Goal: Information Seeking & Learning: Learn about a topic

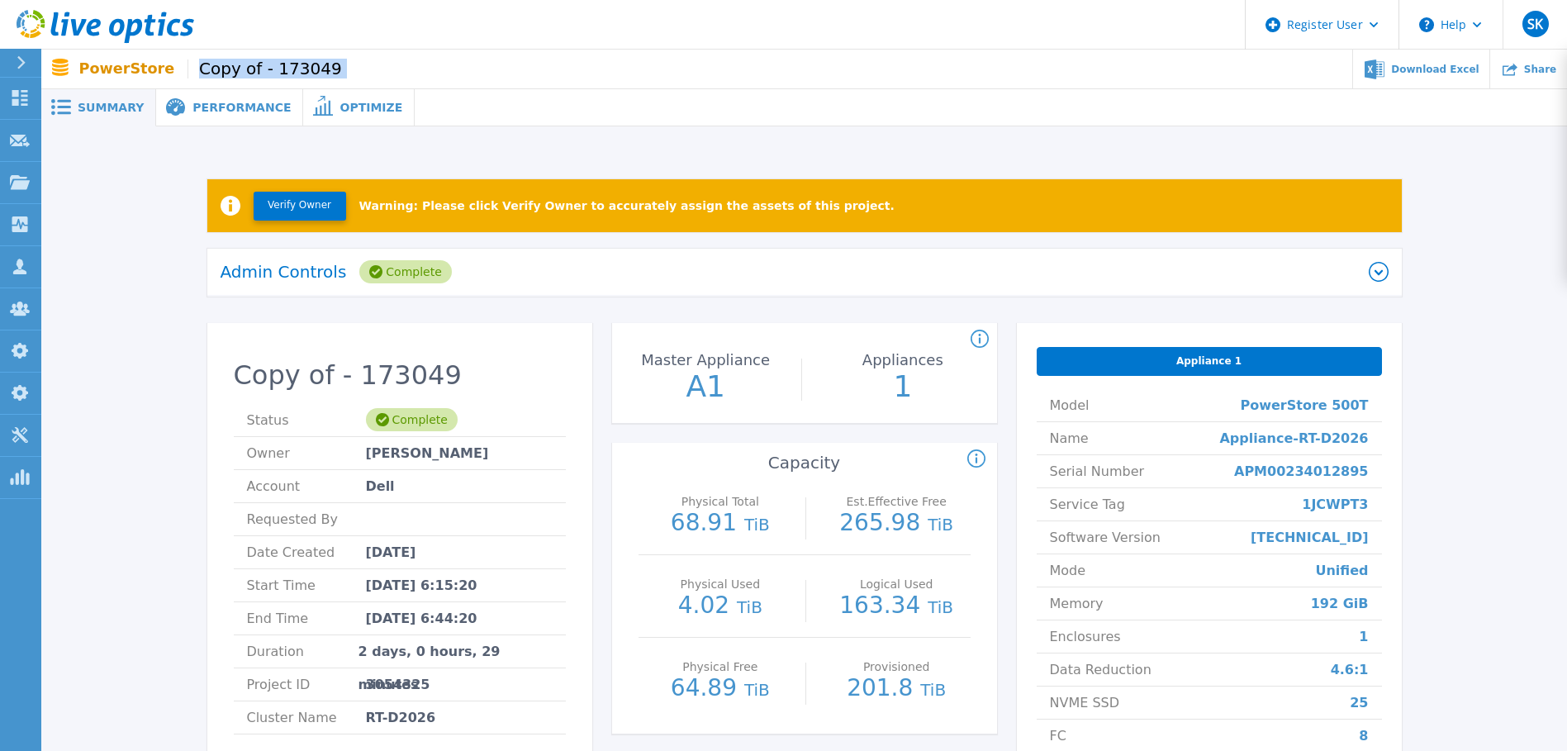
drag, startPoint x: 330, startPoint y: 59, endPoint x: 170, endPoint y: 59, distance: 160.2
click at [170, 59] on div "PowerStore Copy of - 173049 Download Excel Share" at bounding box center [803, 69] width 1525 height 39
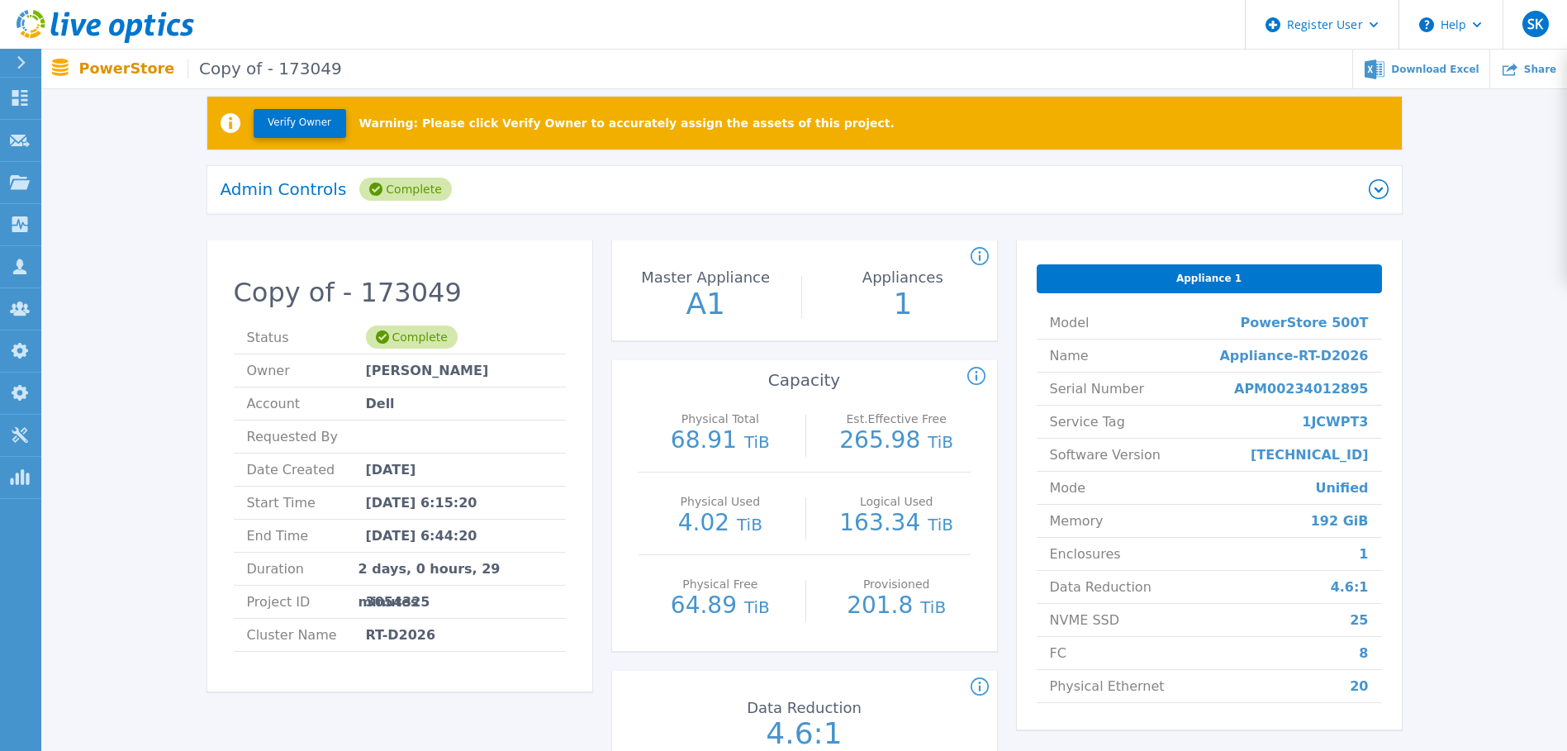
click at [1459, 297] on div "Verify Owner Warning: Please click Verify Owner to accurately assign the assets…" at bounding box center [804, 436] width 1476 height 733
click at [18, 185] on icon at bounding box center [20, 182] width 20 height 14
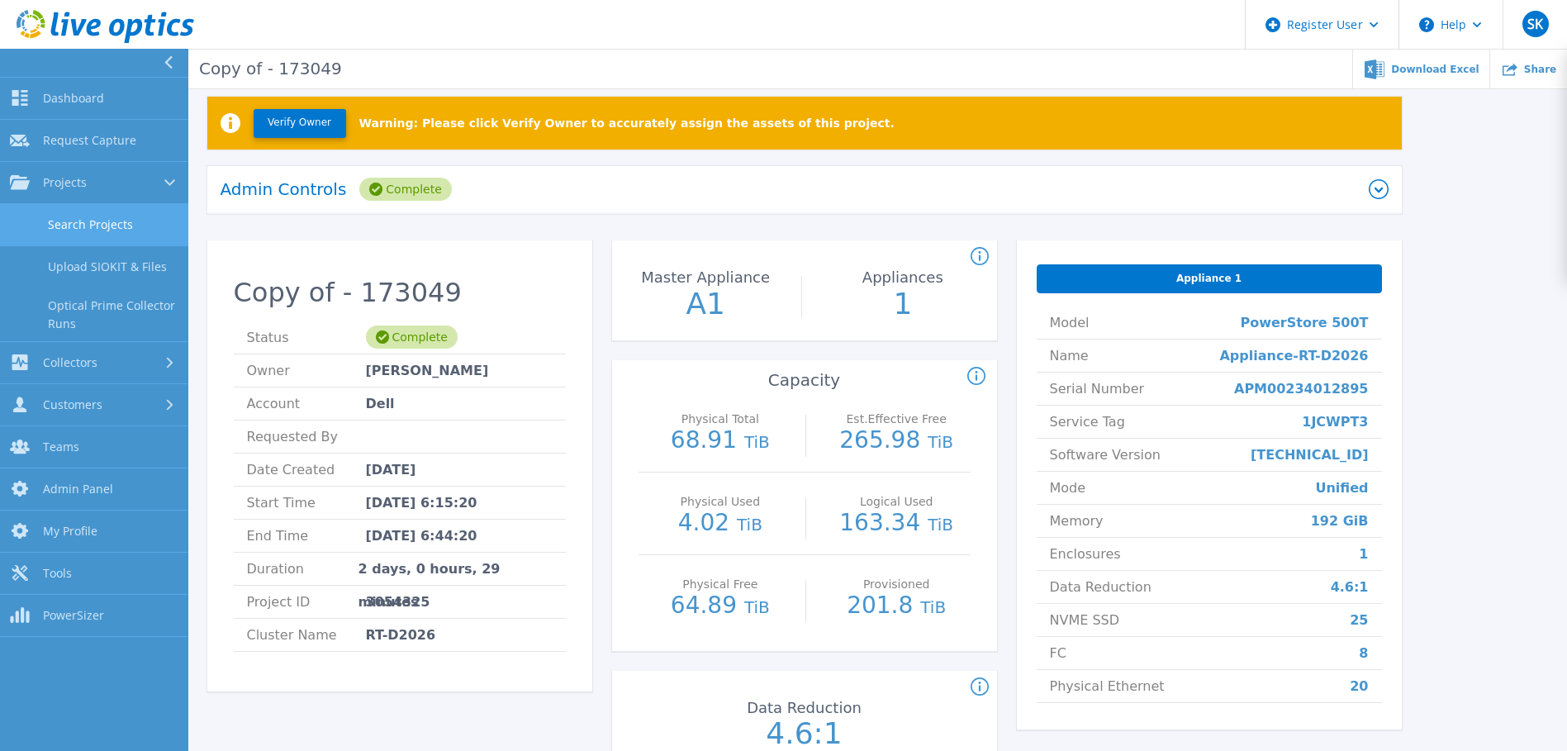
click at [88, 221] on link "Search Projects" at bounding box center [94, 225] width 188 height 42
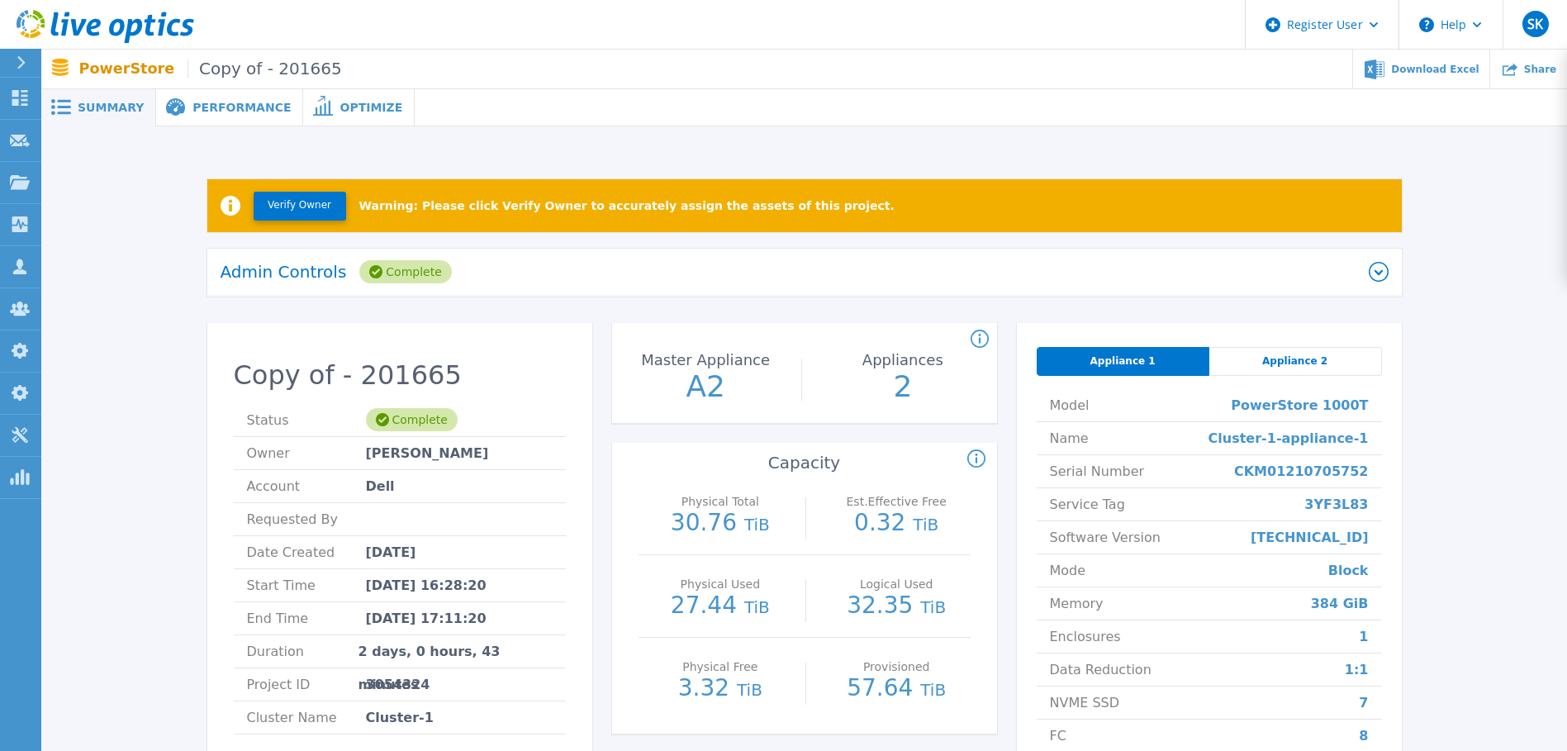
click at [1264, 359] on div "Appliance 2" at bounding box center [1295, 361] width 173 height 29
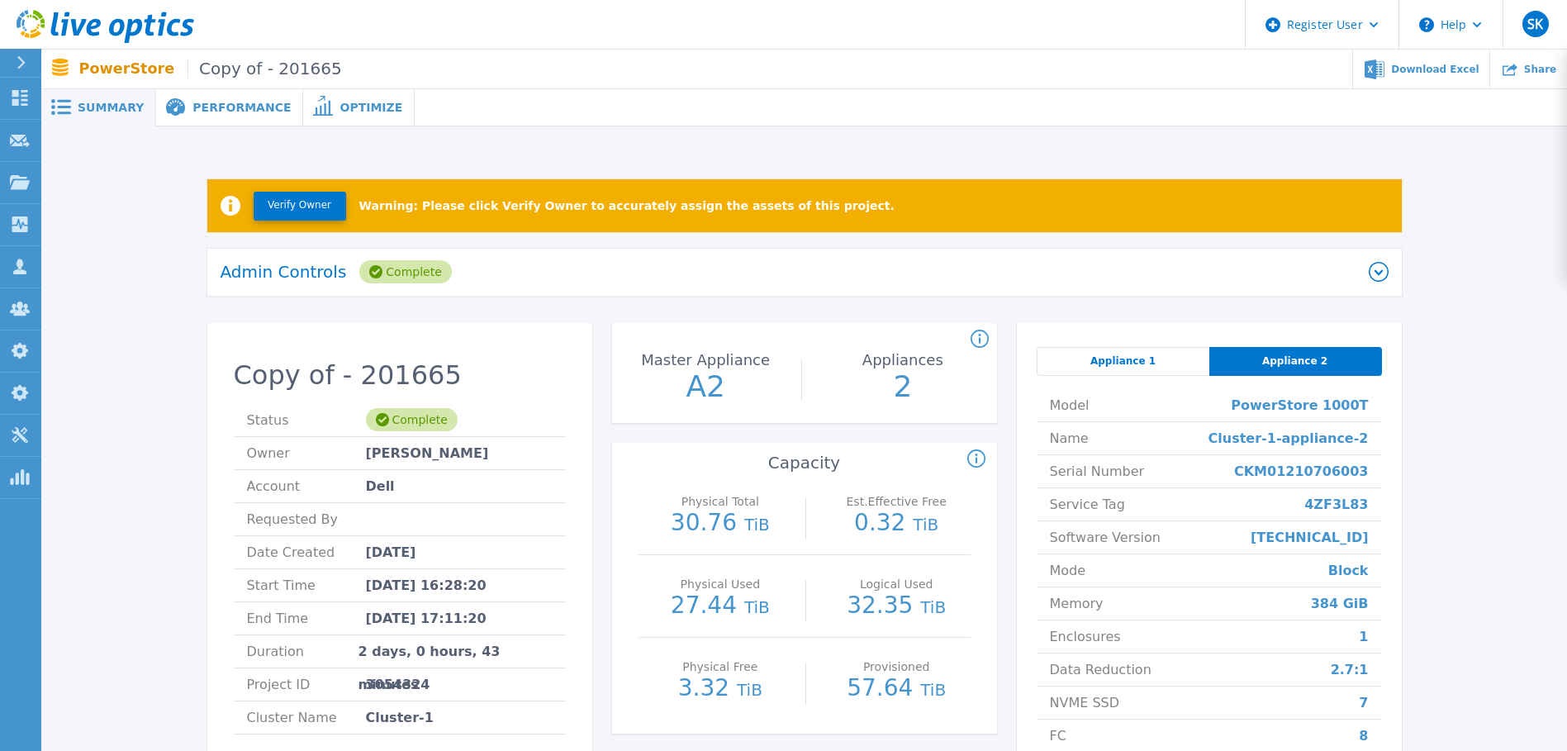
click at [1097, 350] on div "Appliance 1" at bounding box center [1122, 361] width 173 height 29
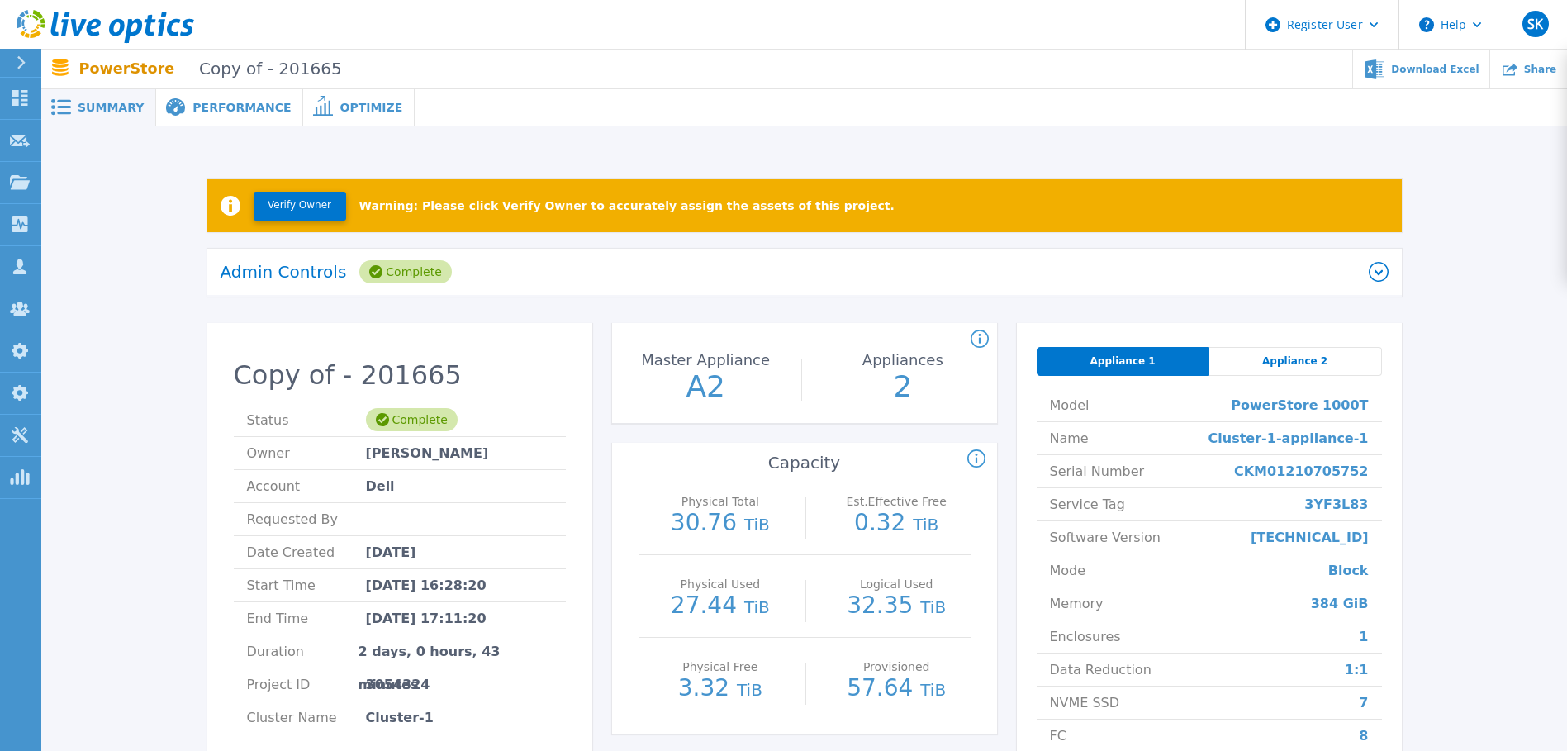
click at [1273, 359] on span "Appliance 2" at bounding box center [1294, 360] width 65 height 13
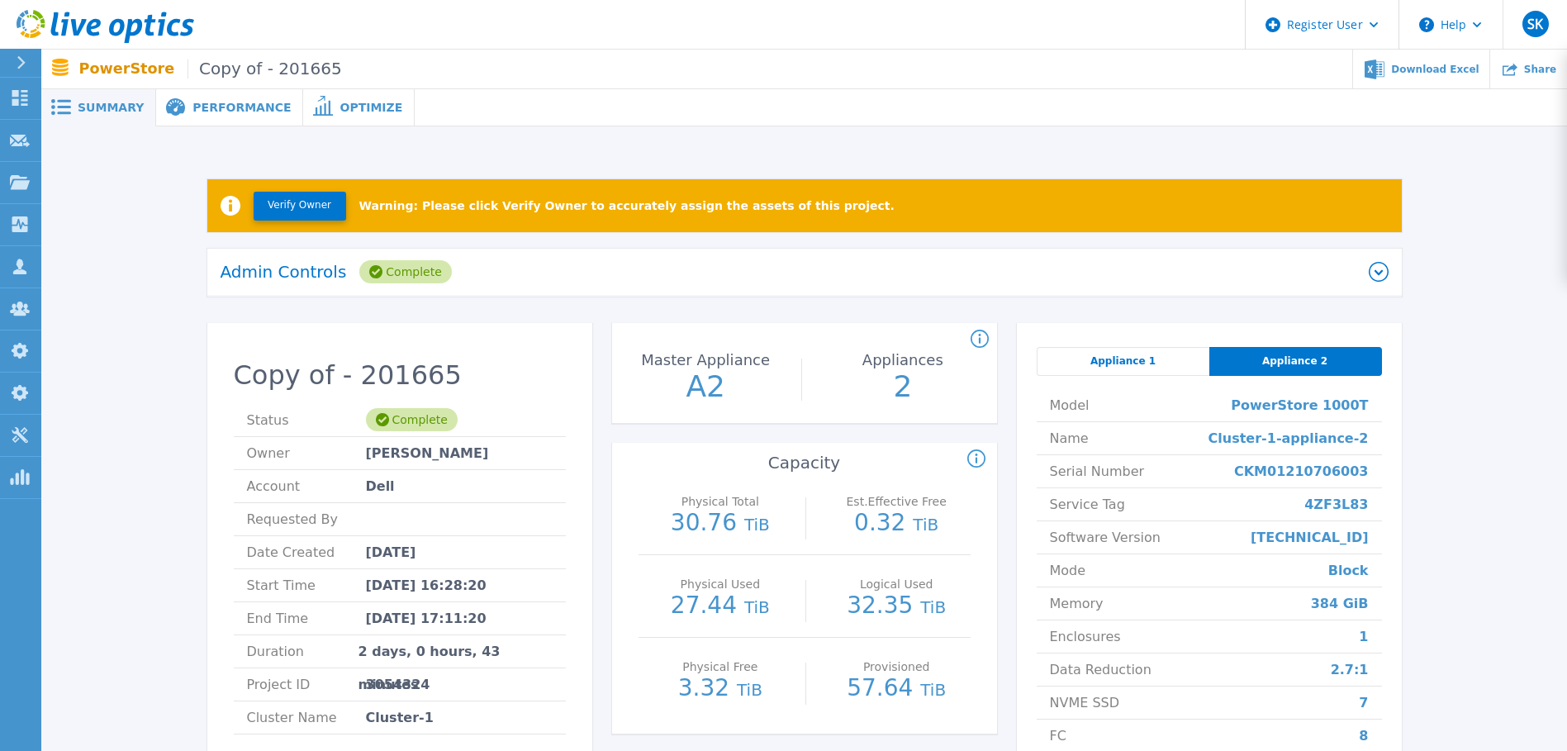
click at [1121, 364] on span "Appliance 1" at bounding box center [1122, 360] width 65 height 13
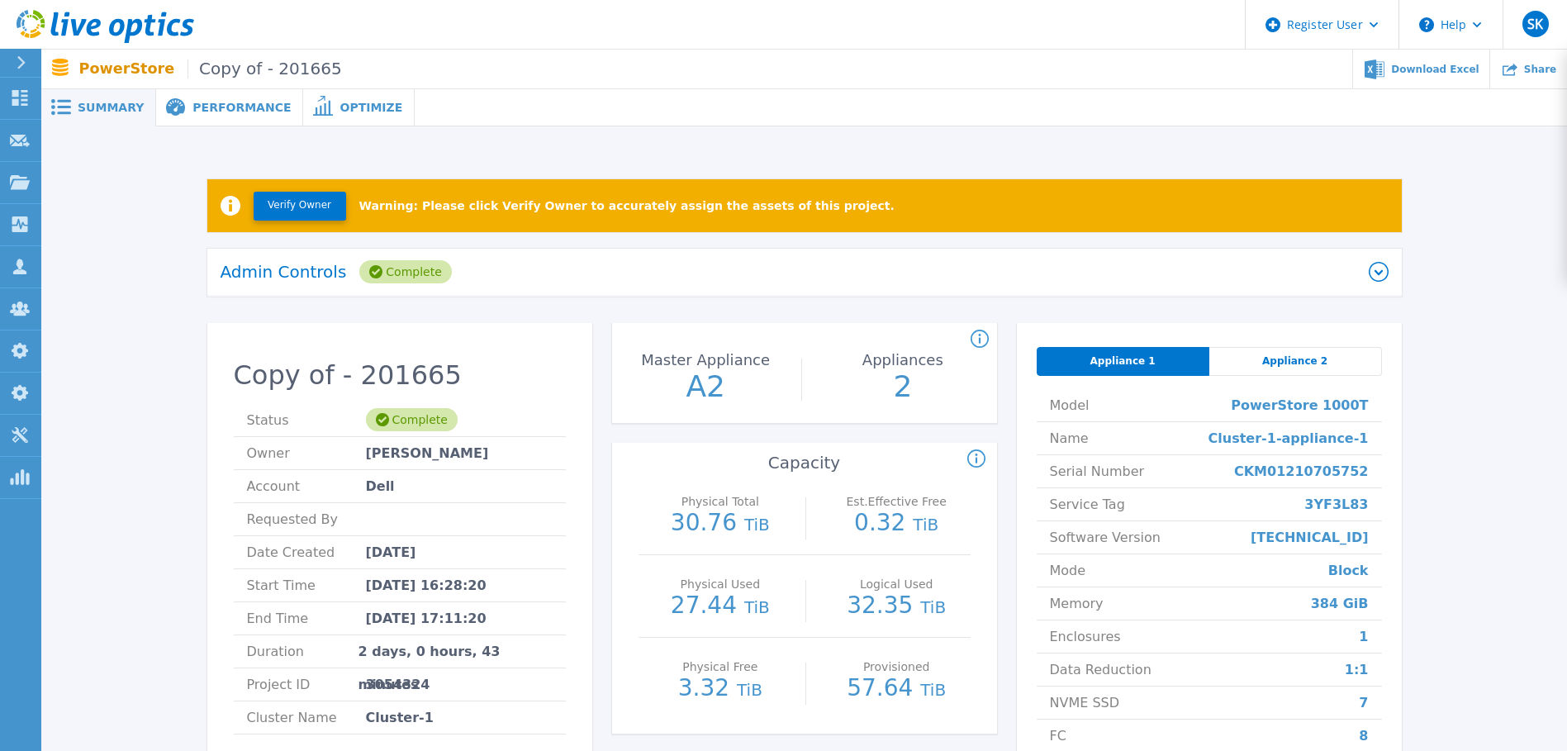
click at [1309, 358] on span "Appliance 2" at bounding box center [1294, 360] width 65 height 13
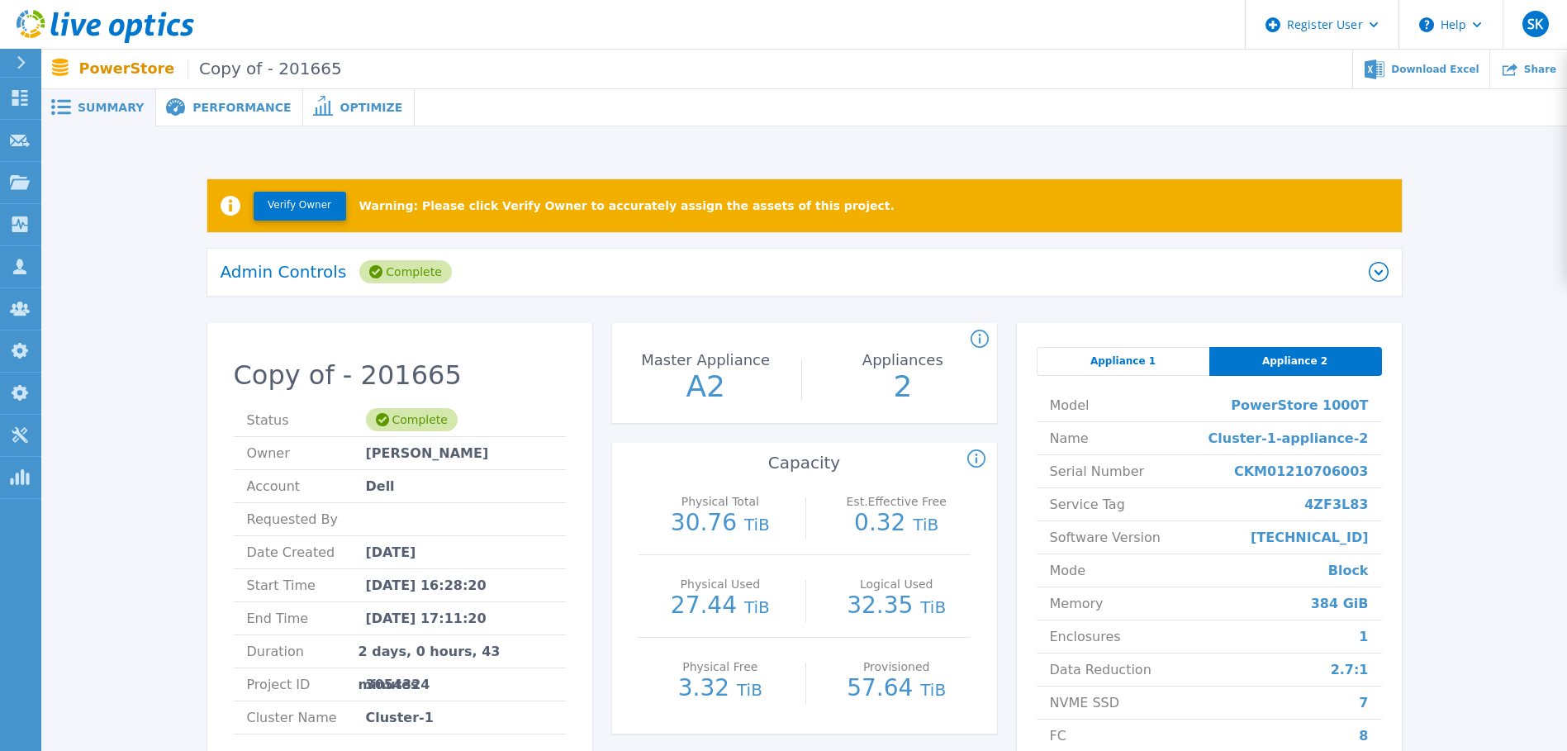
click at [1131, 373] on div "Appliance 1" at bounding box center [1122, 361] width 173 height 29
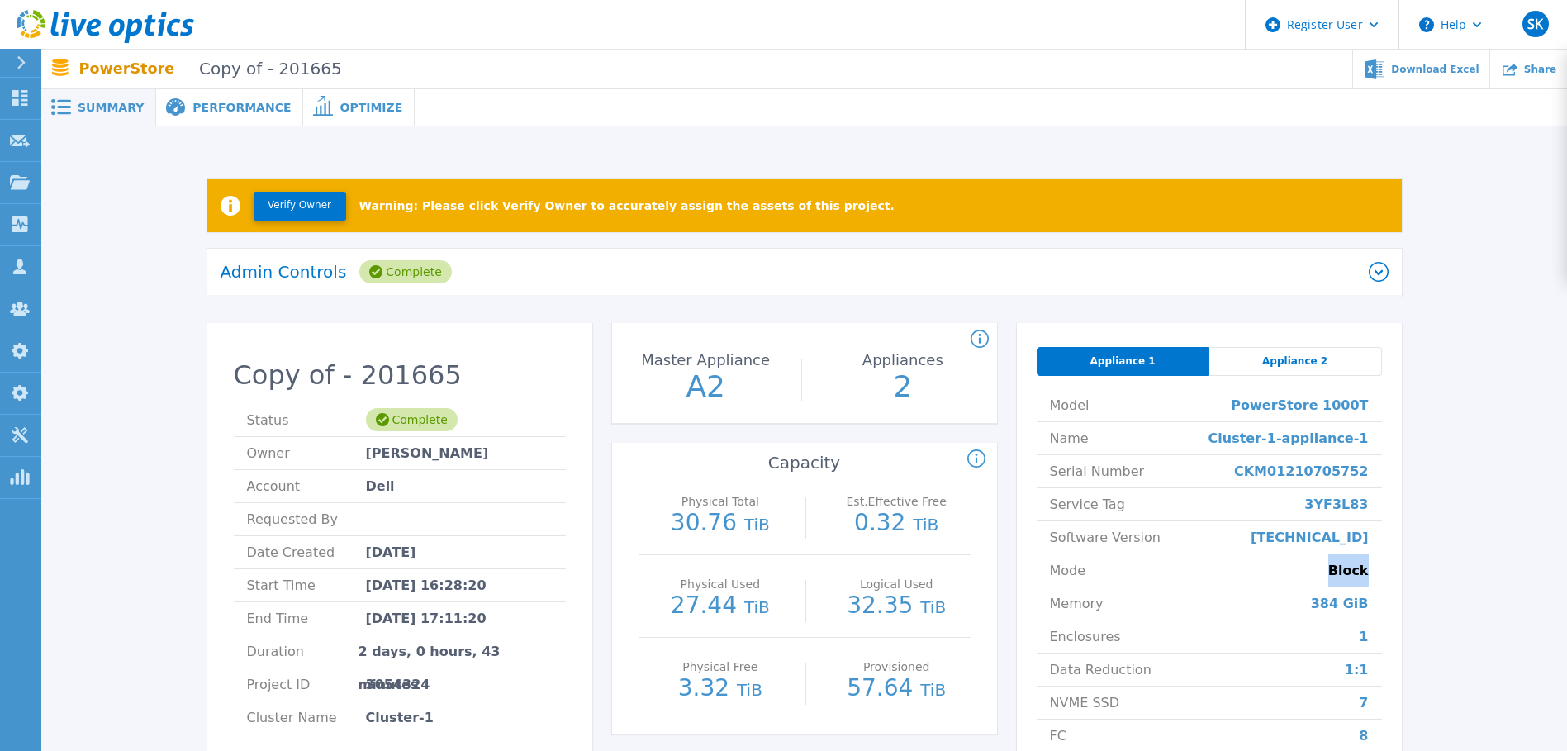
drag, startPoint x: 1331, startPoint y: 572, endPoint x: 1373, endPoint y: 574, distance: 42.2
click at [1373, 574] on li "Mode Block" at bounding box center [1208, 570] width 345 height 33
drag, startPoint x: 1373, startPoint y: 574, endPoint x: 1291, endPoint y: 358, distance: 230.5
click at [1292, 358] on span "Appliance 2" at bounding box center [1294, 360] width 65 height 13
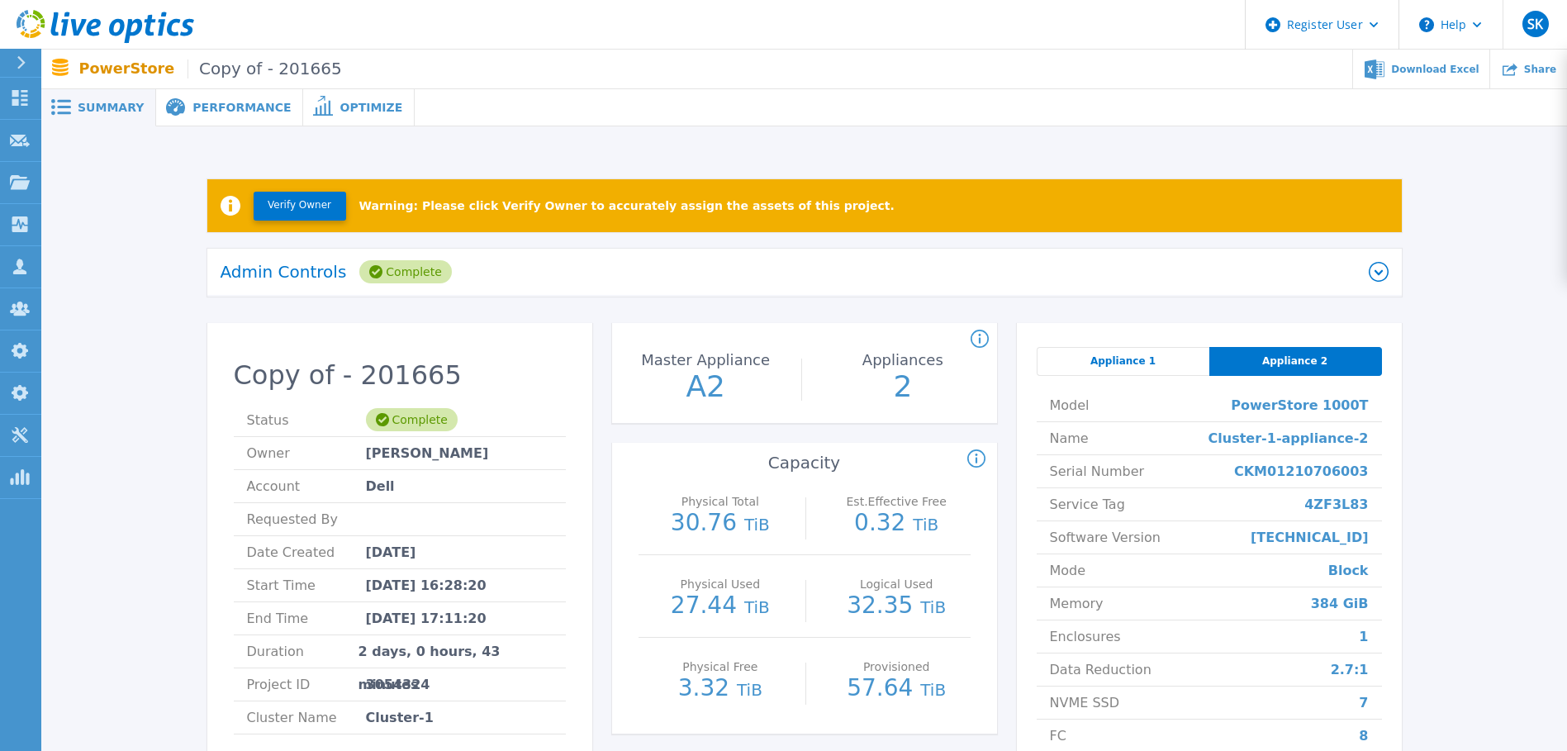
click at [1113, 361] on span "Appliance 1" at bounding box center [1122, 360] width 65 height 13
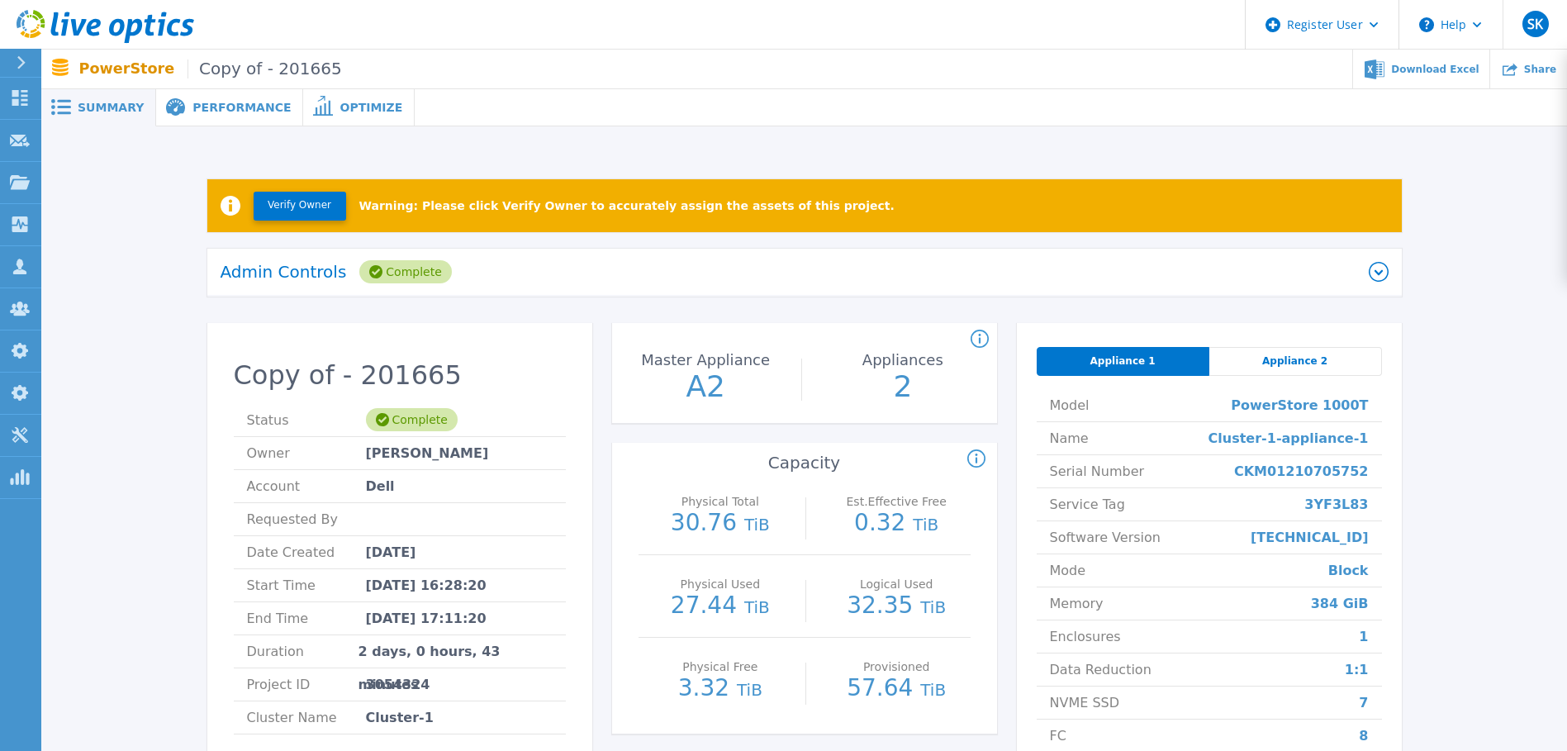
click at [1269, 370] on div "Appliance 2" at bounding box center [1295, 361] width 173 height 29
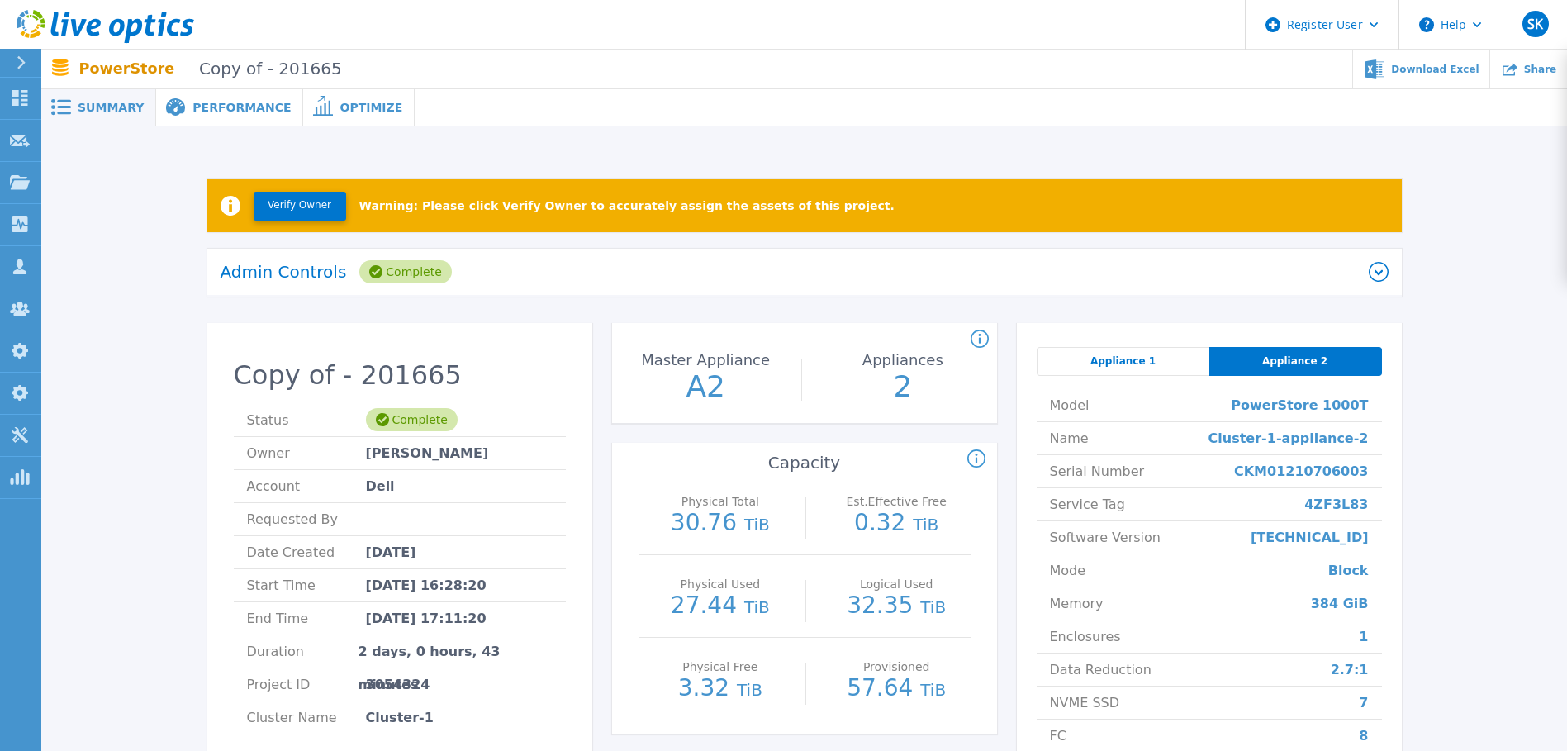
click at [1083, 358] on div "Appliance 1" at bounding box center [1122, 361] width 173 height 29
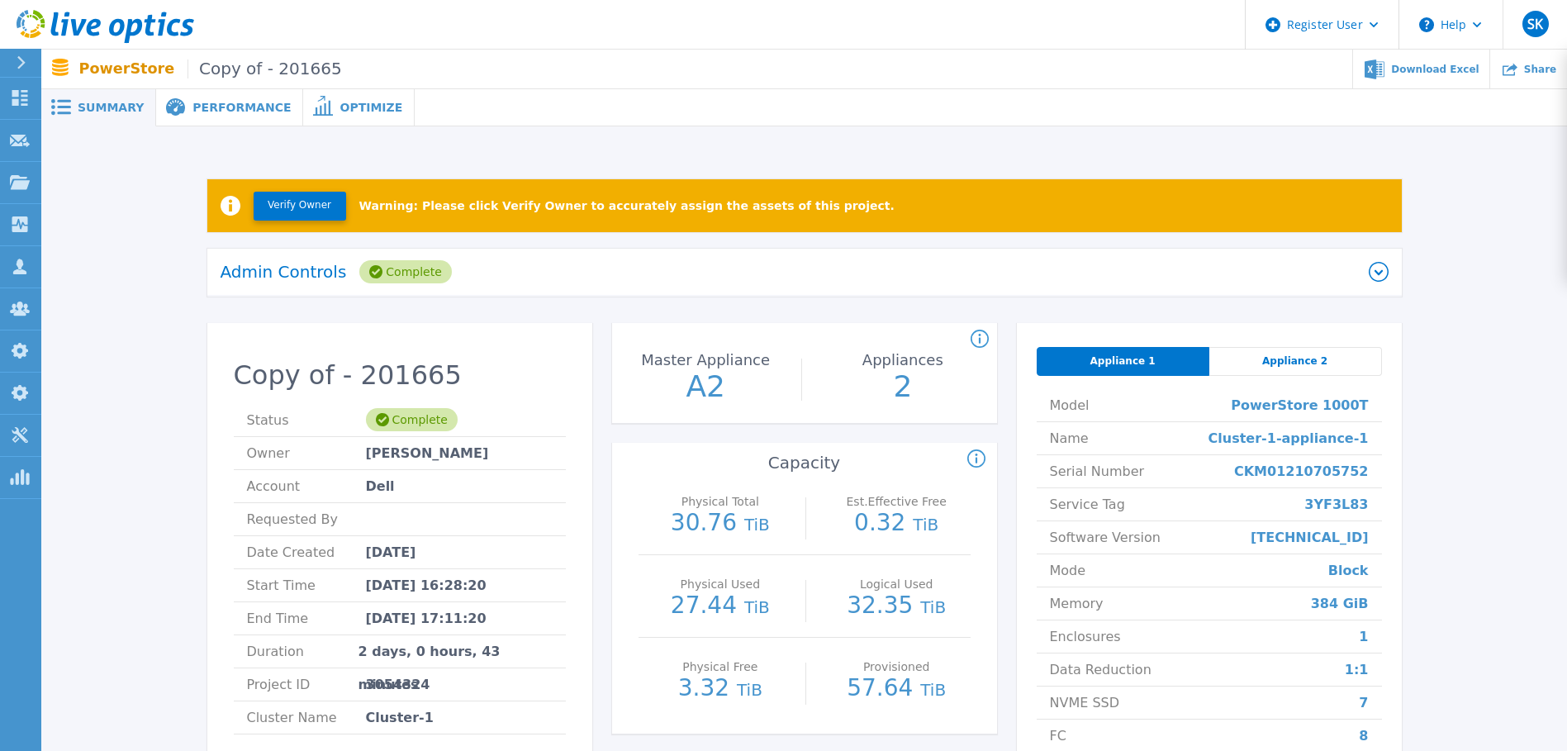
click at [1320, 369] on div "Appliance 2" at bounding box center [1295, 361] width 173 height 29
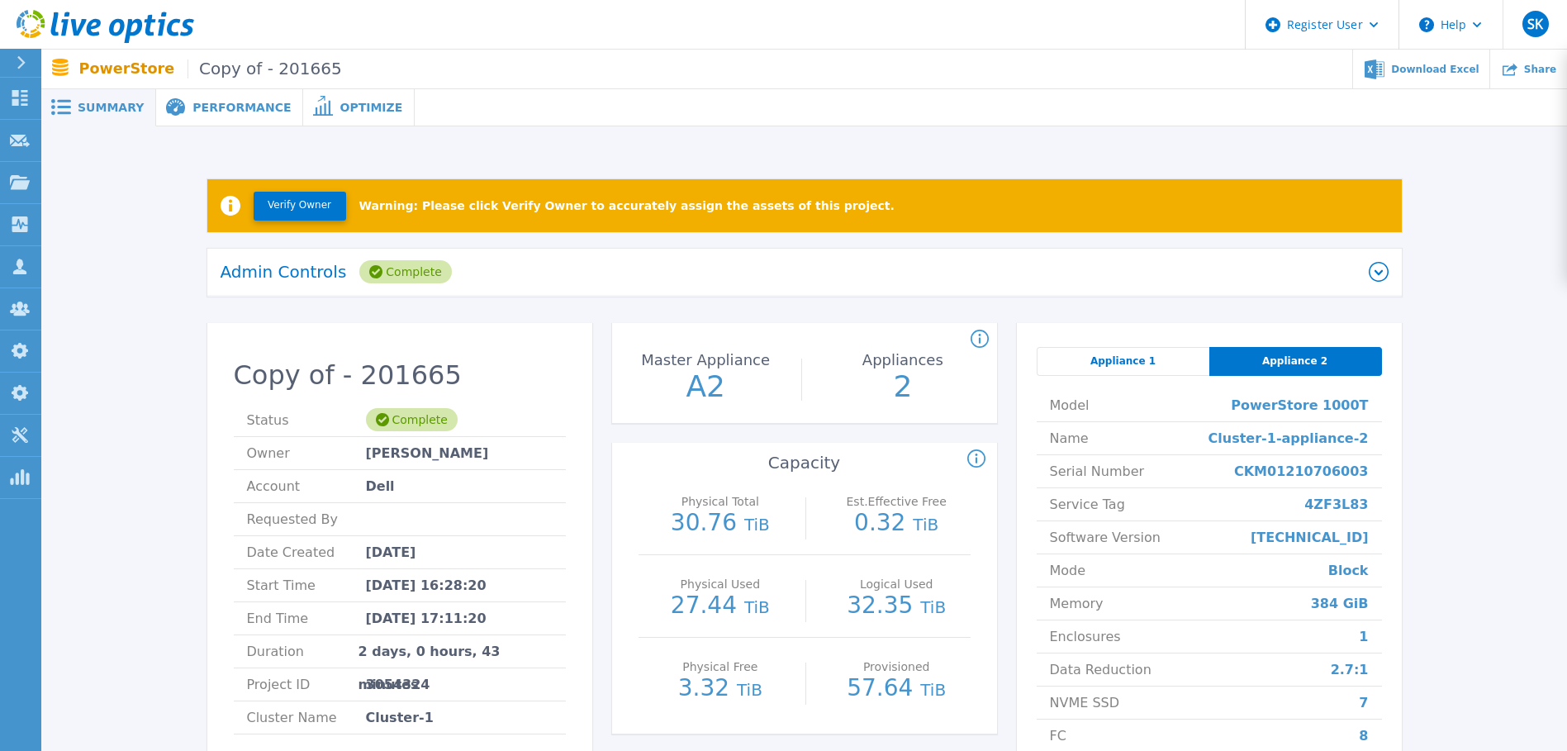
click at [1136, 381] on div "Model PowerStore 1000T Name Cluster-1-appliance-2 Serial Number CKM01210706003 …" at bounding box center [1208, 587] width 345 height 423
click at [1112, 365] on span "Appliance 1" at bounding box center [1122, 360] width 65 height 13
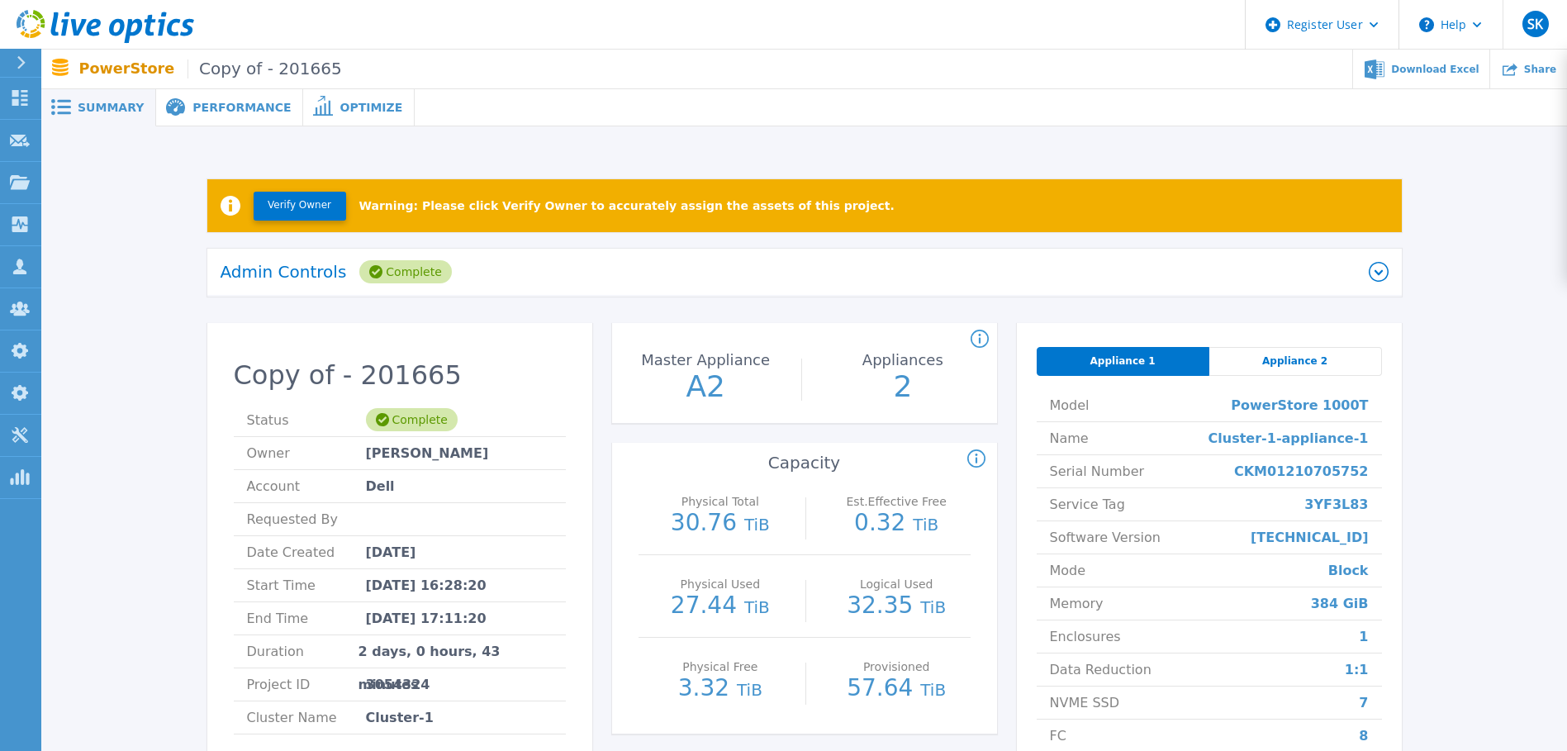
click at [1309, 353] on div "Appliance 2" at bounding box center [1295, 361] width 173 height 29
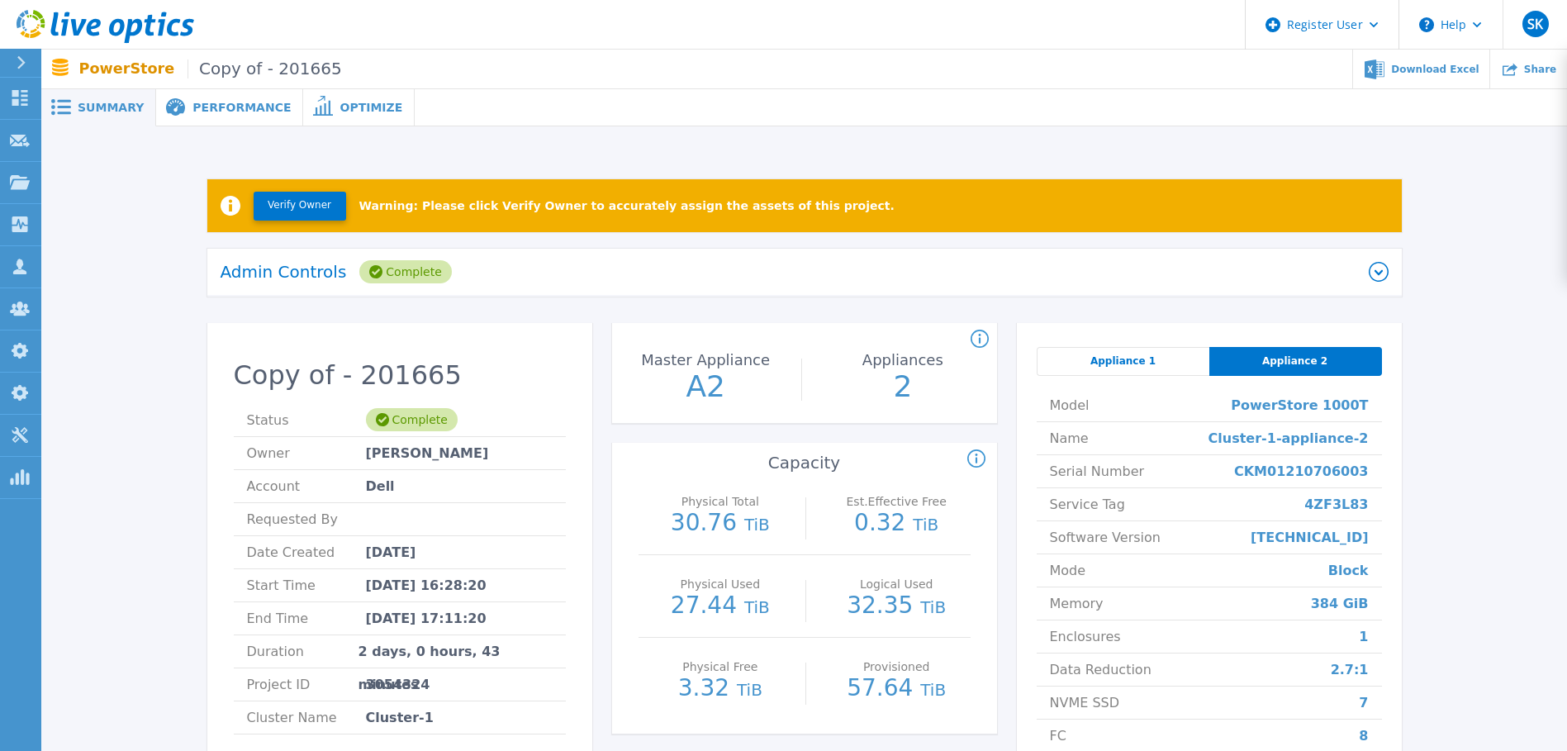
click at [1128, 368] on span "Appliance 1" at bounding box center [1122, 360] width 65 height 13
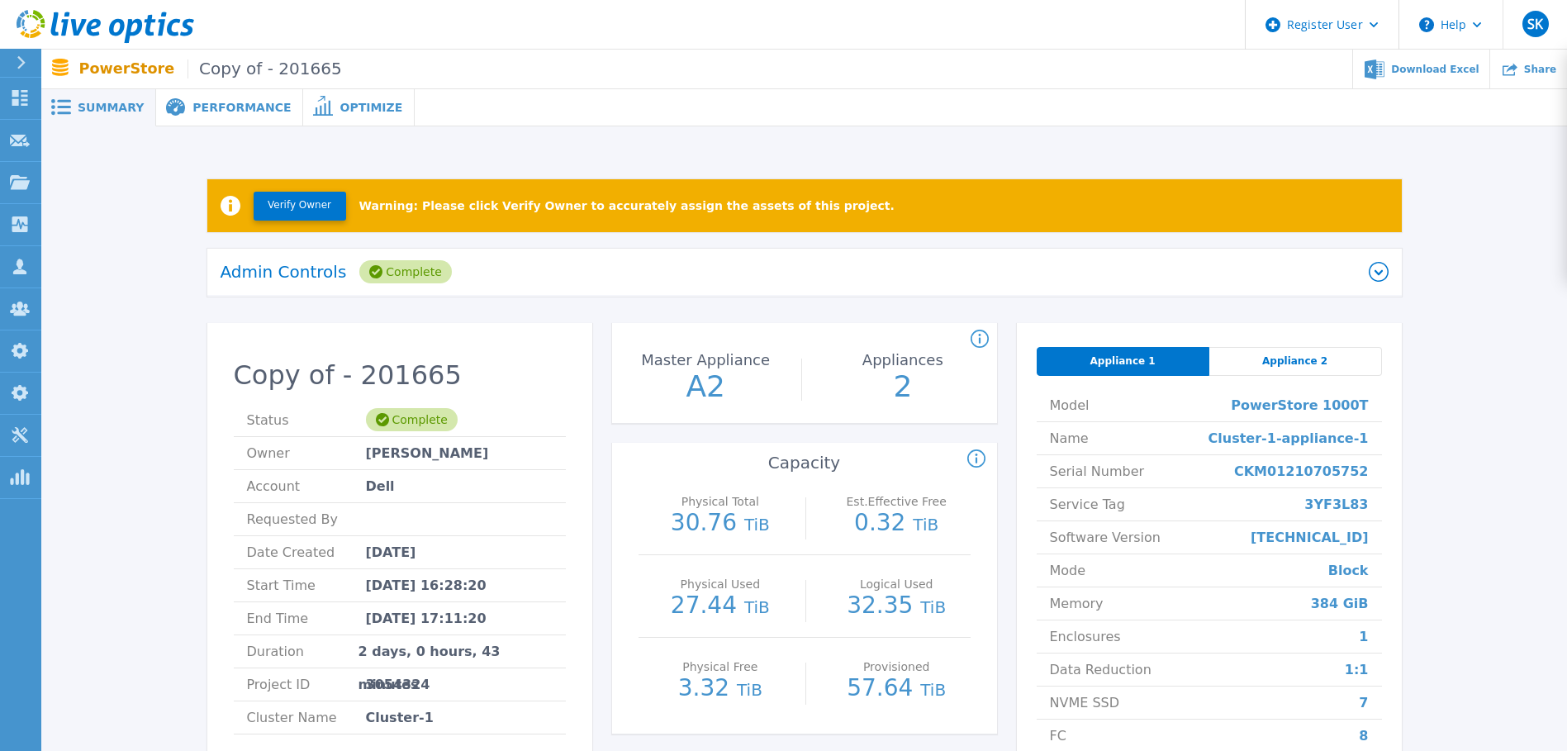
drag, startPoint x: 1288, startPoint y: 358, endPoint x: 1202, endPoint y: 356, distance: 85.9
click at [1287, 356] on span "Appliance 2" at bounding box center [1294, 360] width 65 height 13
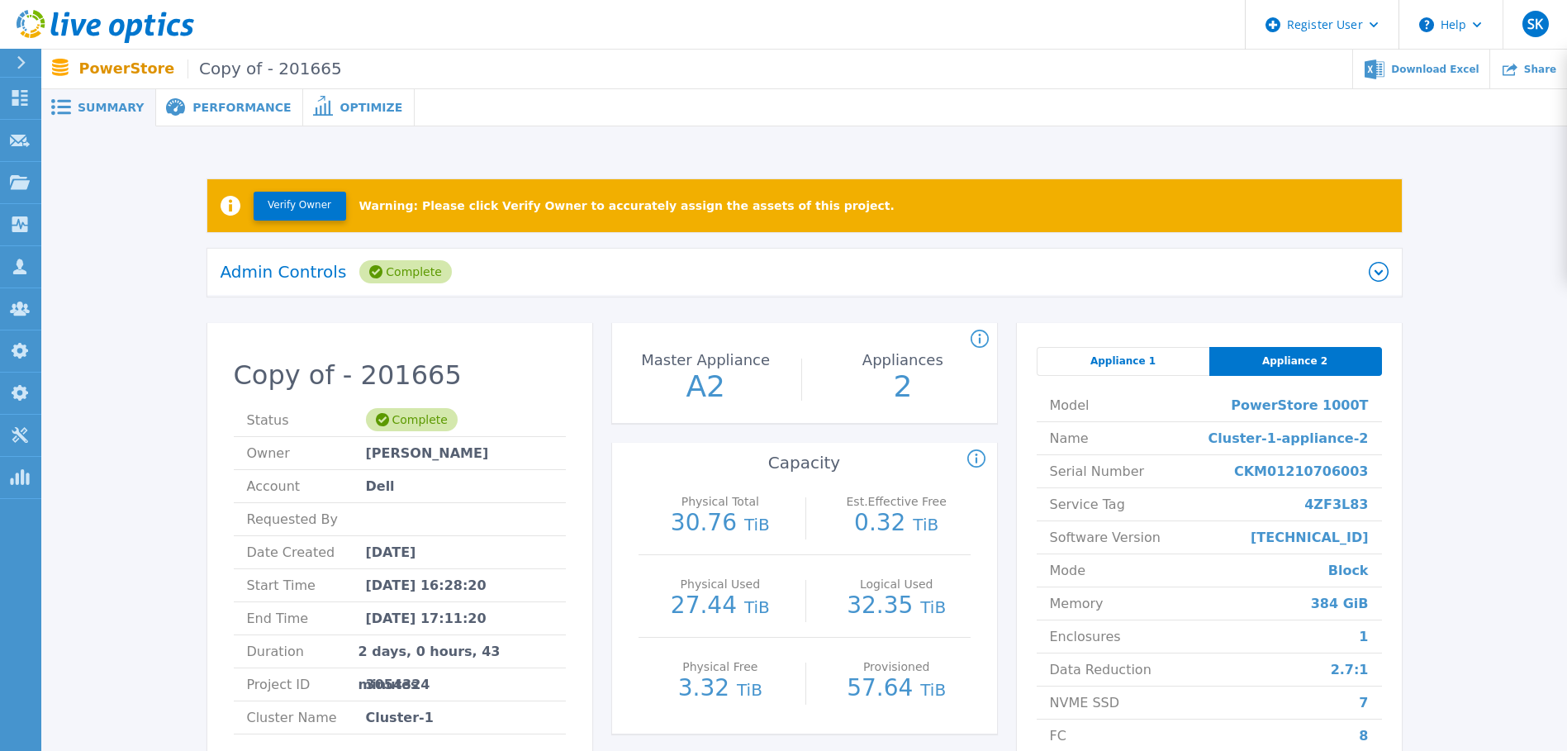
drag, startPoint x: 1060, startPoint y: 356, endPoint x: 1340, endPoint y: 356, distance: 280.0
click at [1064, 356] on div "Appliance 1" at bounding box center [1122, 361] width 173 height 29
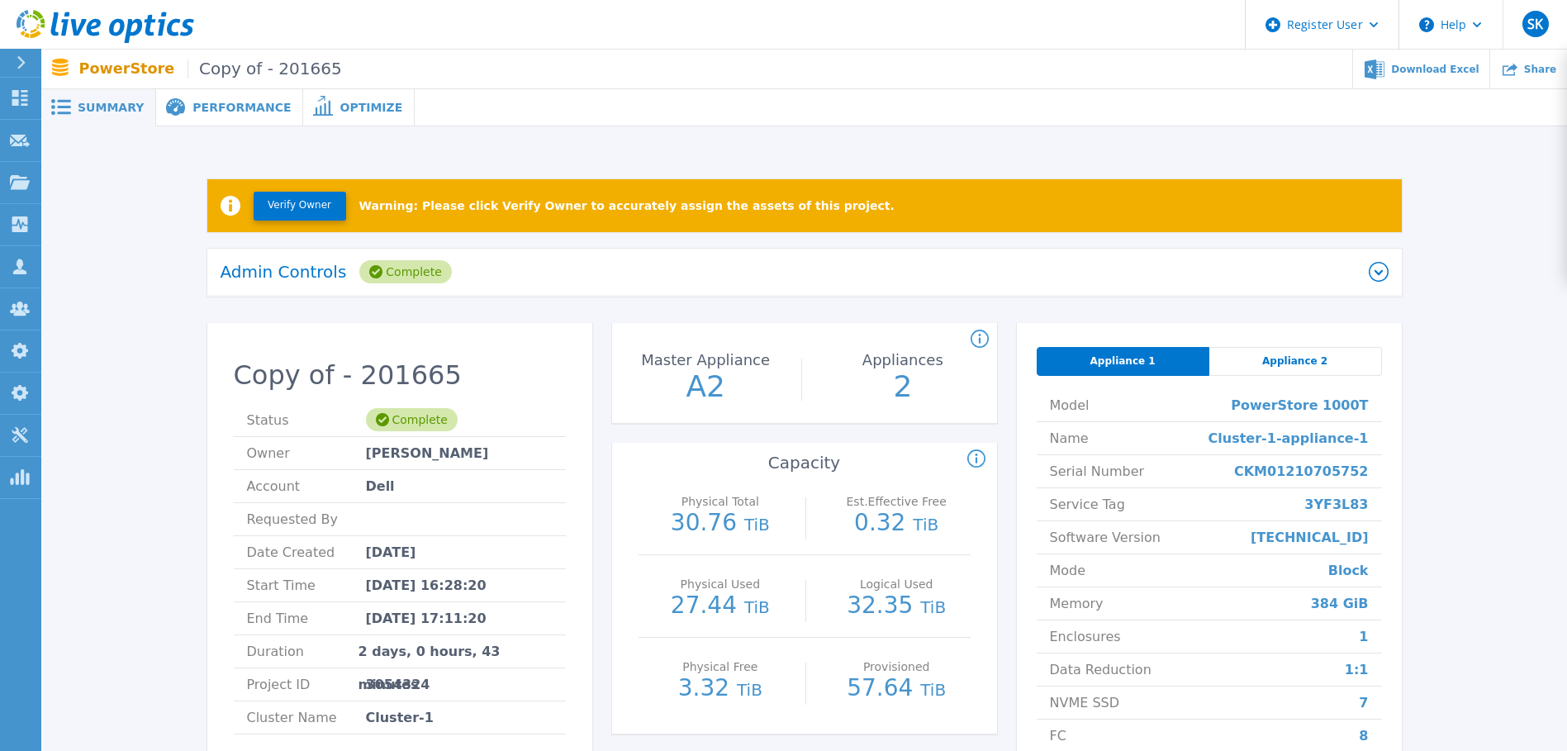
click at [1345, 356] on div "Appliance 2" at bounding box center [1295, 361] width 173 height 29
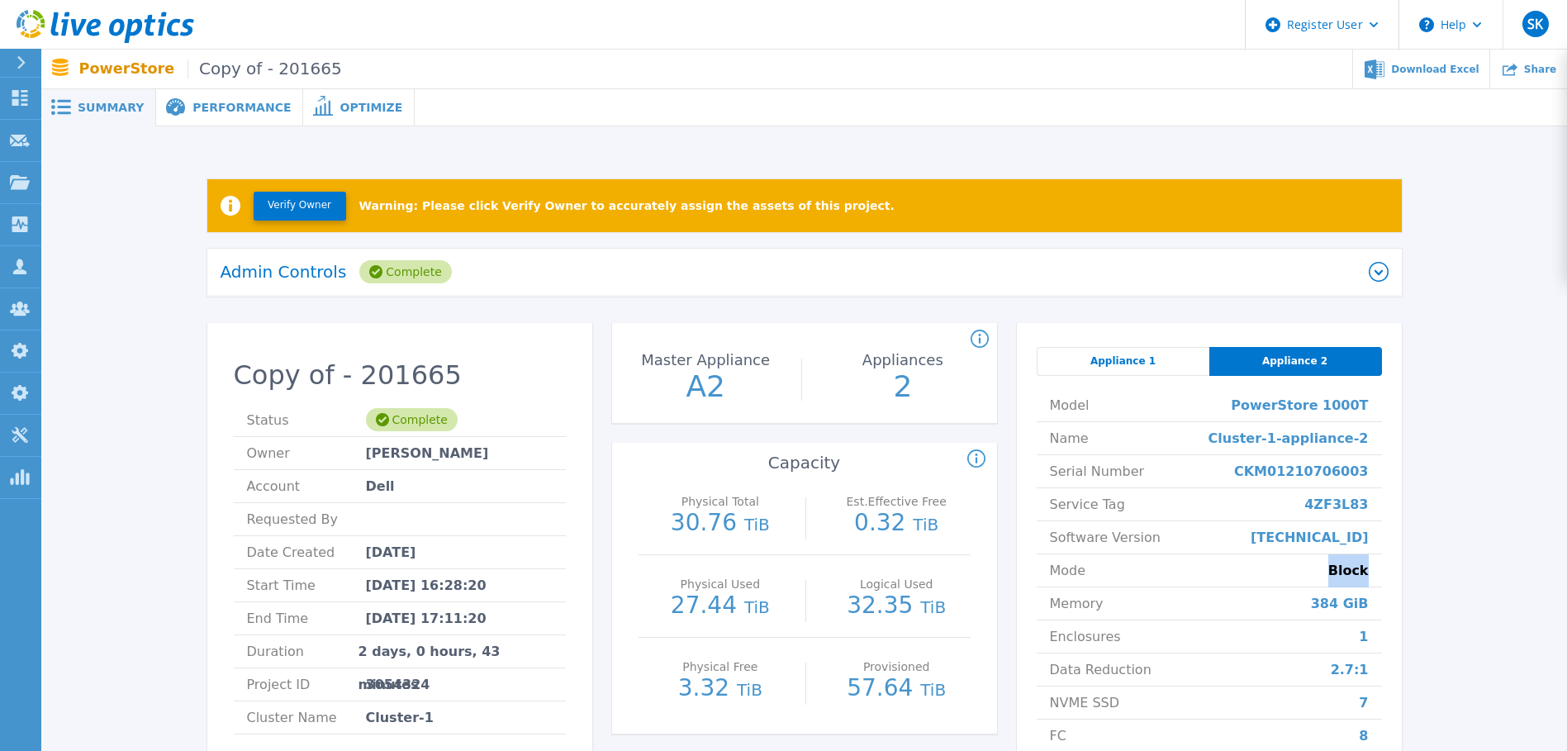
drag, startPoint x: 1333, startPoint y: 568, endPoint x: 1375, endPoint y: 564, distance: 42.3
click at [1375, 564] on li "Mode Block" at bounding box center [1208, 570] width 345 height 33
click at [1102, 358] on span "Appliance 1" at bounding box center [1122, 360] width 65 height 13
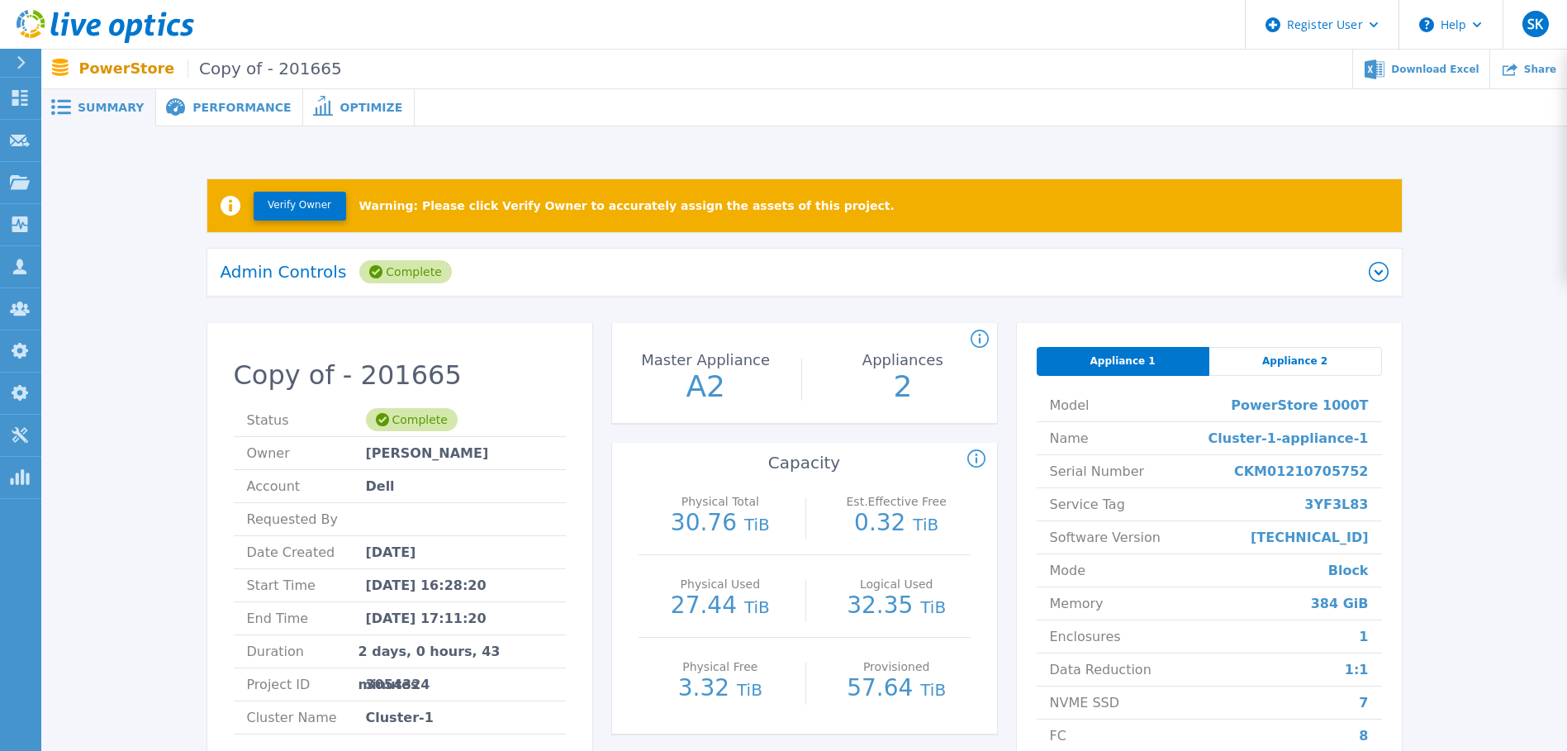
click at [1344, 349] on div "Appliance 2" at bounding box center [1295, 361] width 173 height 29
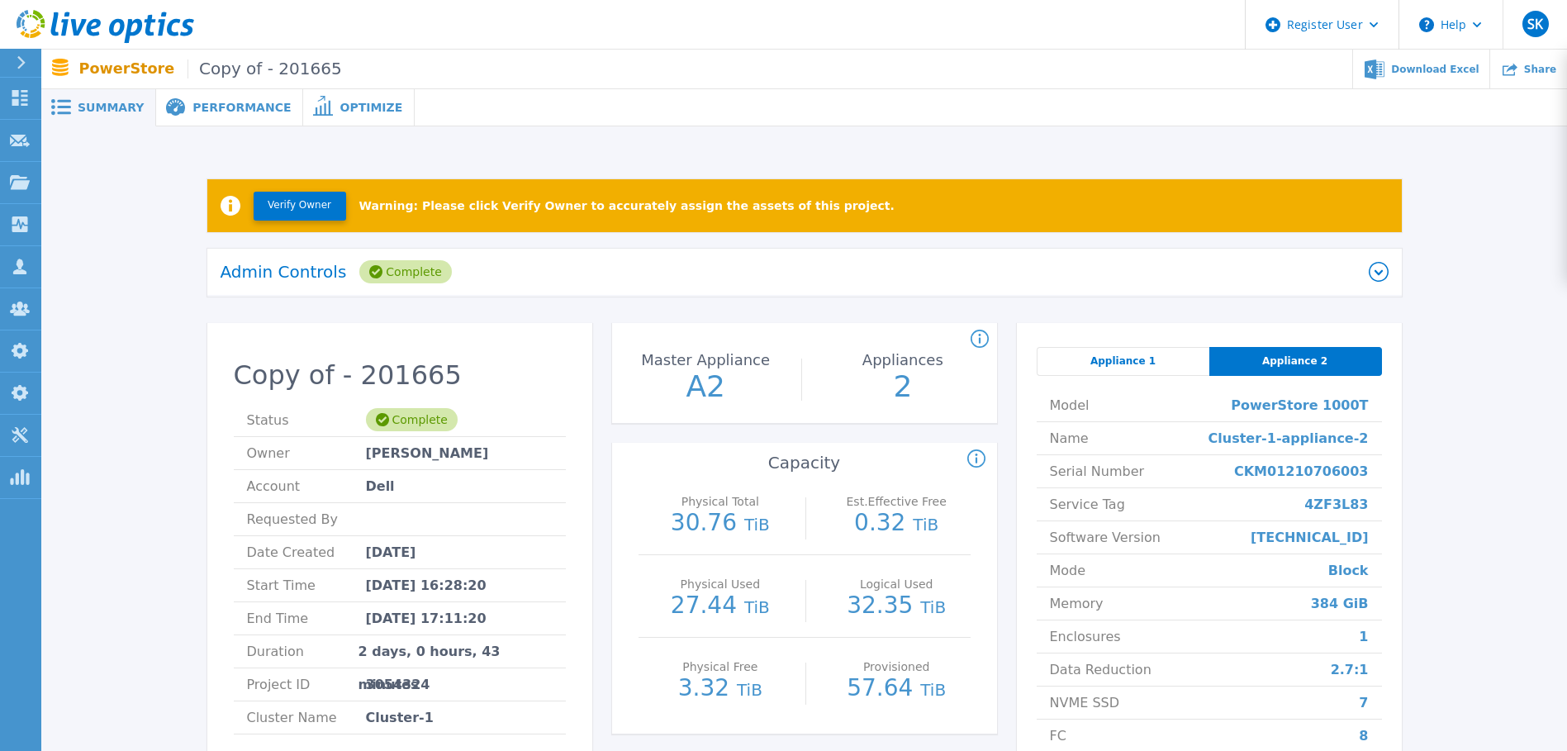
click at [1089, 352] on div "Appliance 1" at bounding box center [1122, 361] width 173 height 29
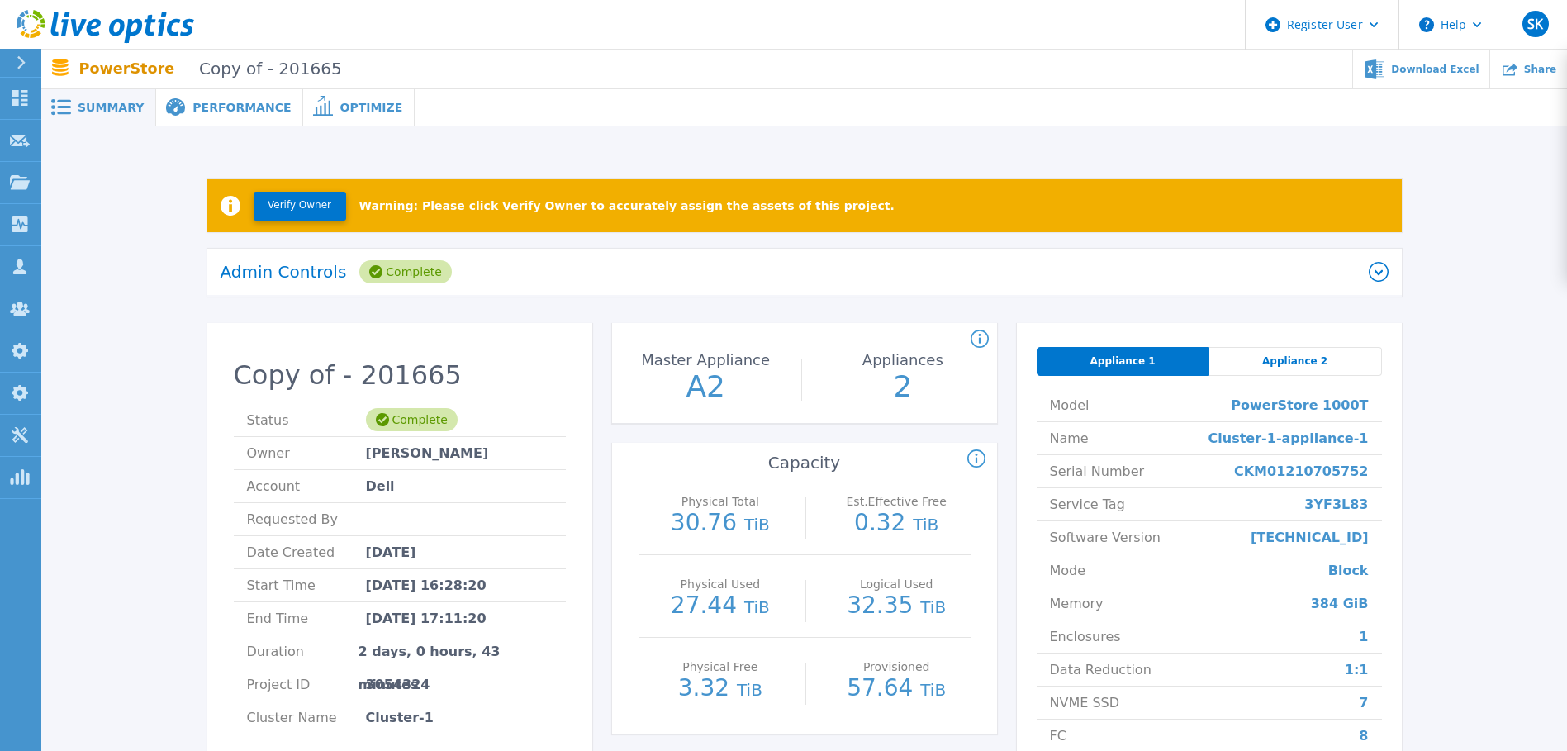
click at [1280, 362] on span "Appliance 2" at bounding box center [1294, 360] width 65 height 13
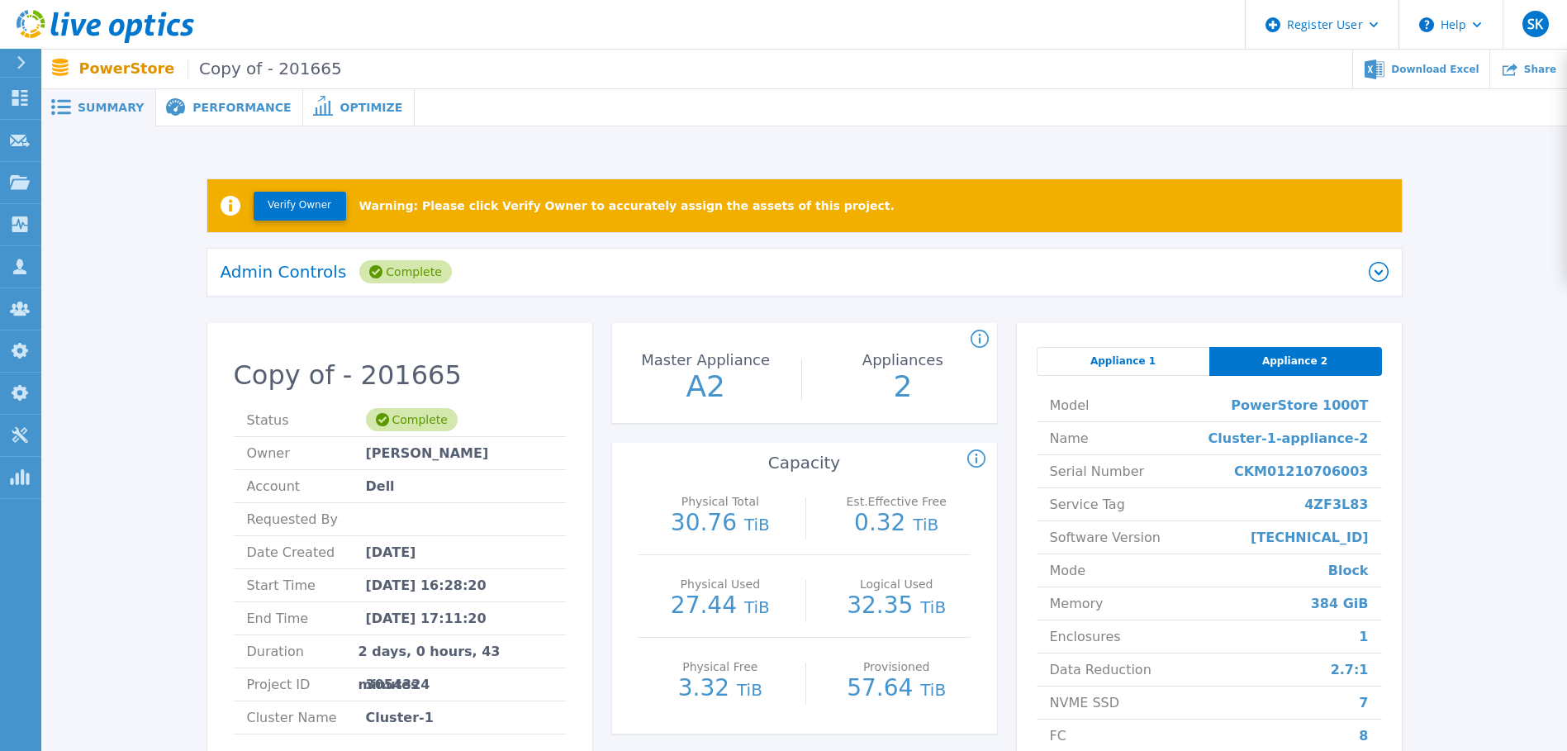
click at [1094, 362] on div "Appliance 1" at bounding box center [1122, 361] width 173 height 29
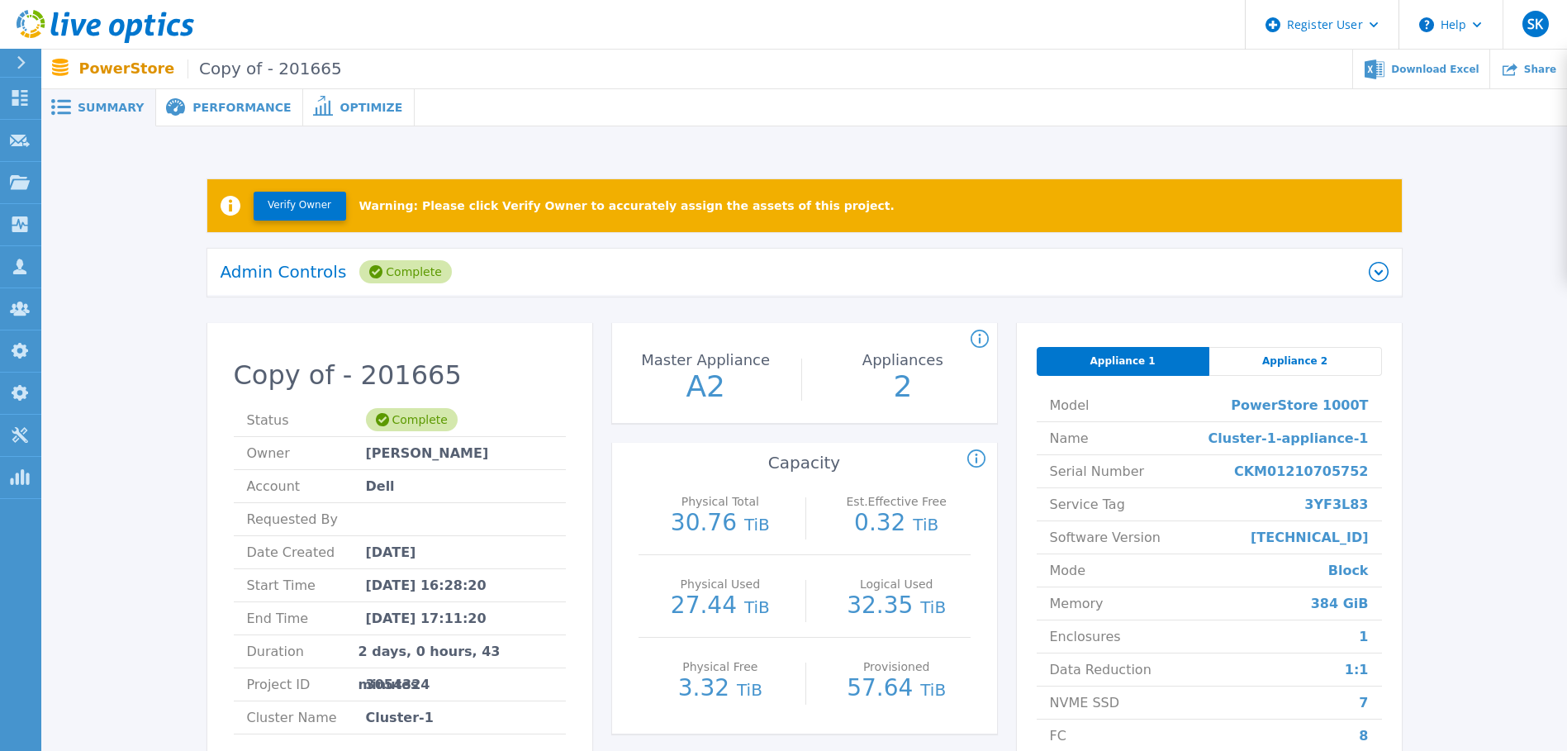
click at [1331, 368] on div "Appliance 2" at bounding box center [1295, 361] width 173 height 29
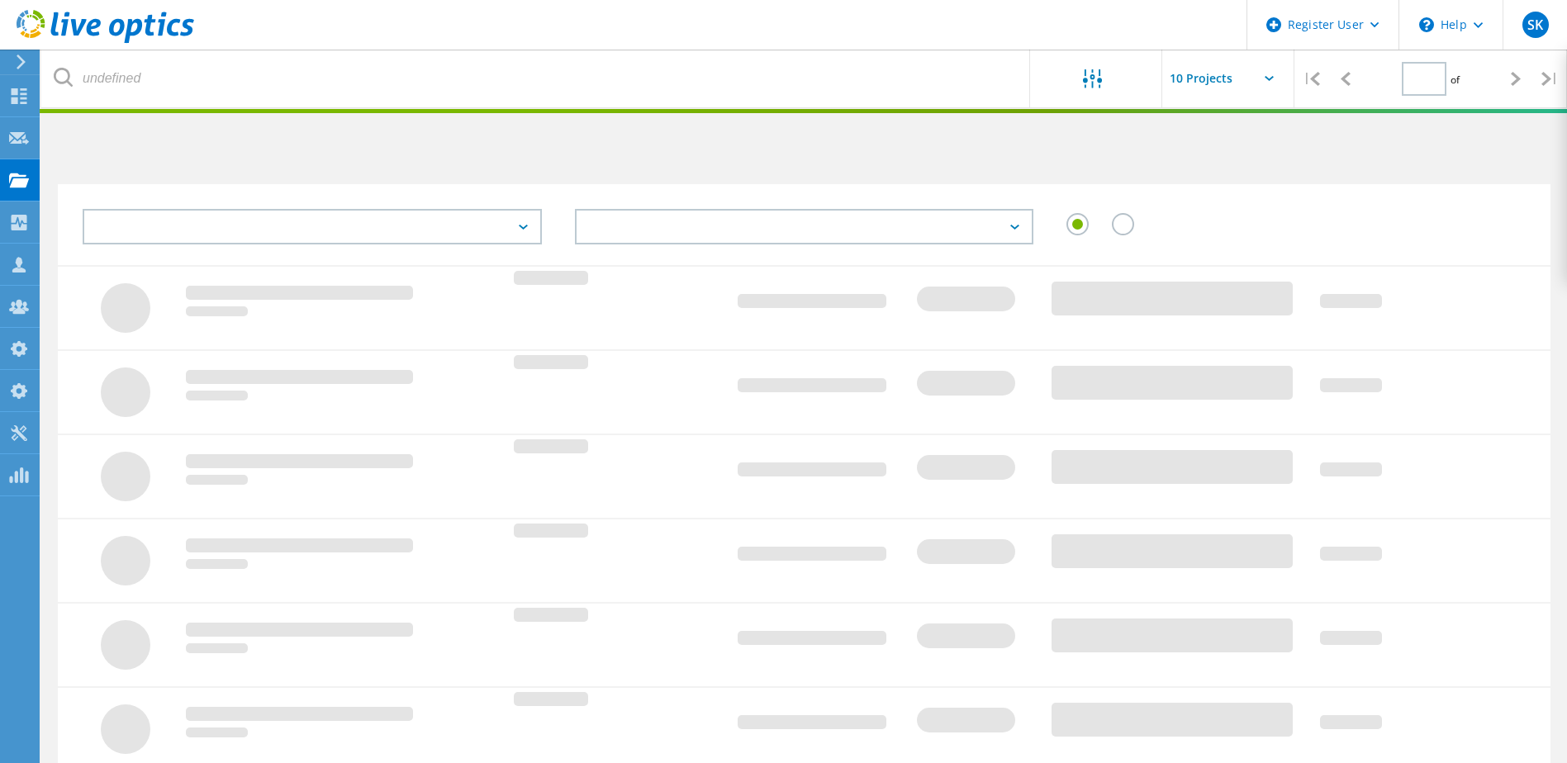
type input "1"
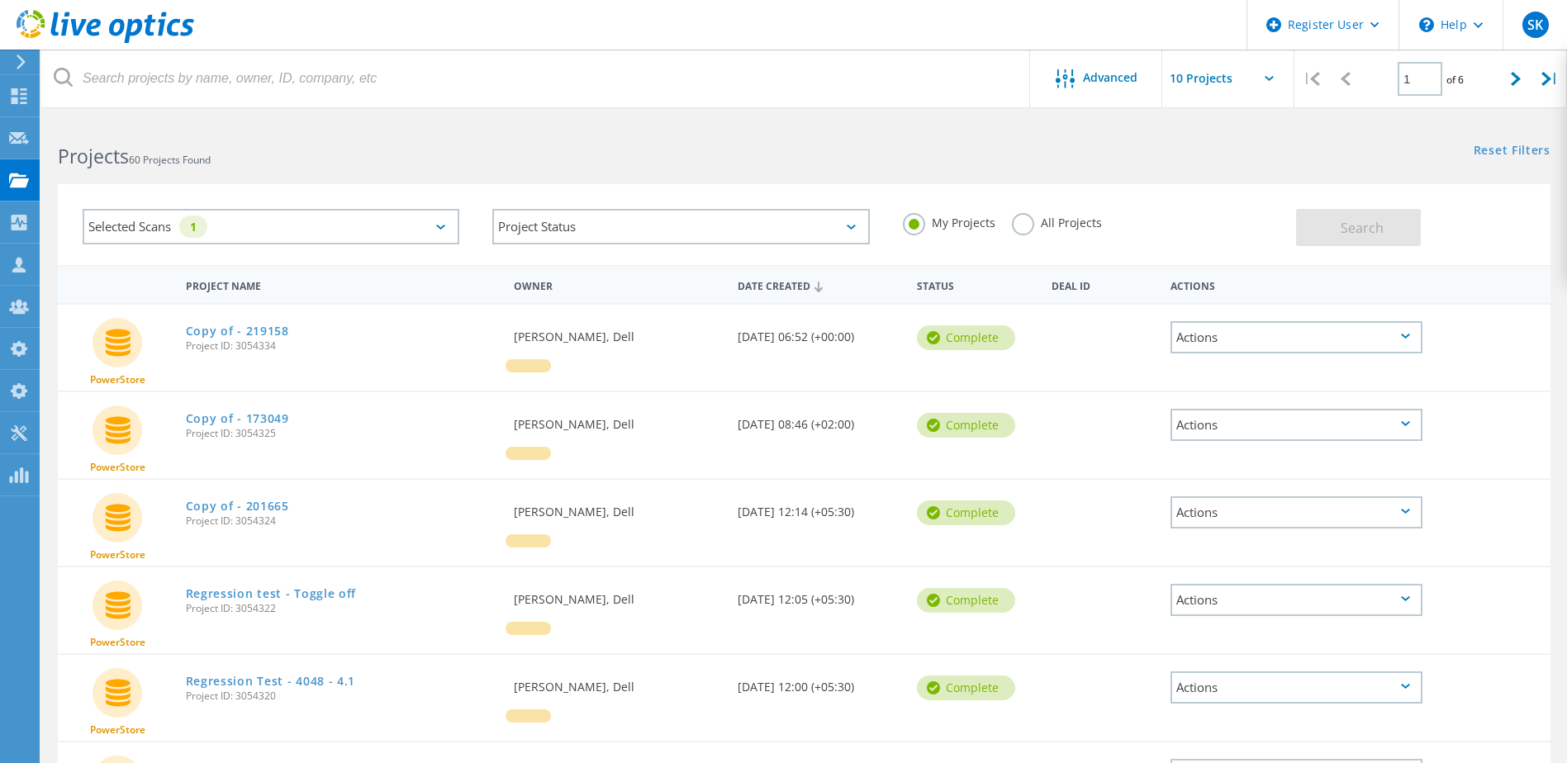
click at [401, 225] on div "Selected Scans 1" at bounding box center [271, 227] width 377 height 36
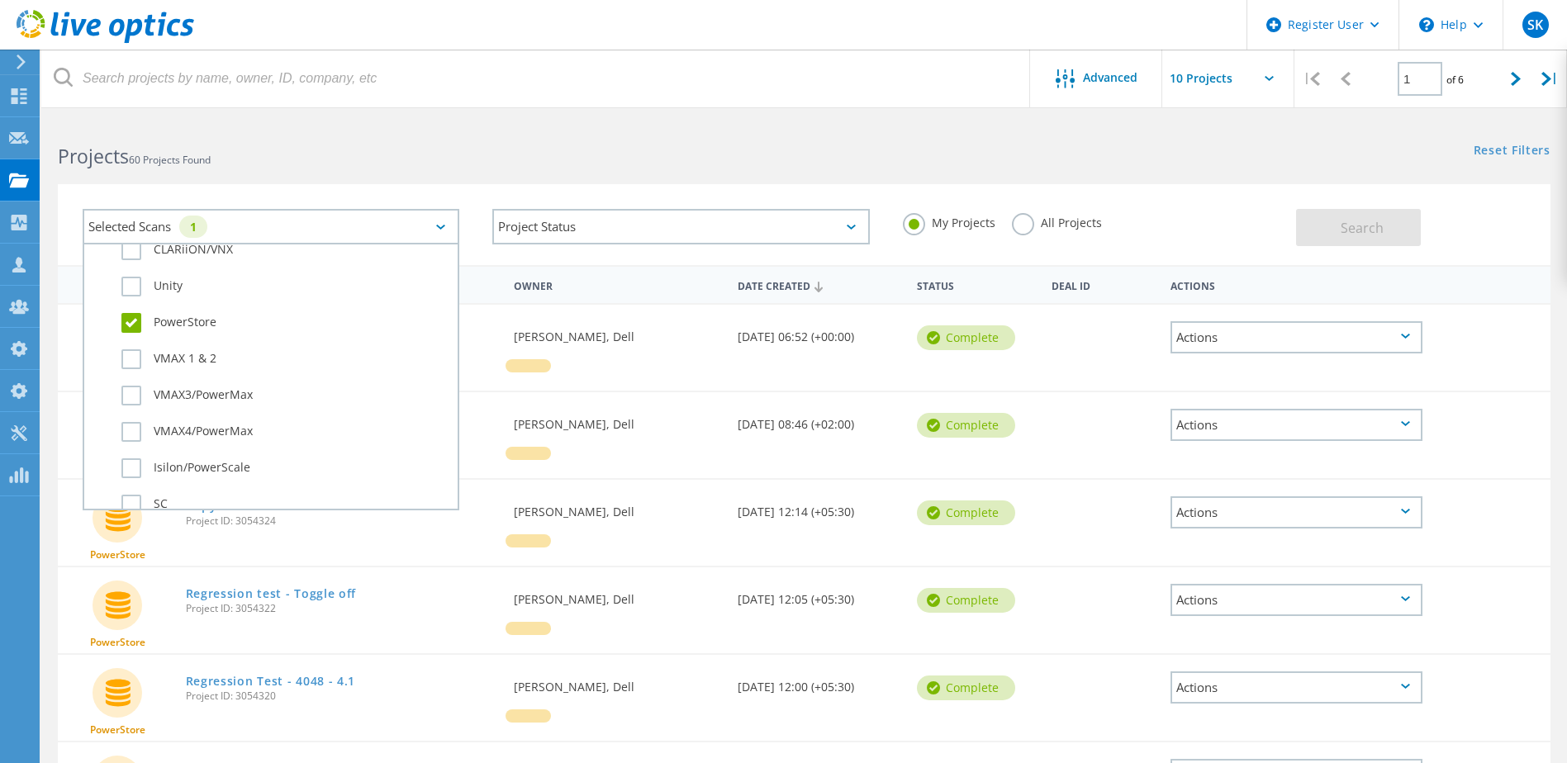
scroll to position [413, 0]
click at [128, 322] on label "PowerStore" at bounding box center [285, 321] width 328 height 20
click at [0, 0] on input "PowerStore" at bounding box center [0, 0] width 0 height 0
click at [128, 292] on label "Unity" at bounding box center [285, 285] width 328 height 20
click at [0, 0] on input "Unity" at bounding box center [0, 0] width 0 height 0
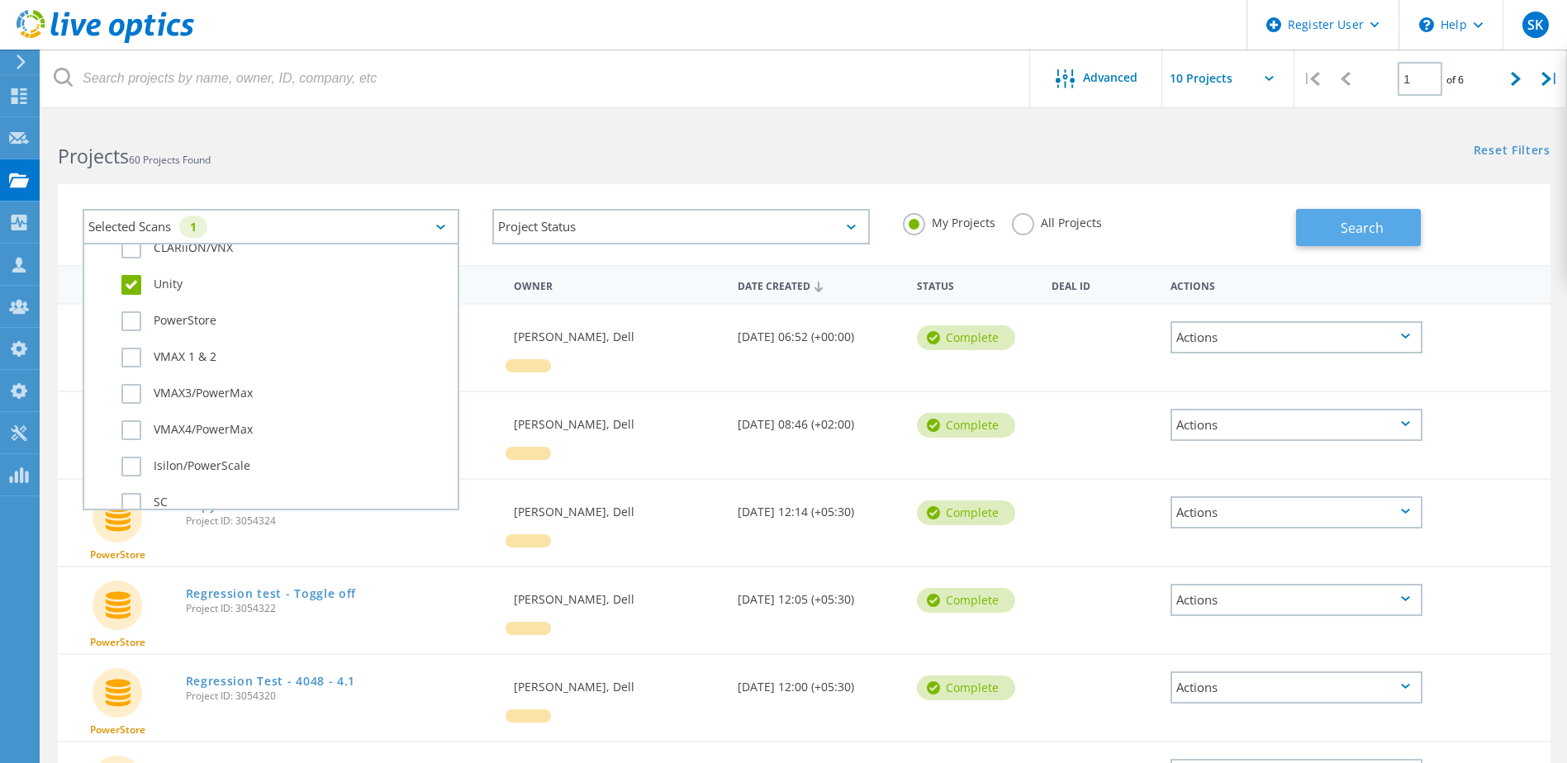
click at [1336, 221] on button "Search" at bounding box center [1358, 227] width 125 height 37
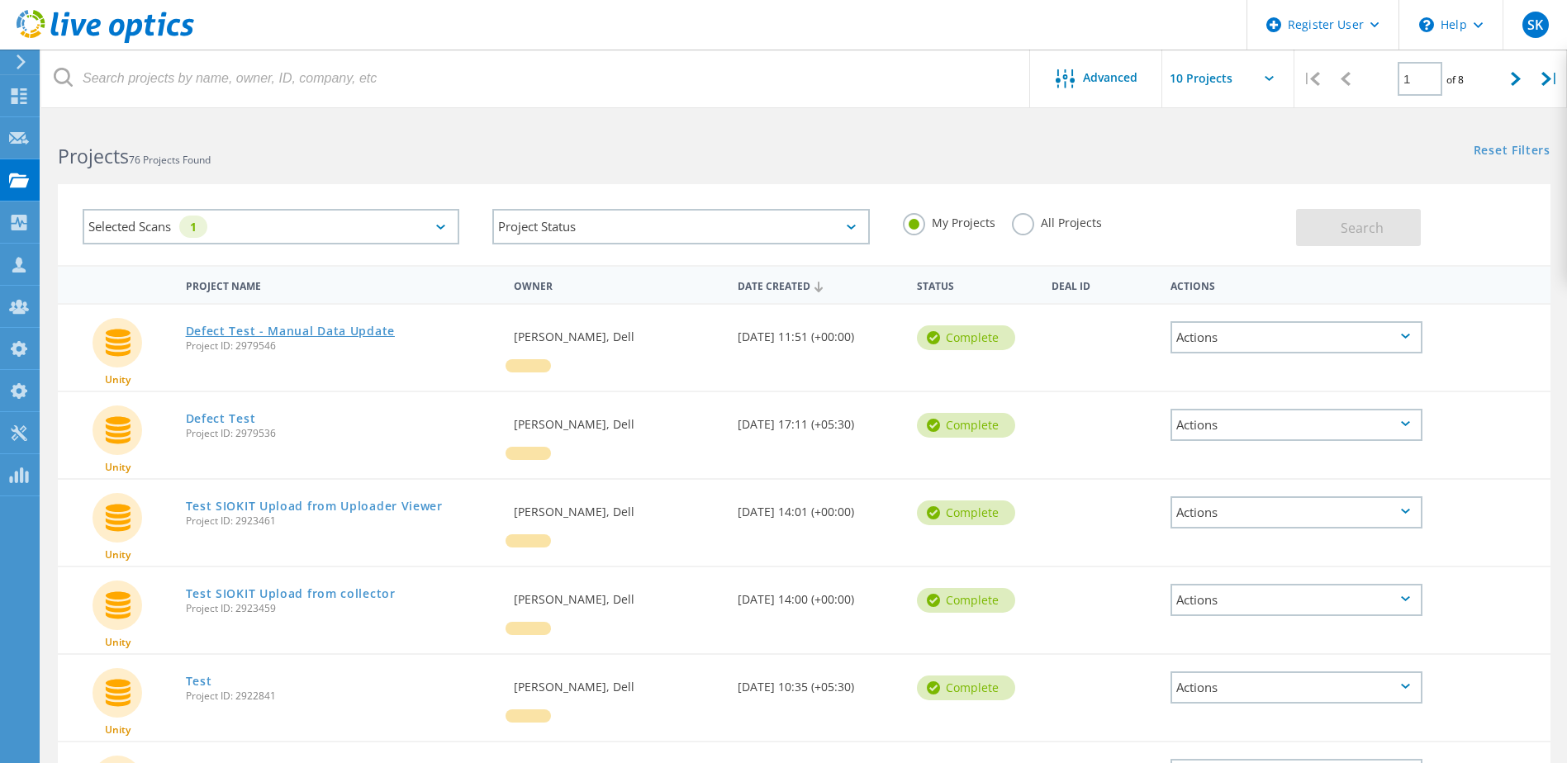
click at [362, 330] on link "Defect Test - Manual Data Update" at bounding box center [290, 331] width 209 height 12
click at [317, 218] on div "Selected Scans 1" at bounding box center [271, 227] width 377 height 36
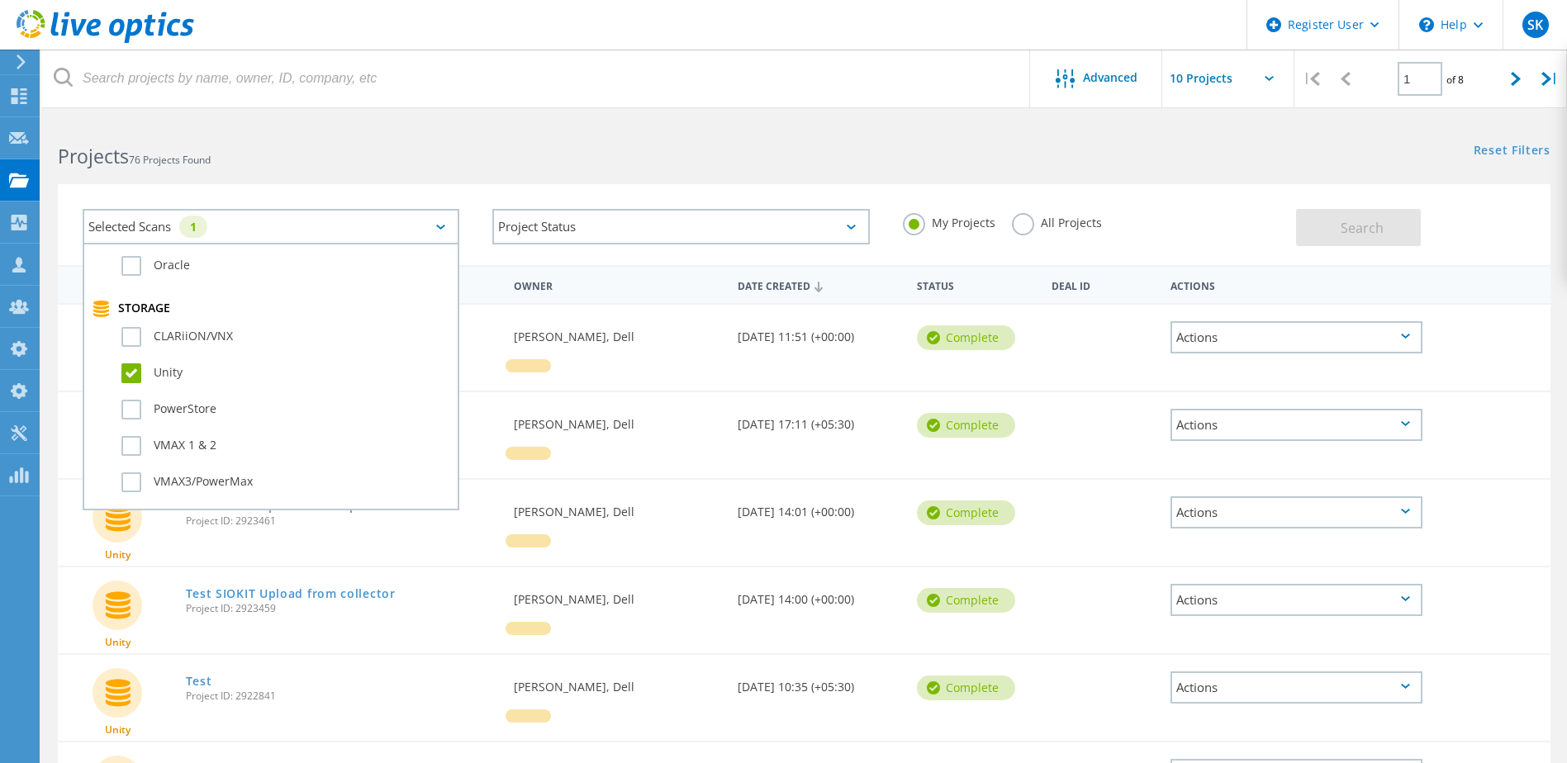
scroll to position [330, 0]
click at [126, 368] on label "Unity" at bounding box center [285, 368] width 328 height 20
click at [0, 0] on input "Unity" at bounding box center [0, 0] width 0 height 0
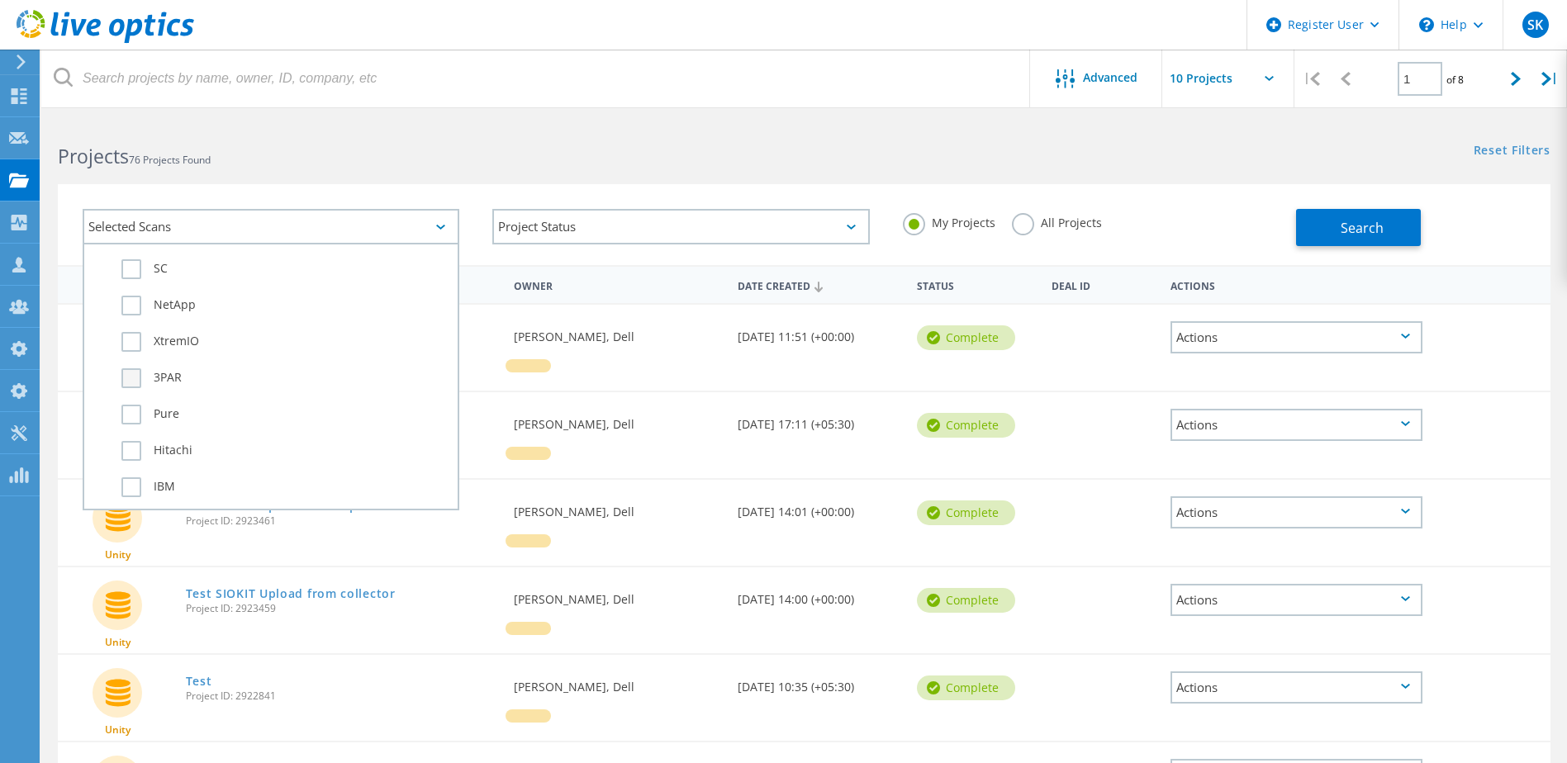
scroll to position [661, 0]
click at [140, 324] on label "XtremIO" at bounding box center [285, 328] width 328 height 20
click at [0, 0] on input "XtremIO" at bounding box center [0, 0] width 0 height 0
click at [1345, 225] on span "Search" at bounding box center [1361, 228] width 43 height 18
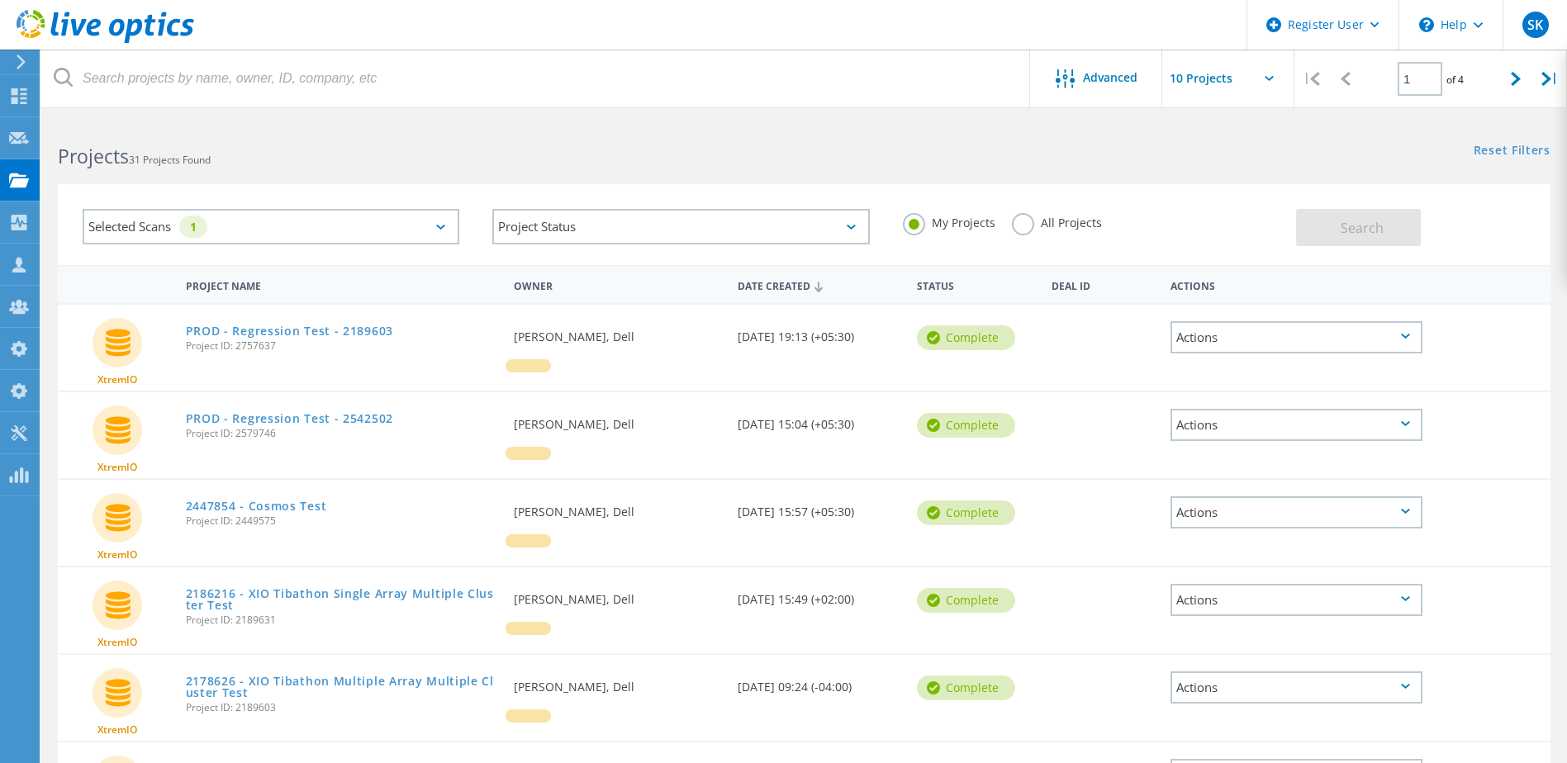
drag, startPoint x: 334, startPoint y: 325, endPoint x: 352, endPoint y: 298, distance: 32.8
click at [334, 325] on link "PROD - Regression Test - 2189603" at bounding box center [289, 331] width 207 height 12
click at [380, 215] on div "Selected Scans 1" at bounding box center [271, 227] width 377 height 36
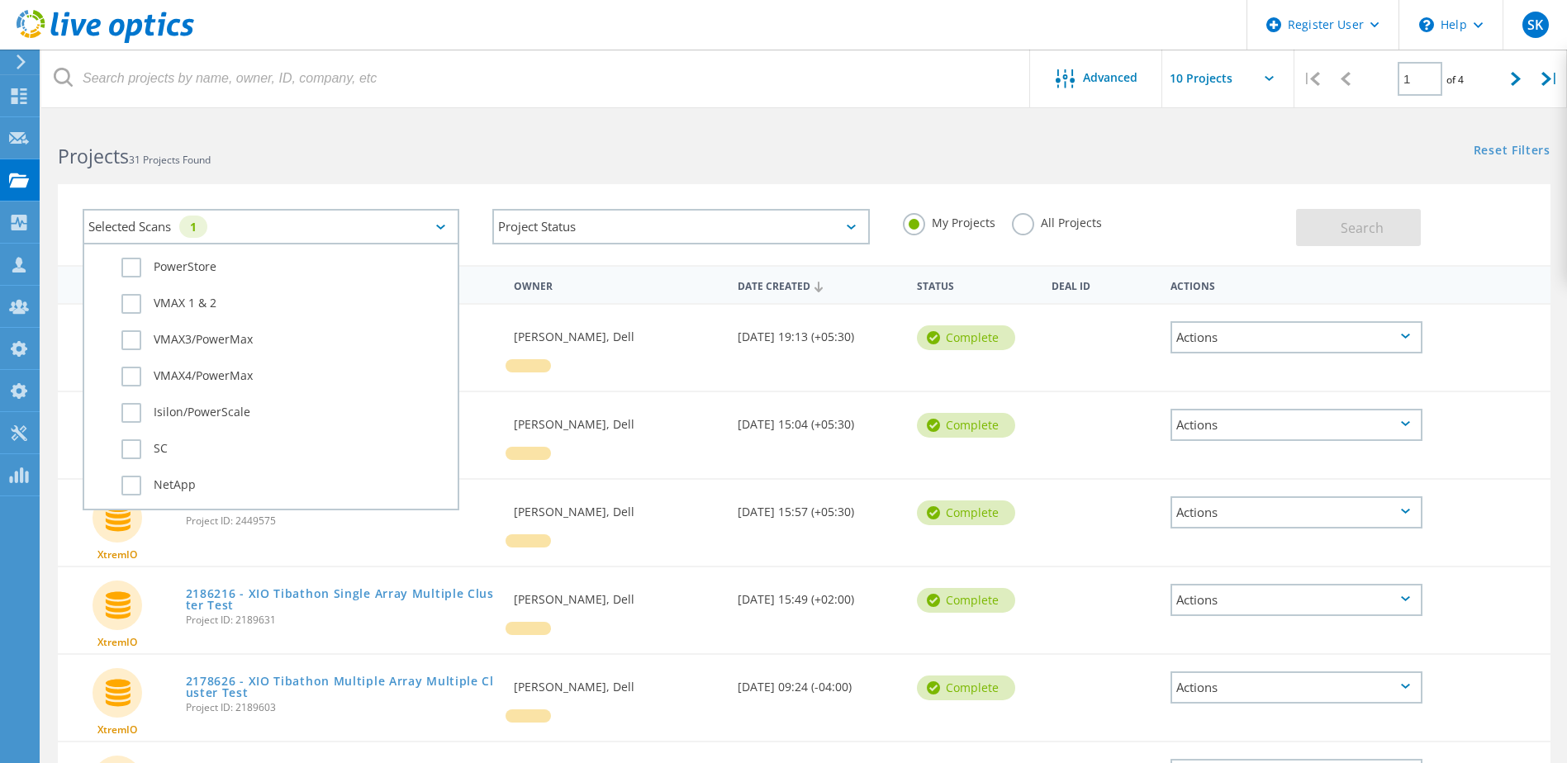
scroll to position [496, 0]
click at [166, 489] on label "XtremIO" at bounding box center [285, 493] width 328 height 20
click at [0, 0] on input "XtremIO" at bounding box center [0, 0] width 0 height 0
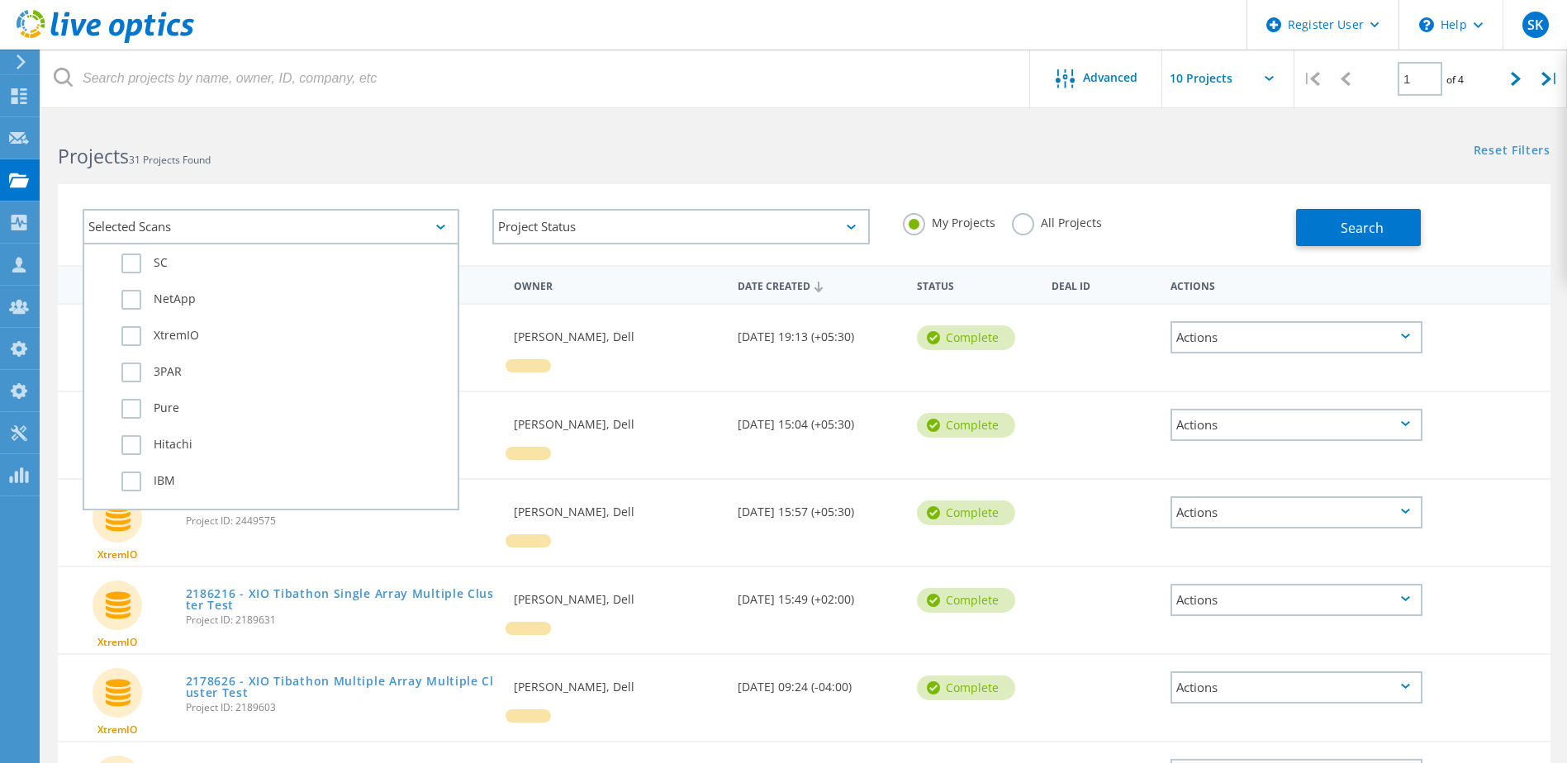
scroll to position [661, 0]
click at [358, 107] on html "Register User \n Help Explore Helpful Articles Contact Support SK Dell Admin Us…" at bounding box center [783, 622] width 1567 height 1245
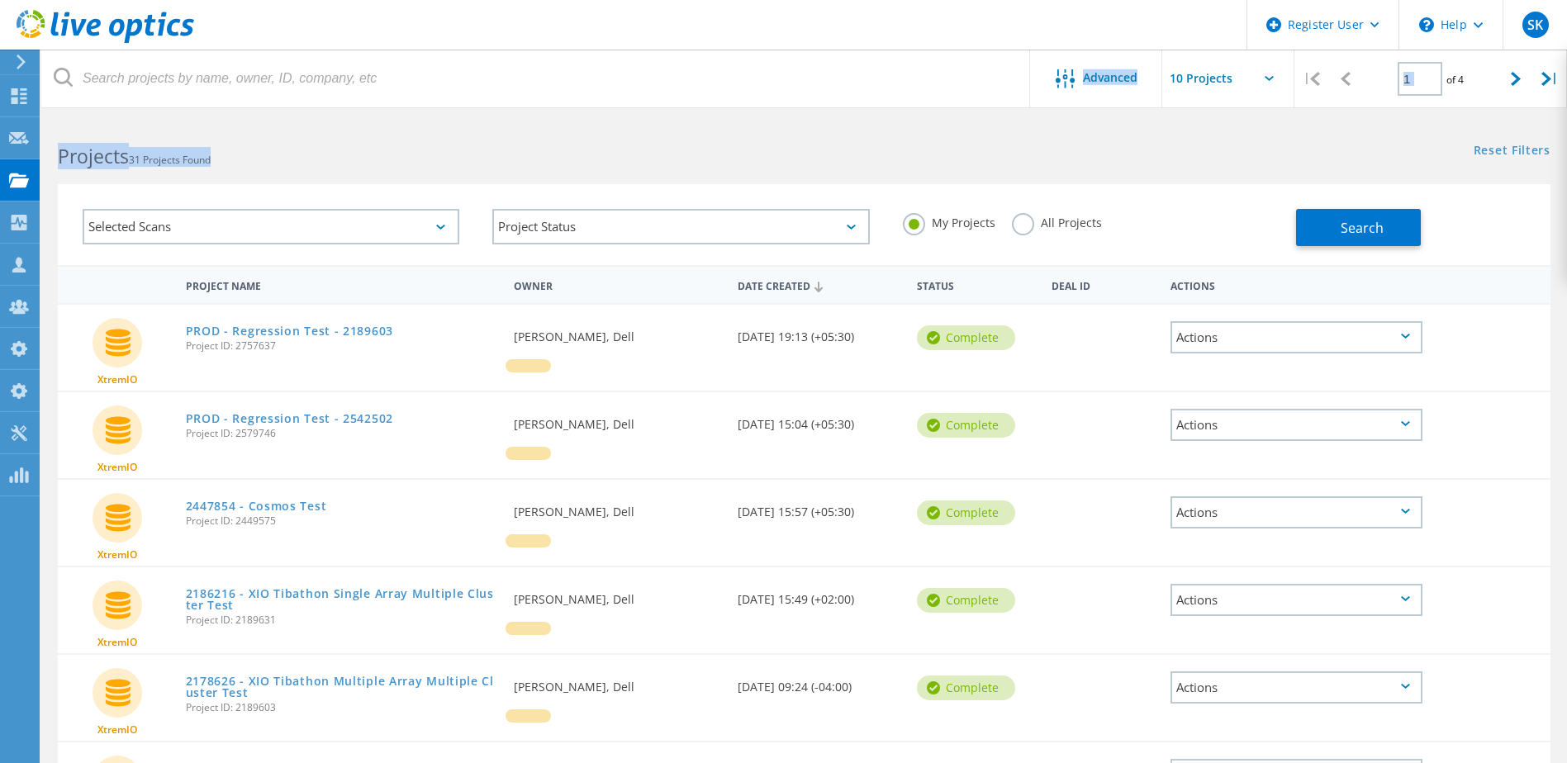
click at [396, 221] on div "Selected Scans" at bounding box center [271, 227] width 377 height 36
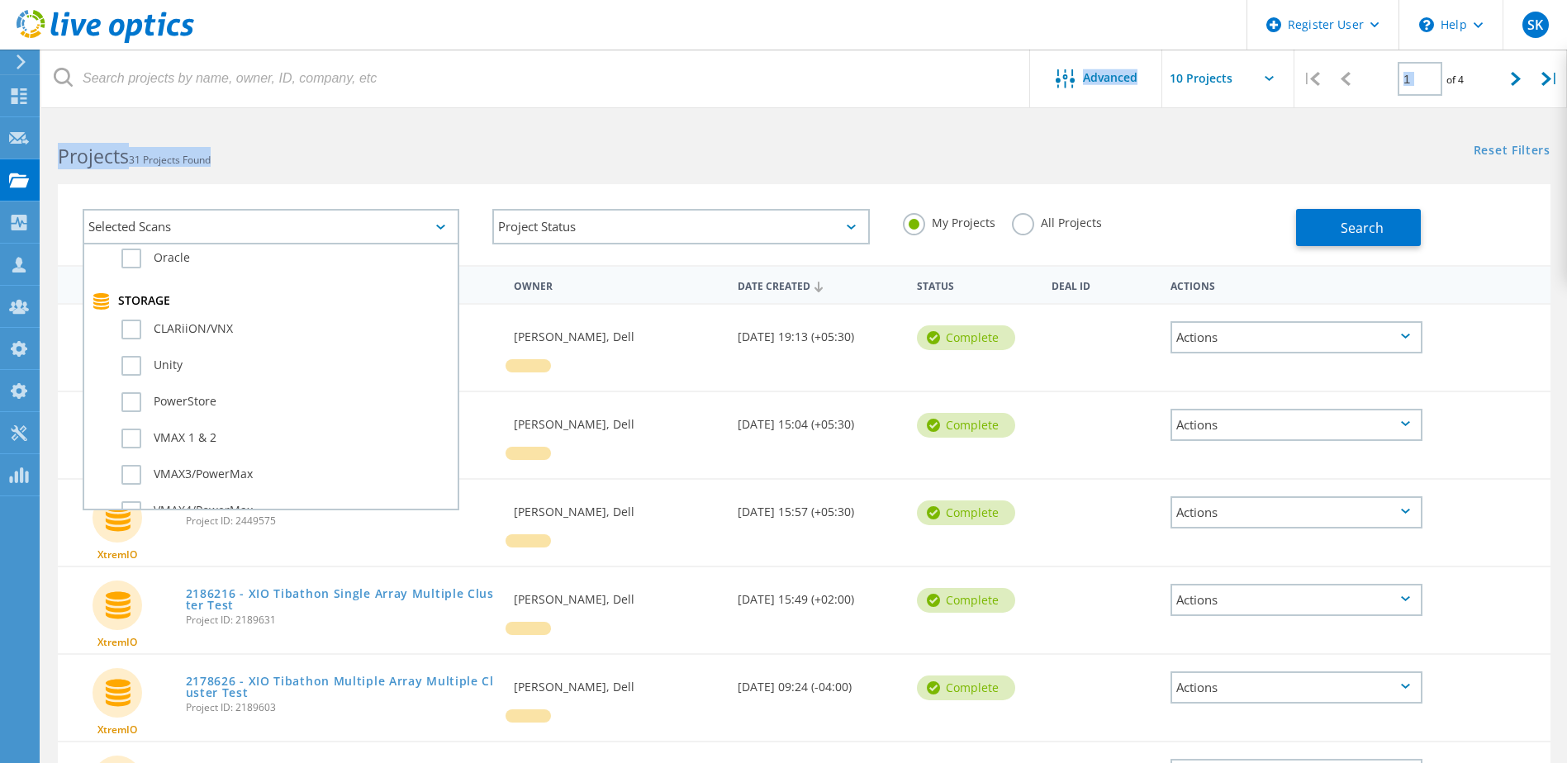
scroll to position [330, 0]
click at [134, 403] on label "PowerStore" at bounding box center [285, 404] width 328 height 20
click at [0, 0] on input "PowerStore" at bounding box center [0, 0] width 0 height 0
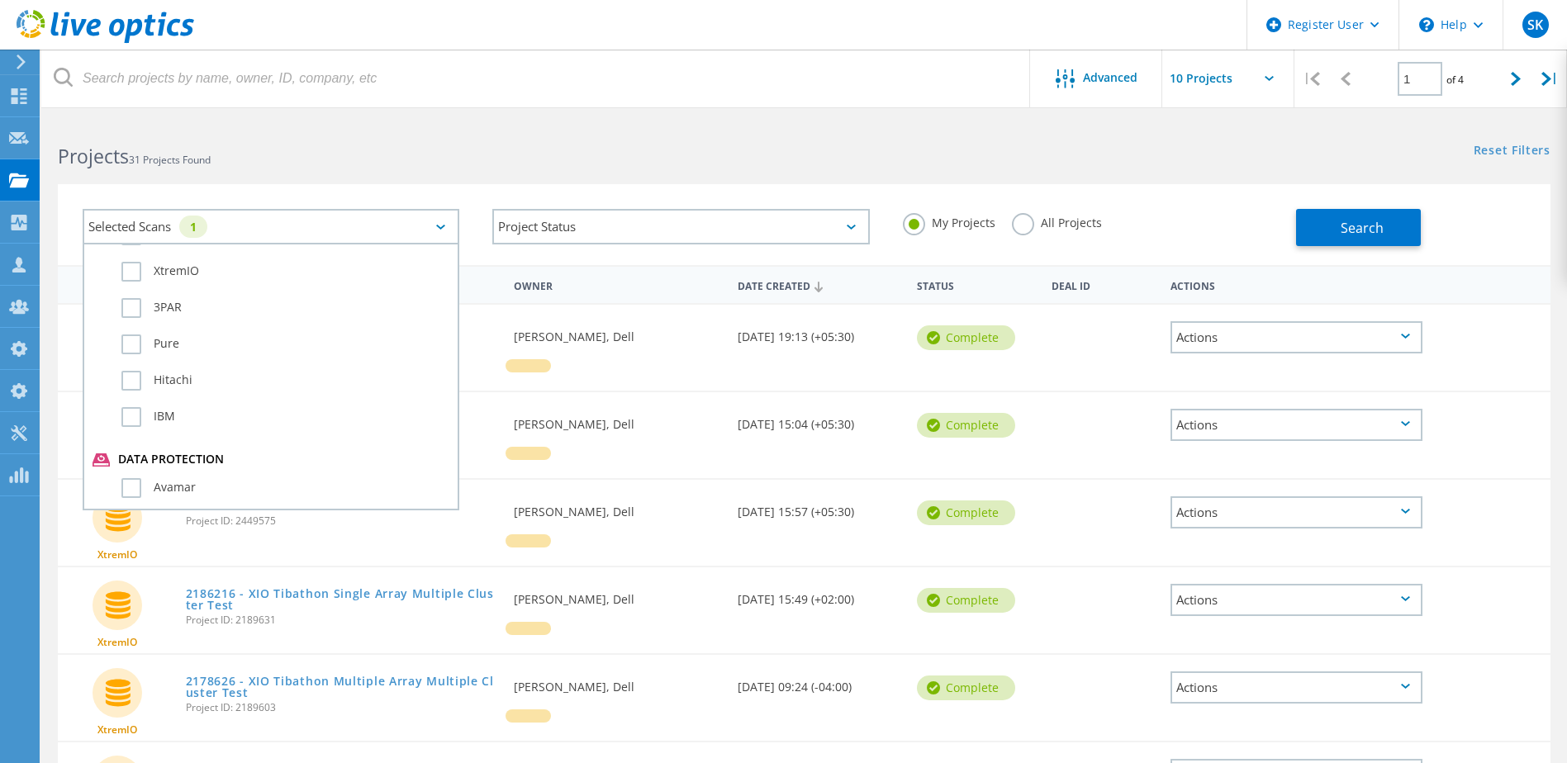
scroll to position [743, 0]
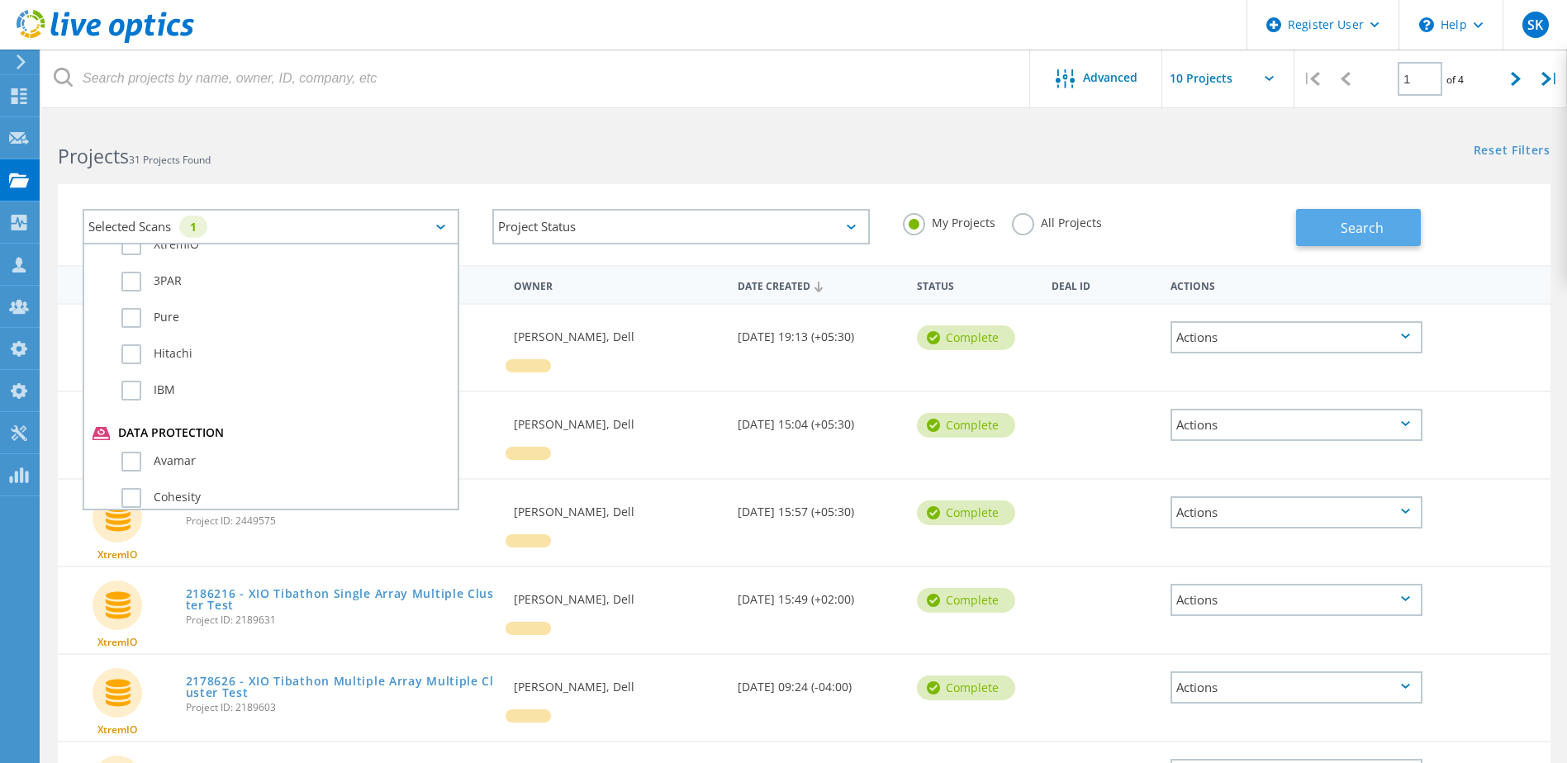
click at [1383, 219] on button "Search" at bounding box center [1358, 227] width 125 height 37
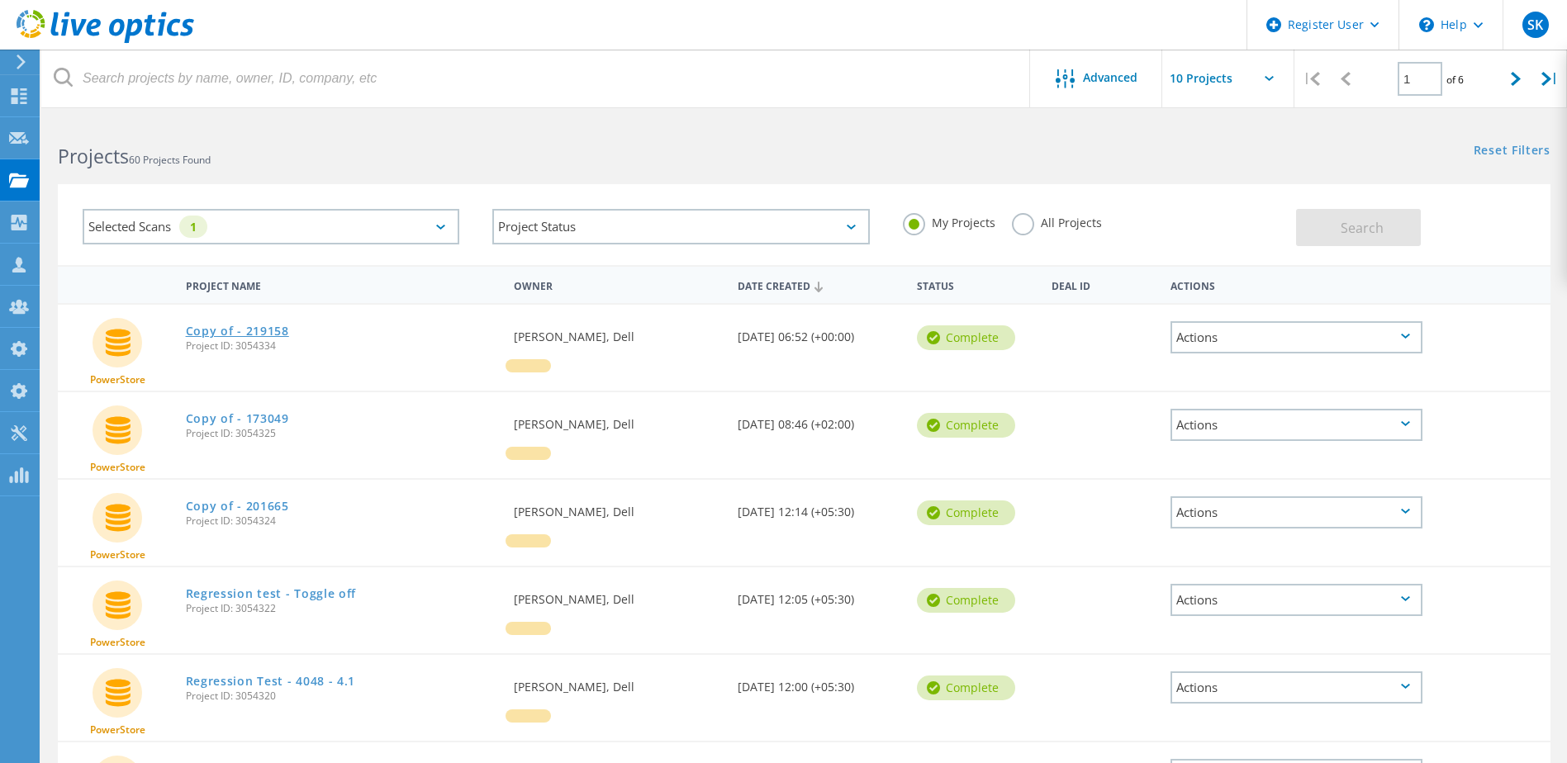
click at [234, 330] on link "Copy of - 219158" at bounding box center [237, 331] width 103 height 12
click at [1022, 220] on label "All Projects" at bounding box center [1057, 221] width 90 height 16
click at [0, 0] on input "All Projects" at bounding box center [0, 0] width 0 height 0
click at [374, 236] on div "Selected Scans 1" at bounding box center [271, 227] width 377 height 36
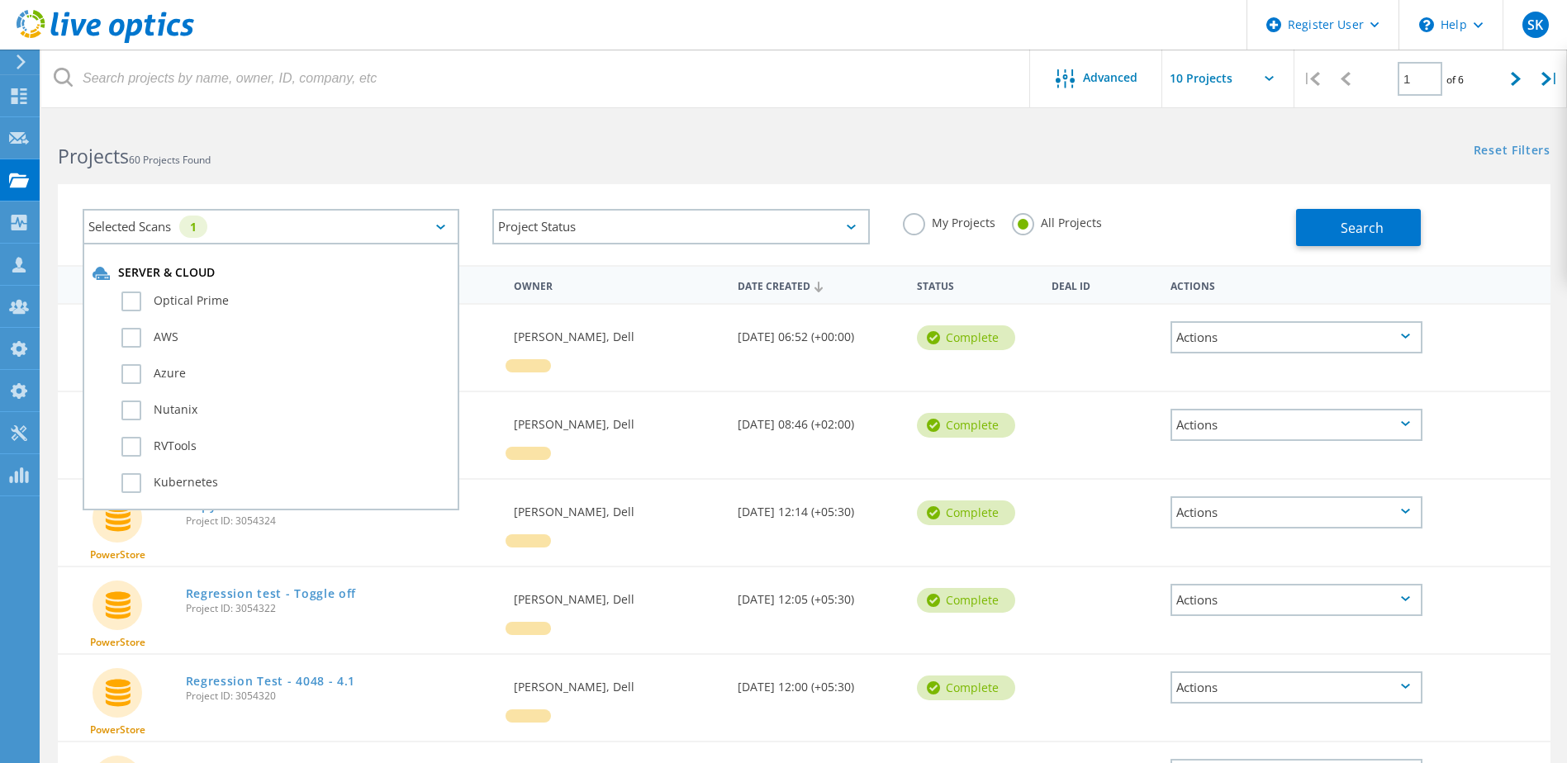
click at [878, 160] on div "Projects 60 Projects Found Reset Filters Show Filters" at bounding box center [803, 142] width 1525 height 44
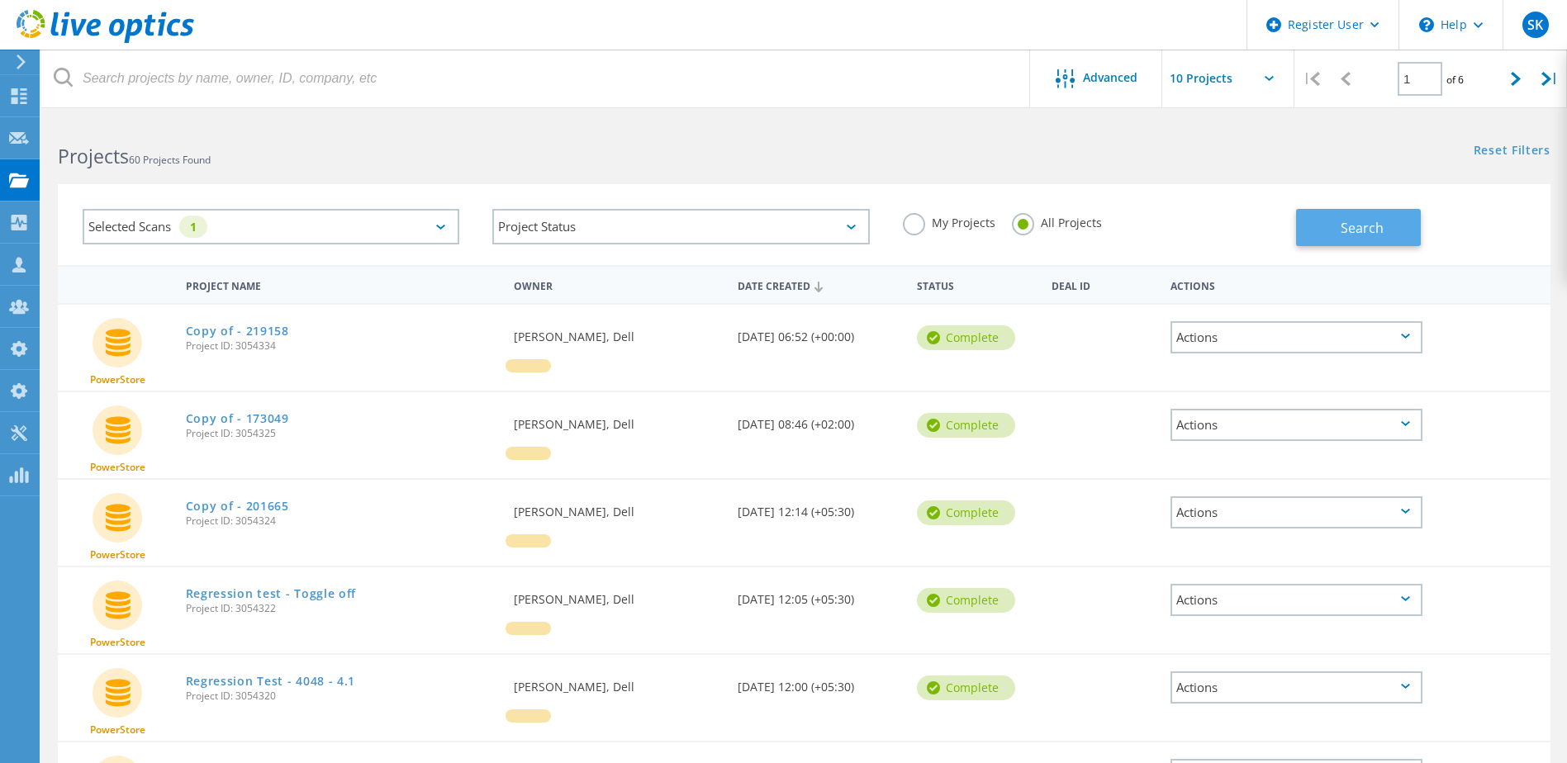
click at [1373, 225] on span "Search" at bounding box center [1361, 228] width 43 height 18
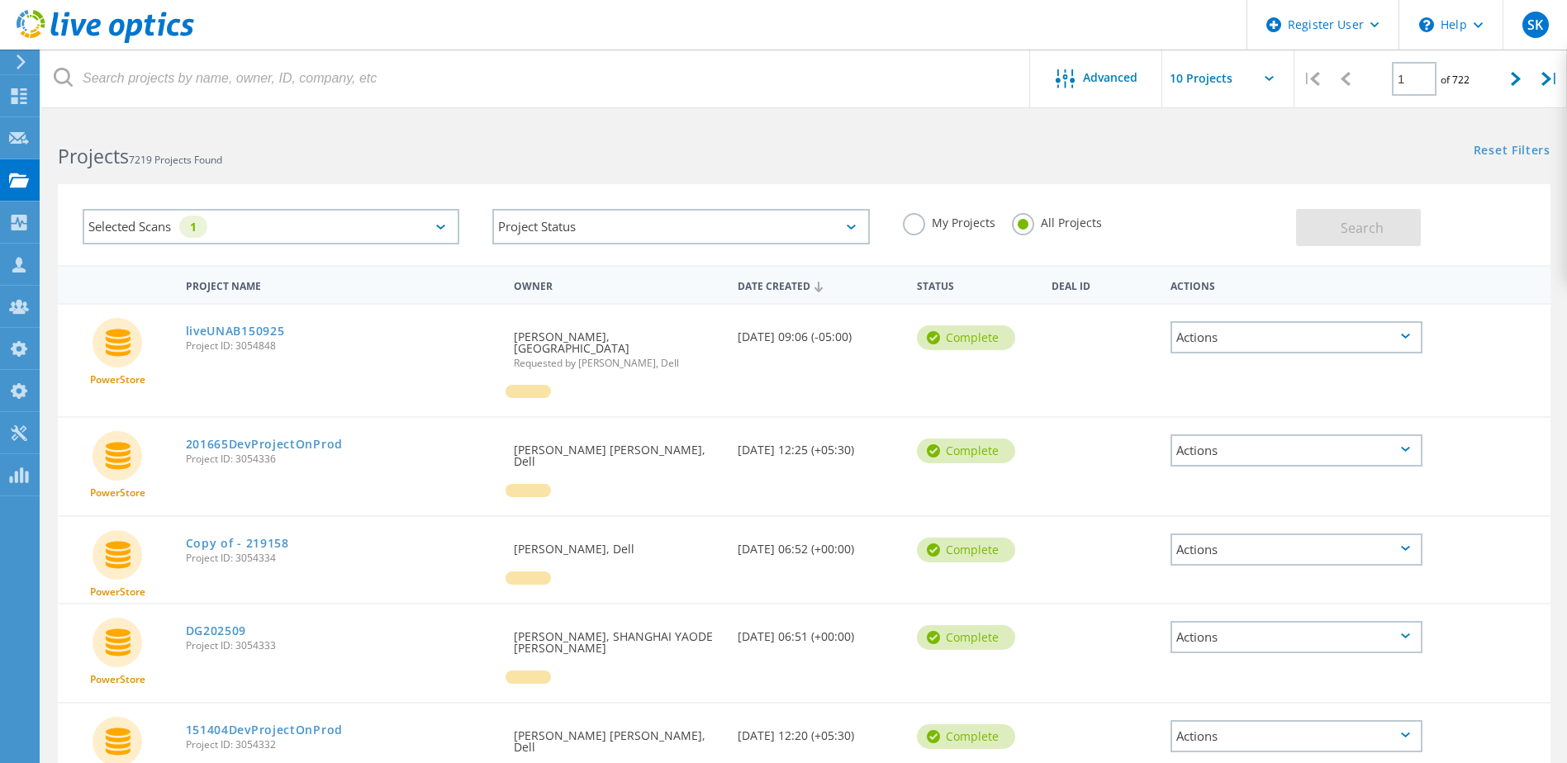
click at [858, 117] on html "Register User \n Help Explore Helpful Articles Contact Support SK Dell Admin Us…" at bounding box center [783, 665] width 1567 height 1331
drag, startPoint x: 1421, startPoint y: 79, endPoint x: 1396, endPoint y: 73, distance: 26.4
click at [1358, 73] on div "| 1 of 722 |" at bounding box center [1430, 79] width 273 height 59
click at [1415, 74] on input "1" at bounding box center [1414, 79] width 45 height 34
type input "600"
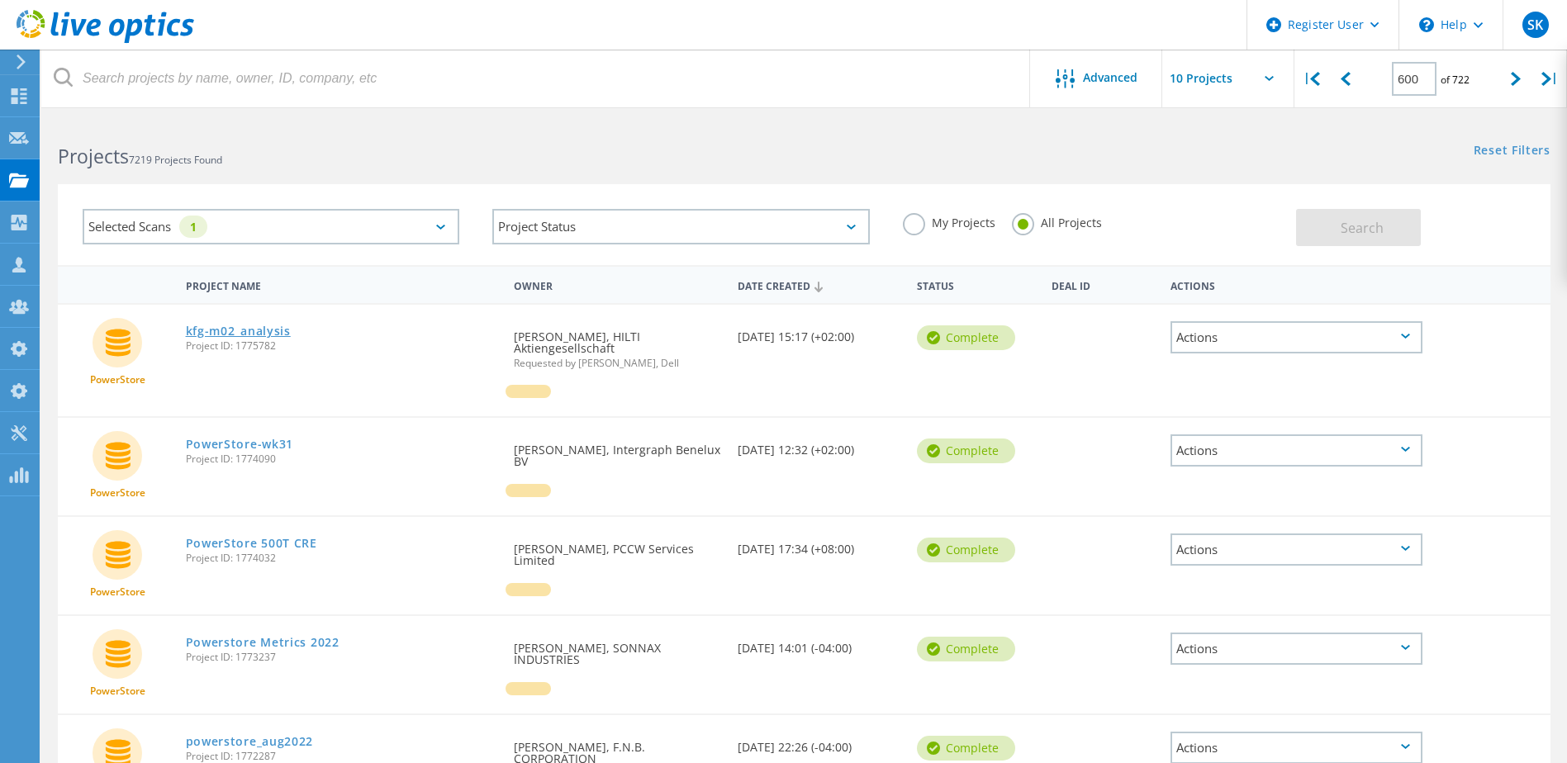
click at [257, 331] on link "kfg-m02_analysis" at bounding box center [238, 331] width 105 height 12
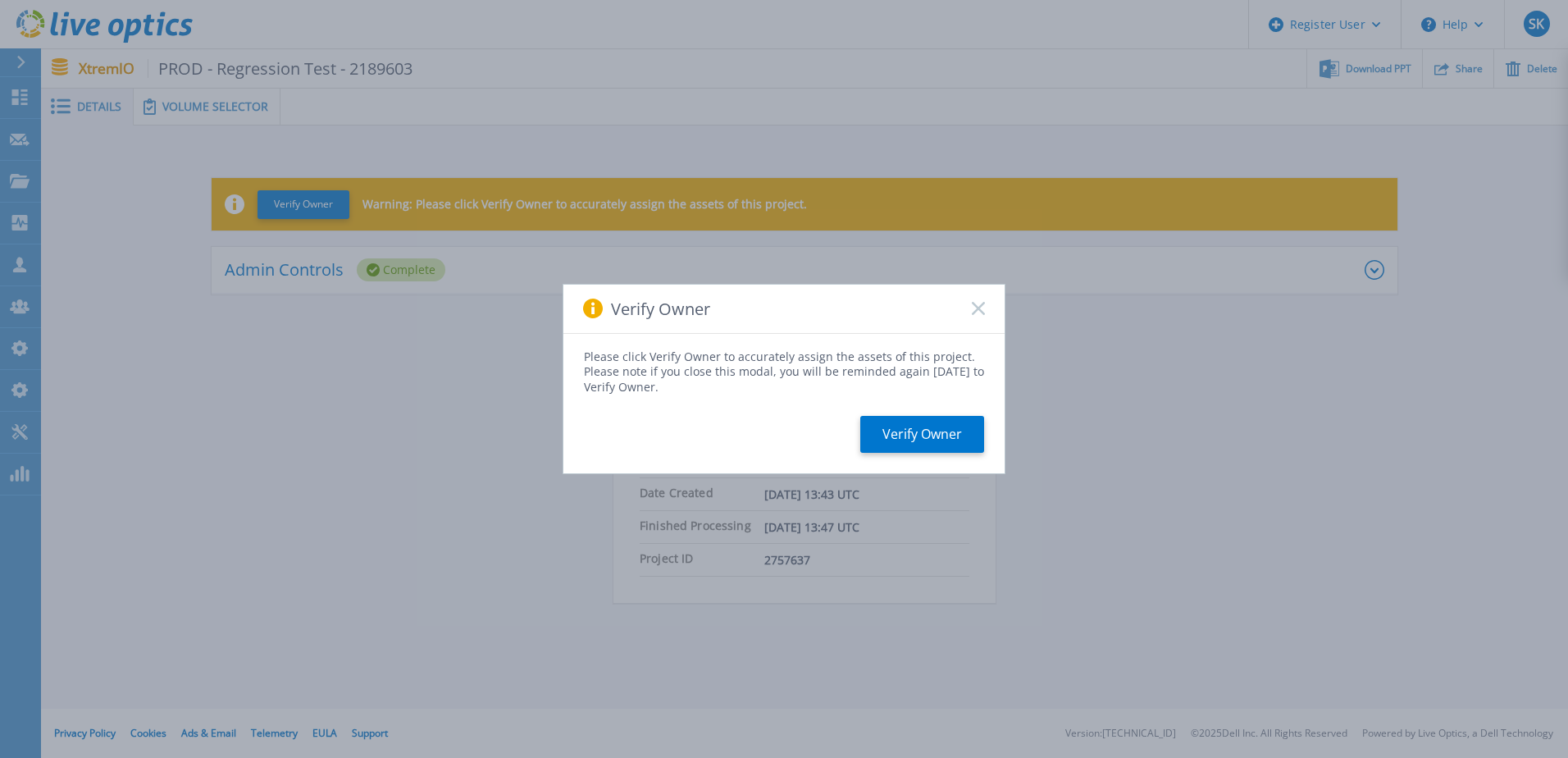
click at [977, 312] on icon at bounding box center [978, 308] width 13 height 13
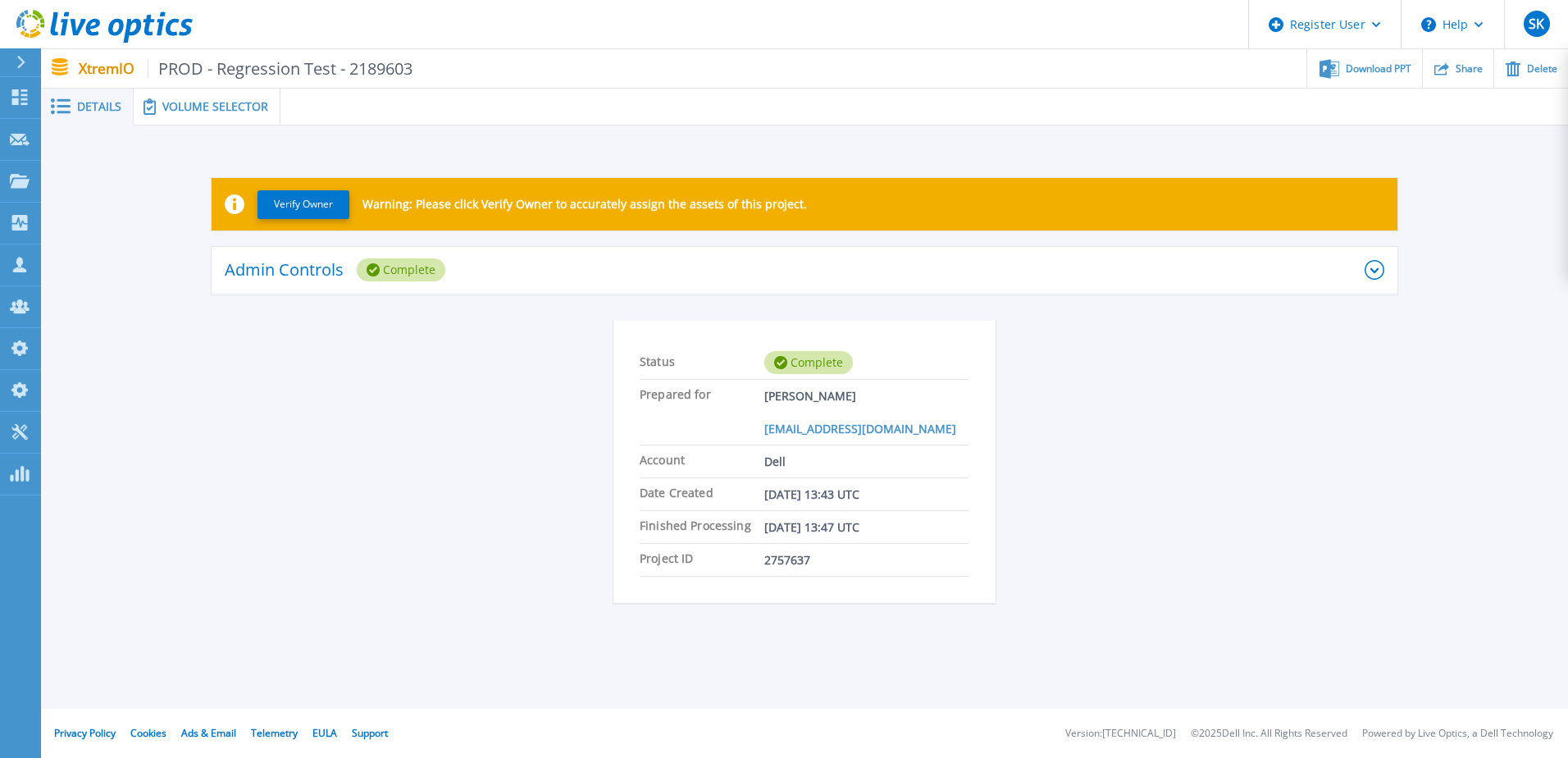
click at [196, 110] on span "Volume Selector" at bounding box center [215, 107] width 106 height 12
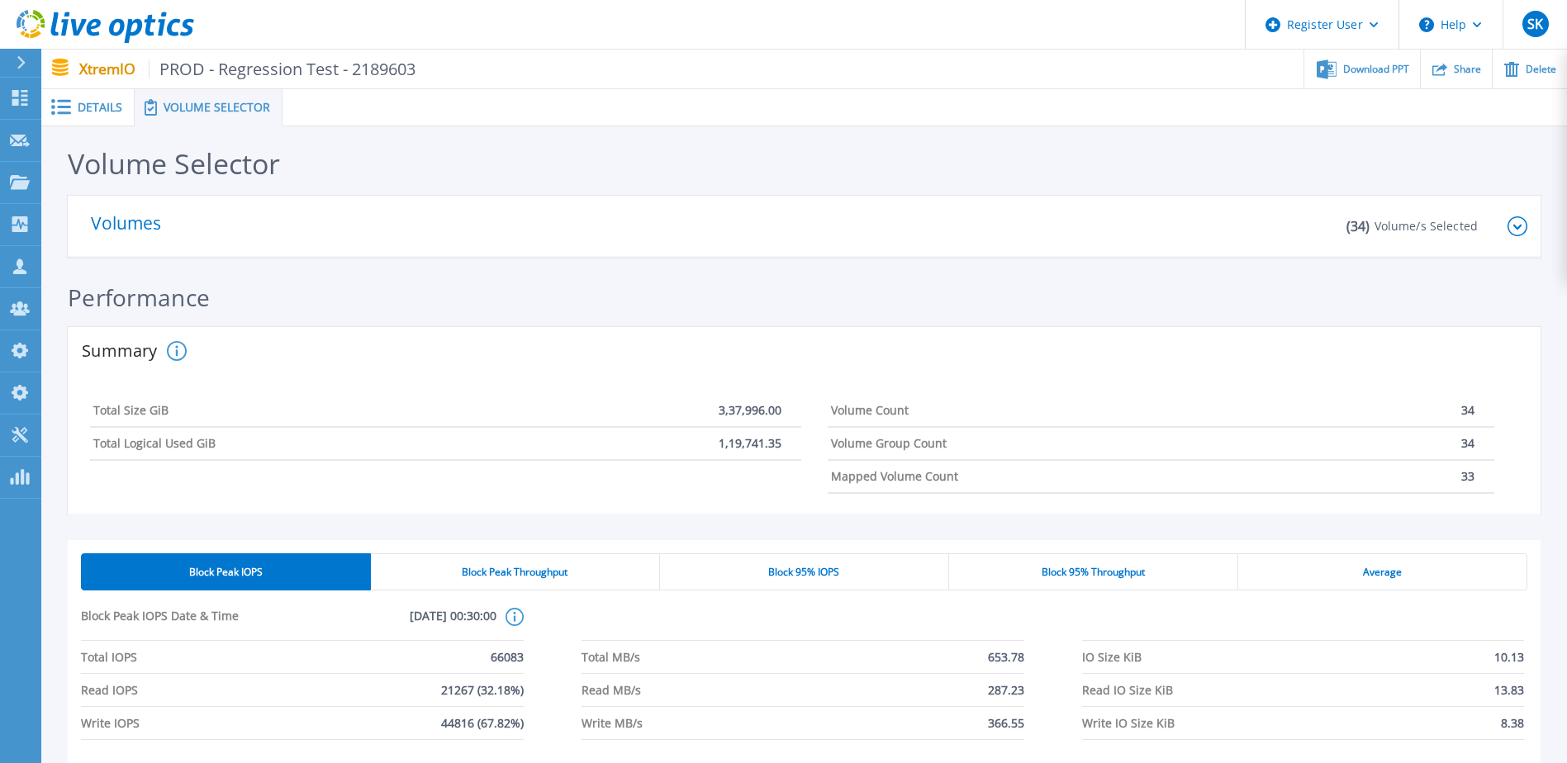
click at [1511, 221] on icon at bounding box center [1517, 226] width 20 height 20
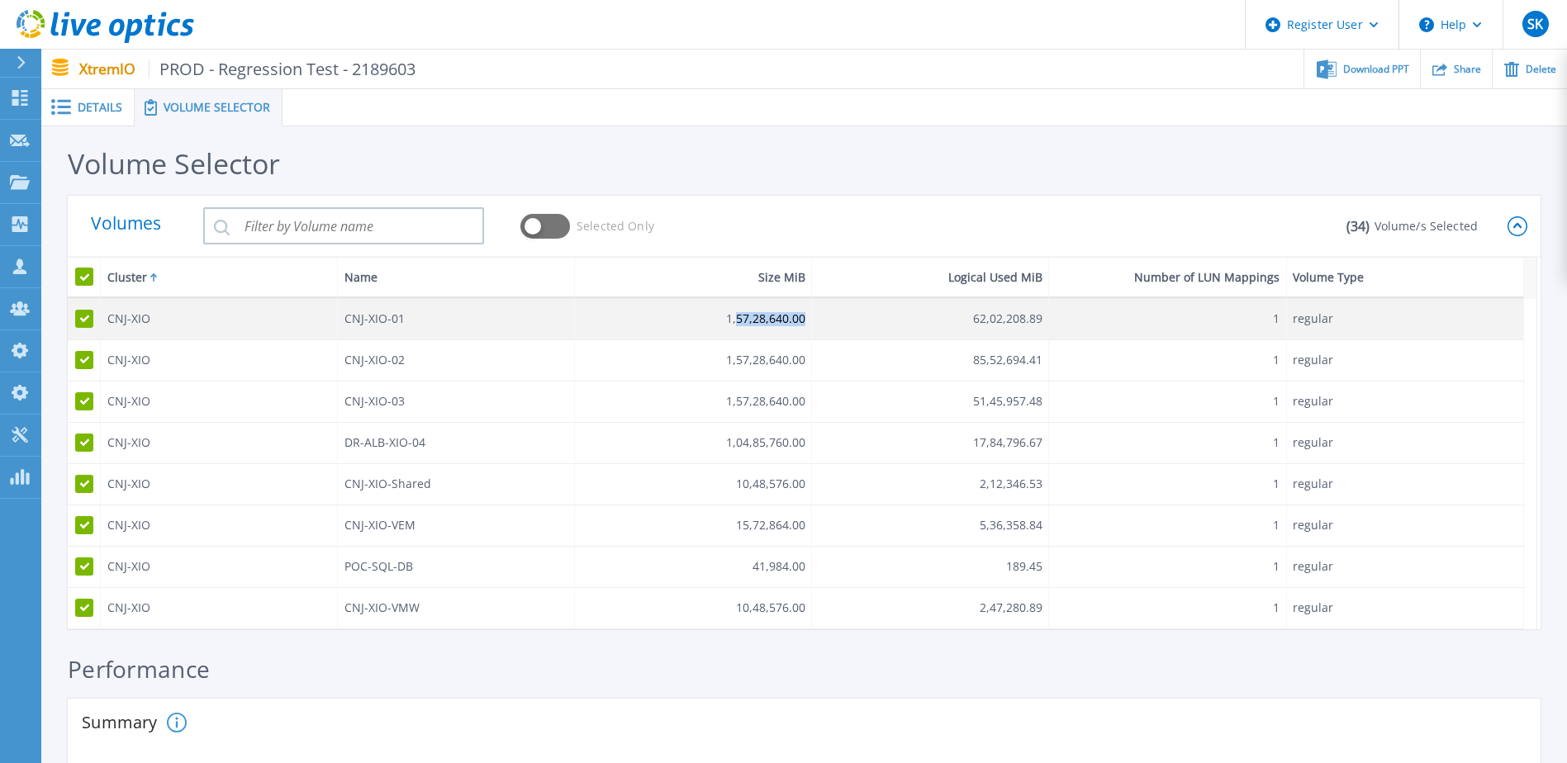
drag, startPoint x: 736, startPoint y: 312, endPoint x: 820, endPoint y: 311, distance: 84.2
click at [820, 311] on div "CNJ-XIO CNJ-XIO-01 1,57,28,640.00 62,02,208.89 1 regular" at bounding box center [796, 319] width 1456 height 41
drag, startPoint x: 1207, startPoint y: 323, endPoint x: 1278, endPoint y: 323, distance: 71.0
click at [1278, 323] on div "1" at bounding box center [1167, 319] width 237 height 40
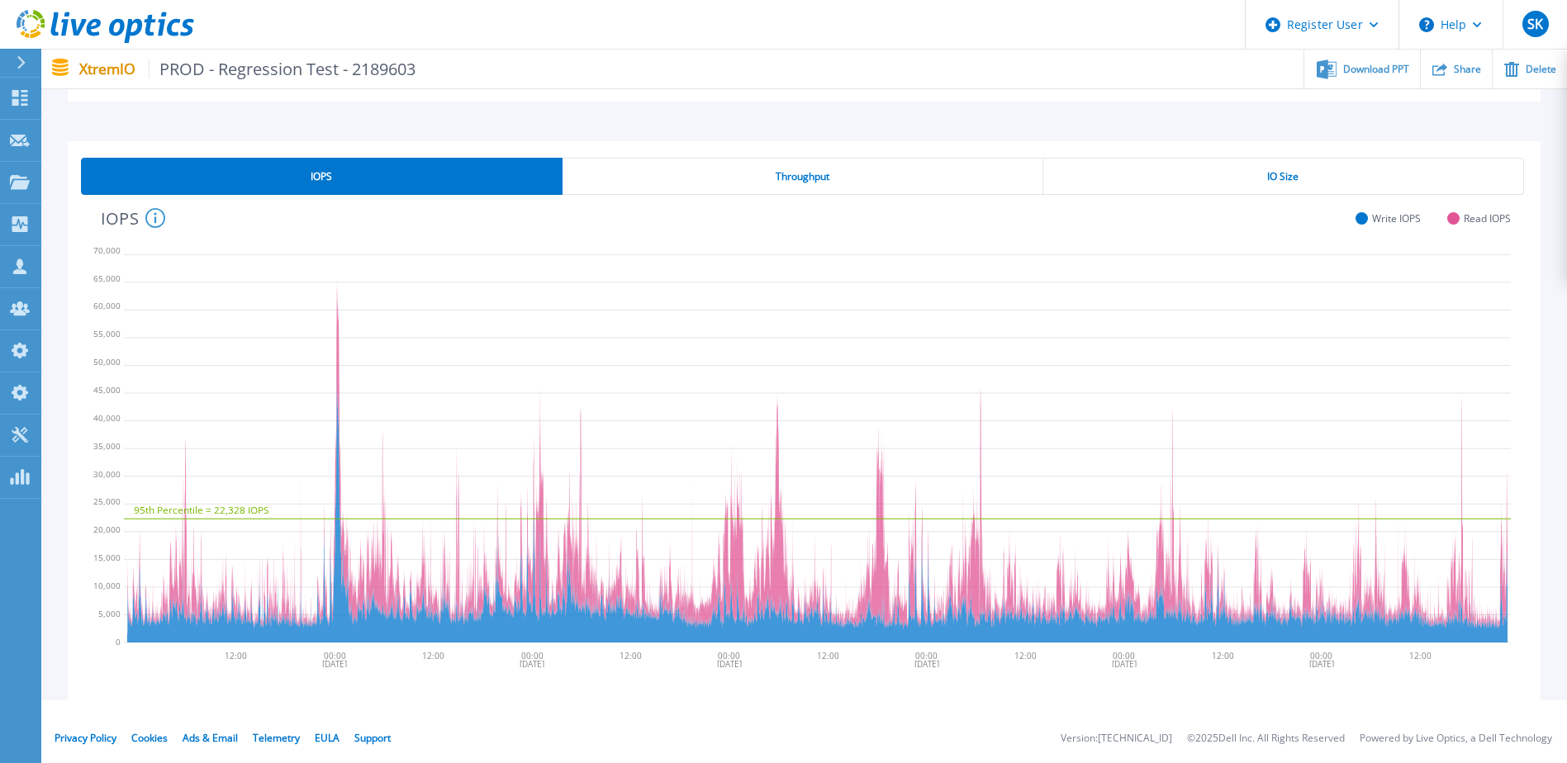
scroll to position [624, 0]
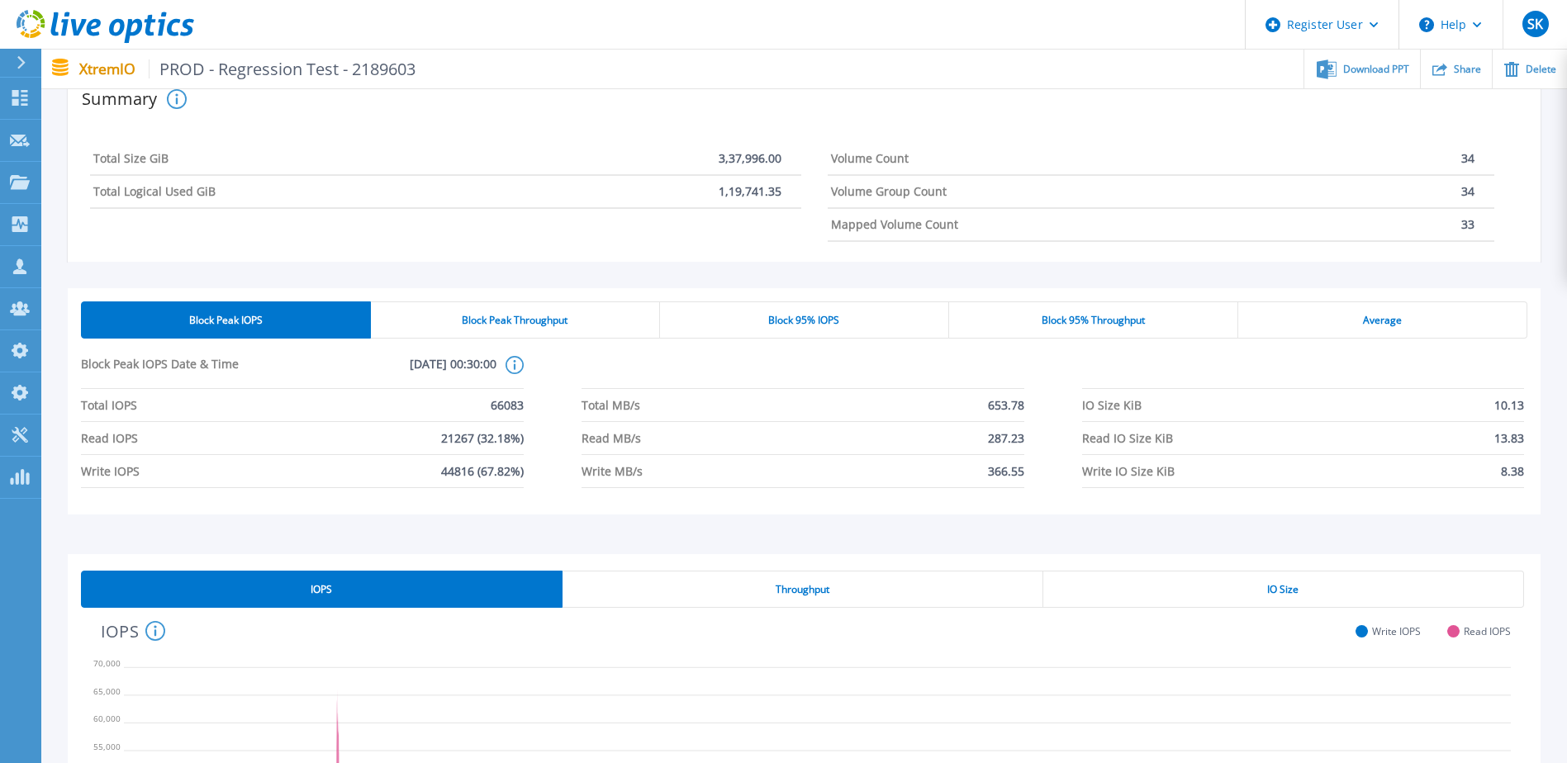
drag, startPoint x: 840, startPoint y: 600, endPoint x: 1104, endPoint y: 591, distance: 264.5
click at [841, 600] on div "Throughput" at bounding box center [802, 589] width 481 height 37
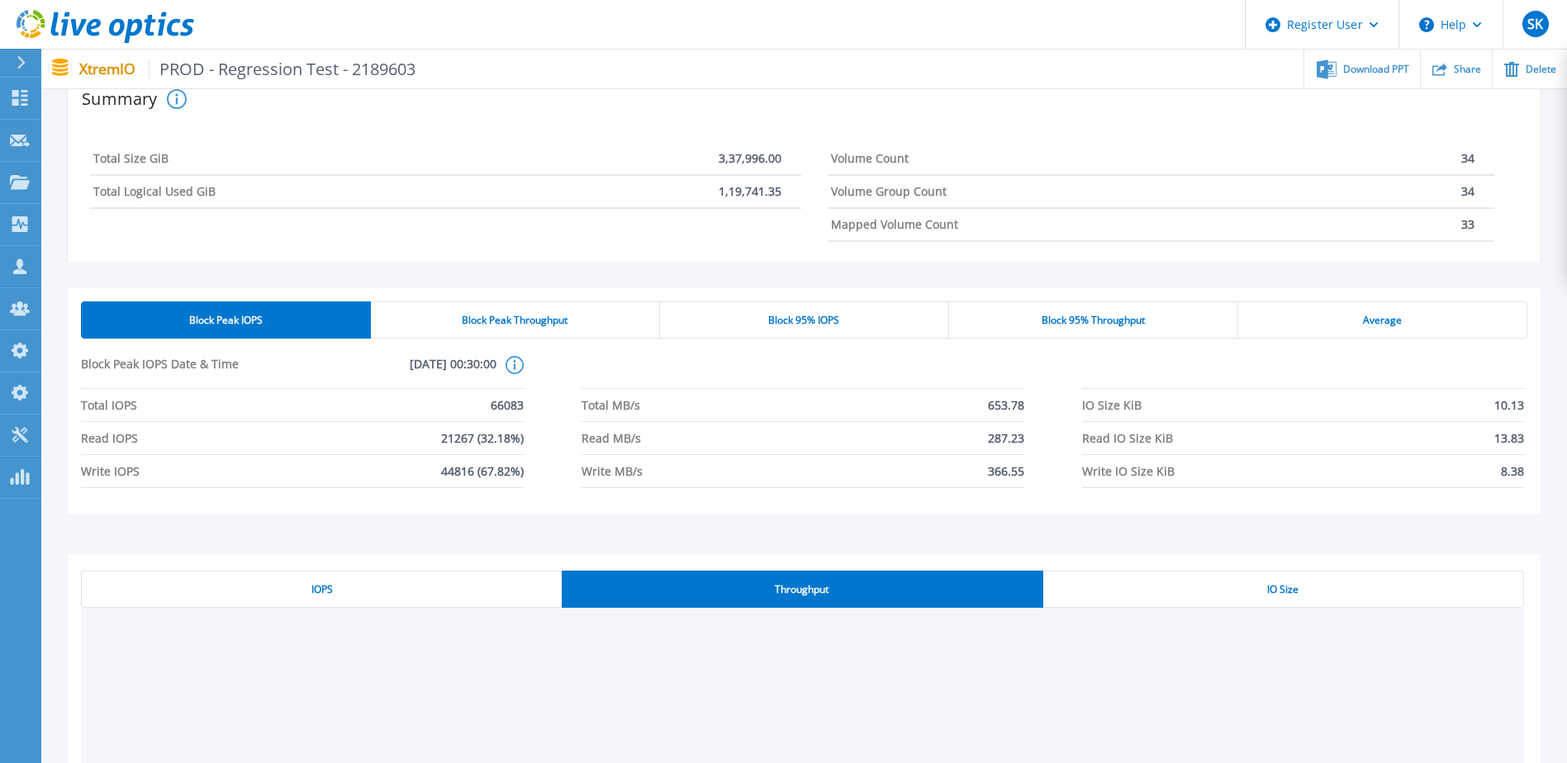
click at [1356, 585] on div "IO Size" at bounding box center [1283, 589] width 481 height 37
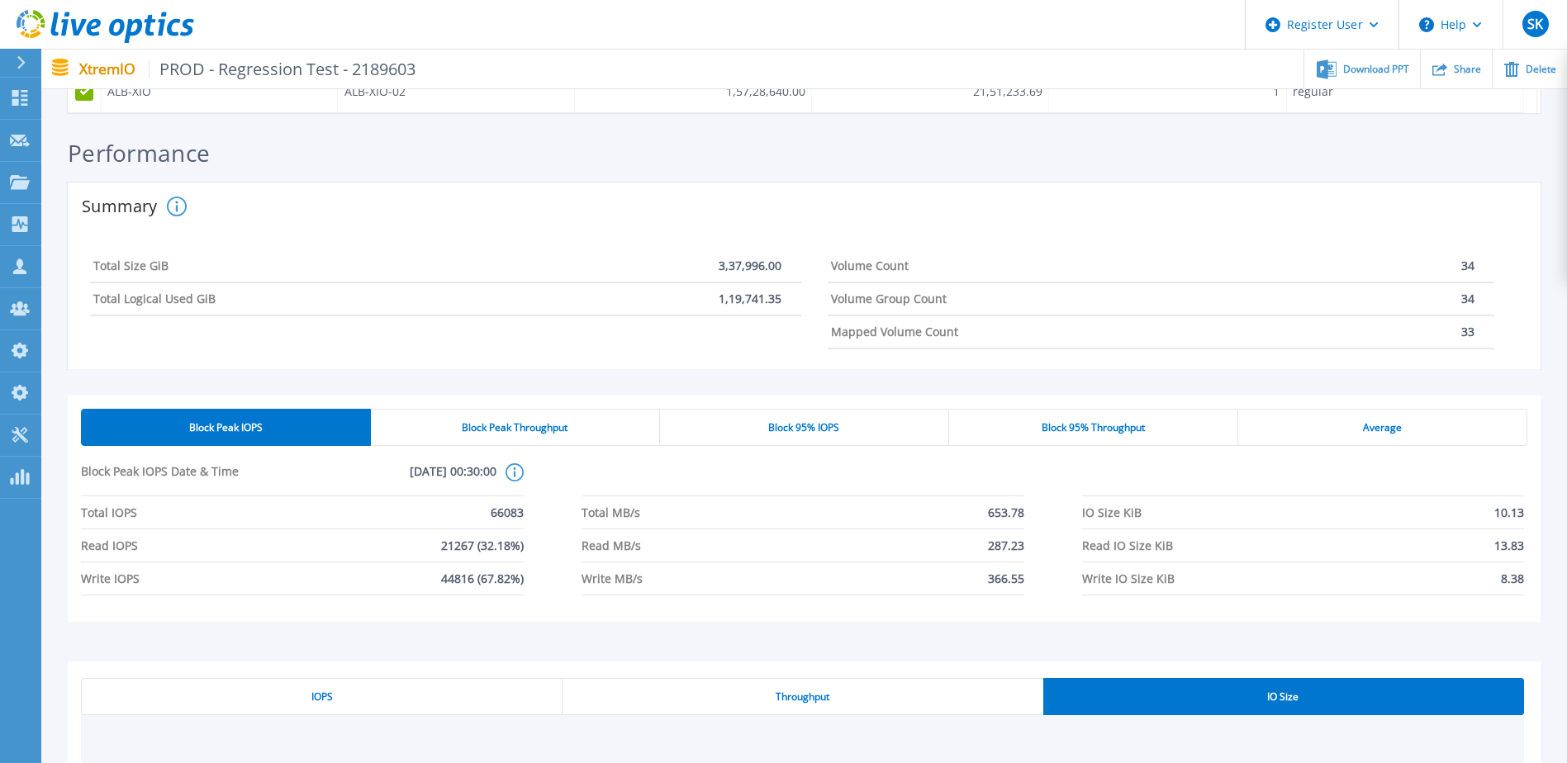
scroll to position [376, 0]
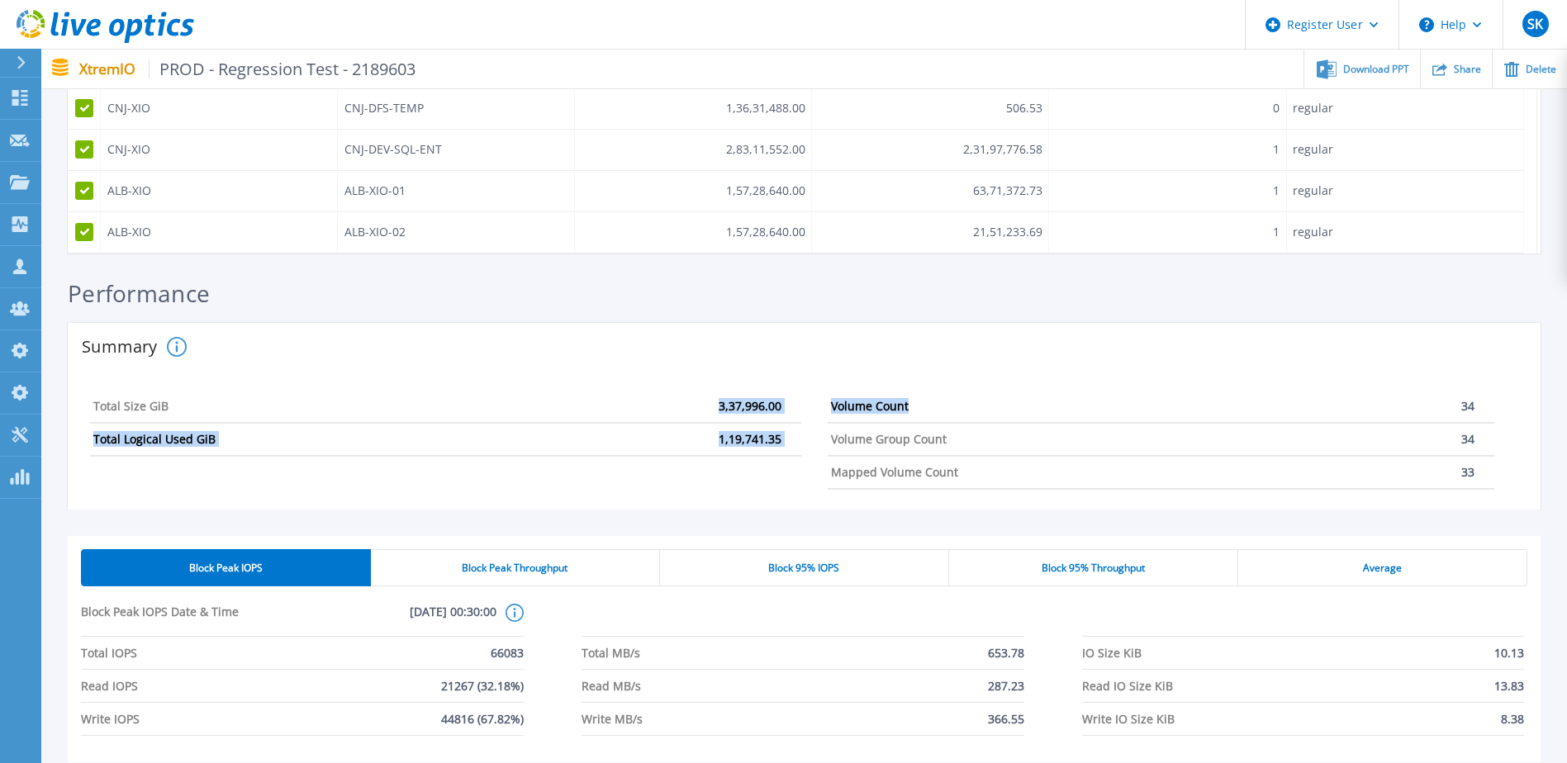
drag, startPoint x: 714, startPoint y: 411, endPoint x: 939, endPoint y: 410, distance: 224.6
click at [939, 410] on section "Total Size GiB 3,37,996.00 Total Logical Used GiB 1,19,741.35 Volume Count 34 V…" at bounding box center [792, 440] width 1430 height 139
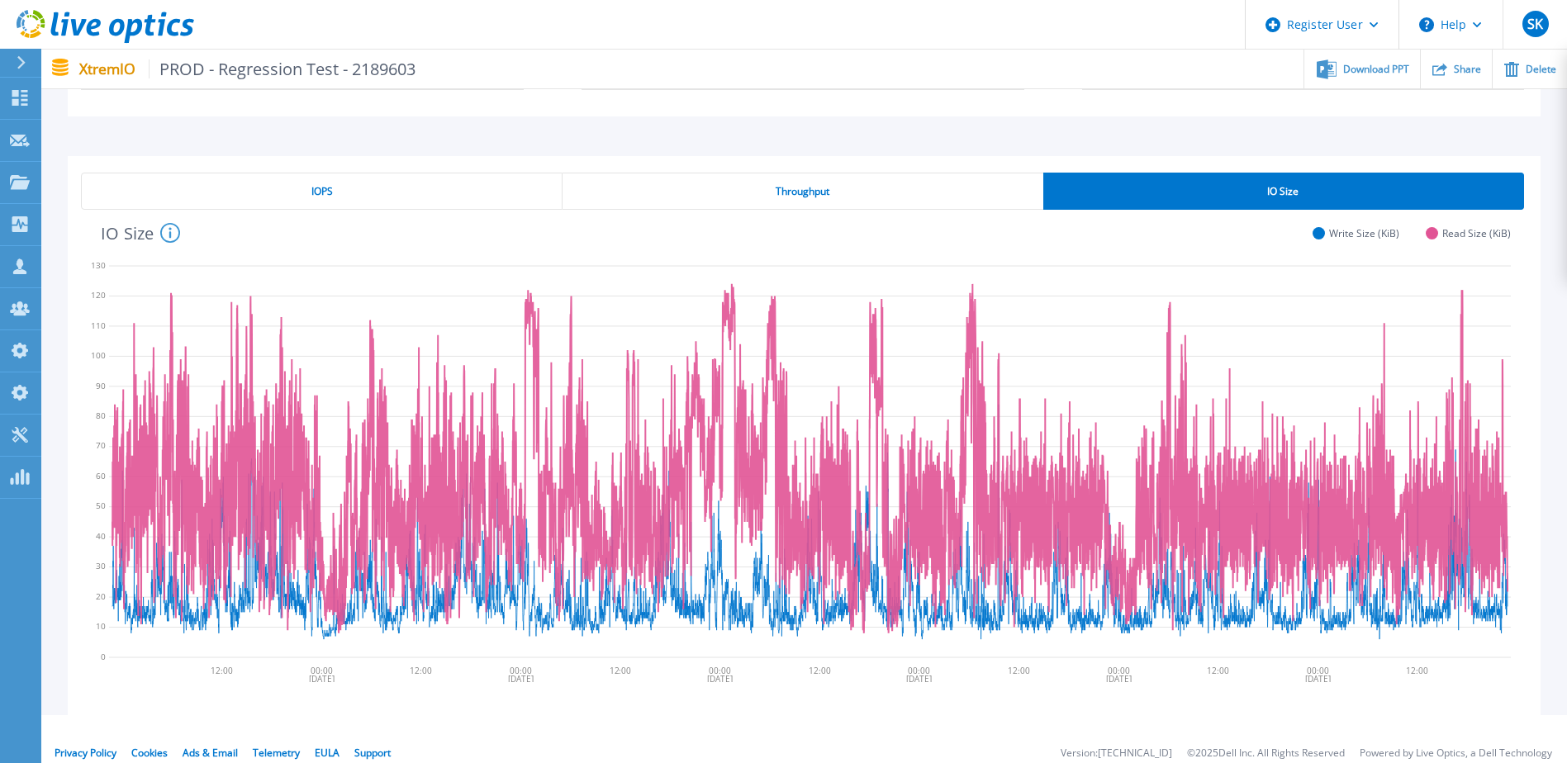
scroll to position [1036, 0]
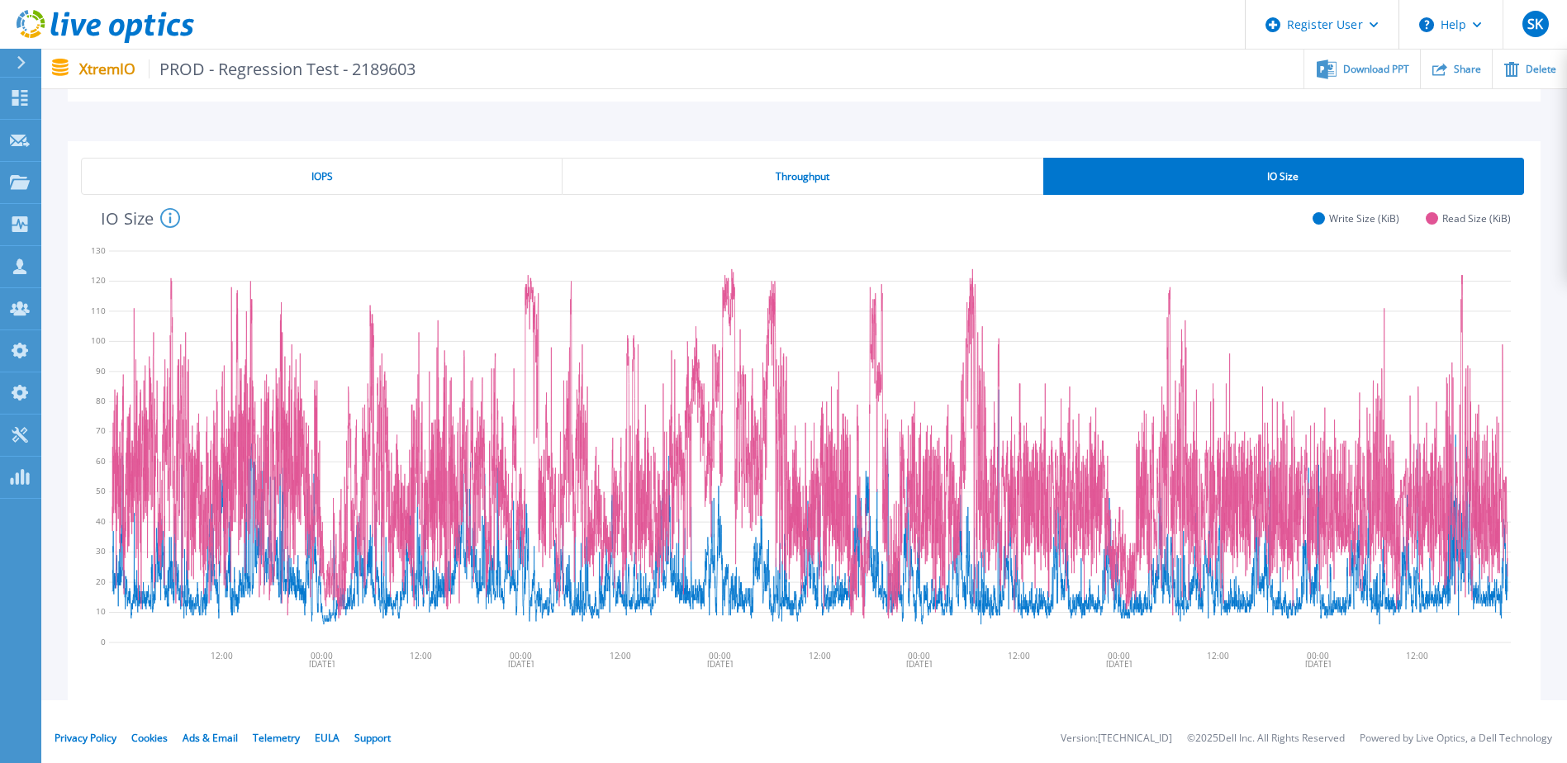
click at [318, 177] on span "IOPS" at bounding box center [321, 176] width 21 height 13
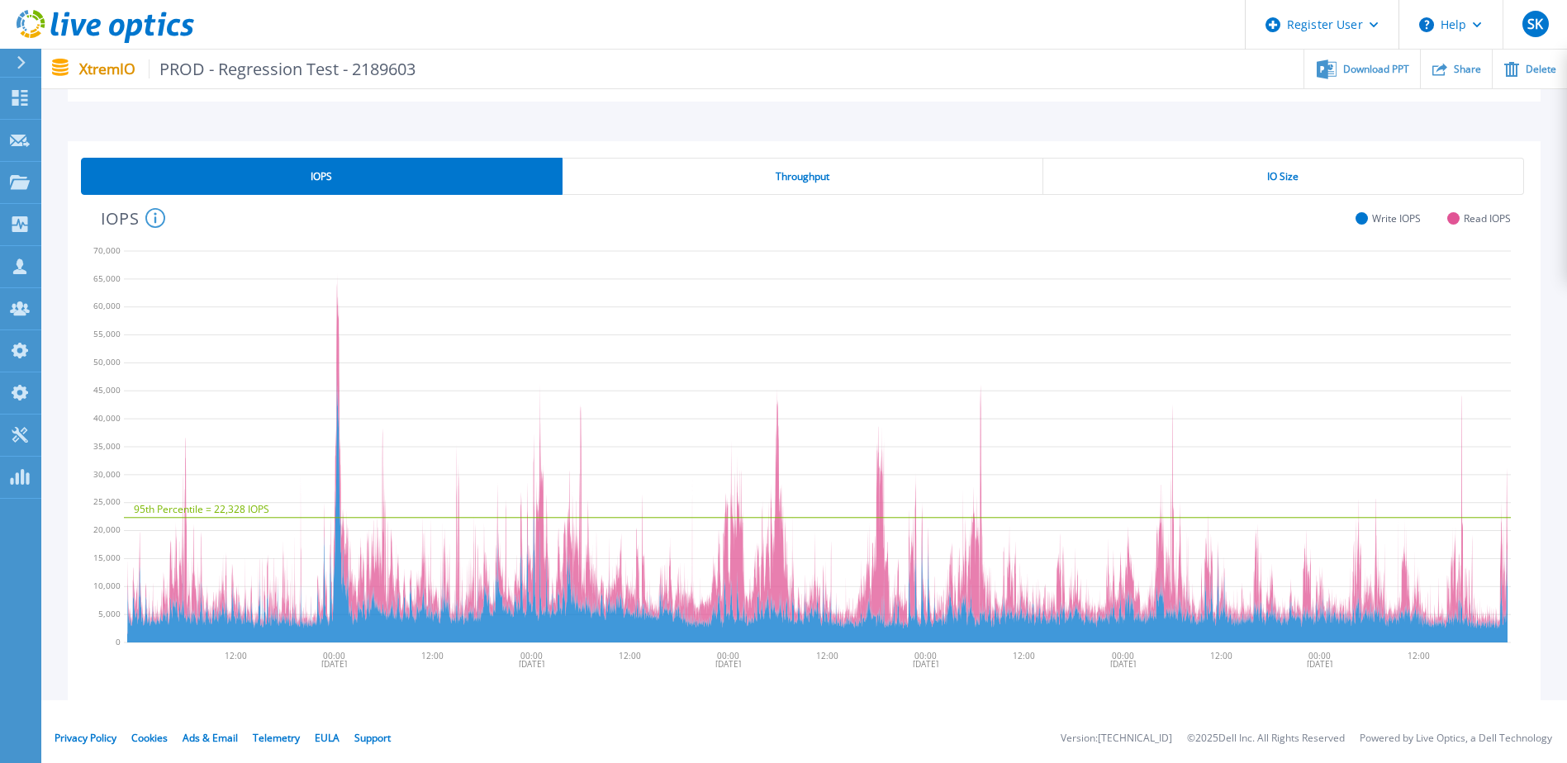
click at [828, 173] on span "Throughput" at bounding box center [803, 176] width 54 height 13
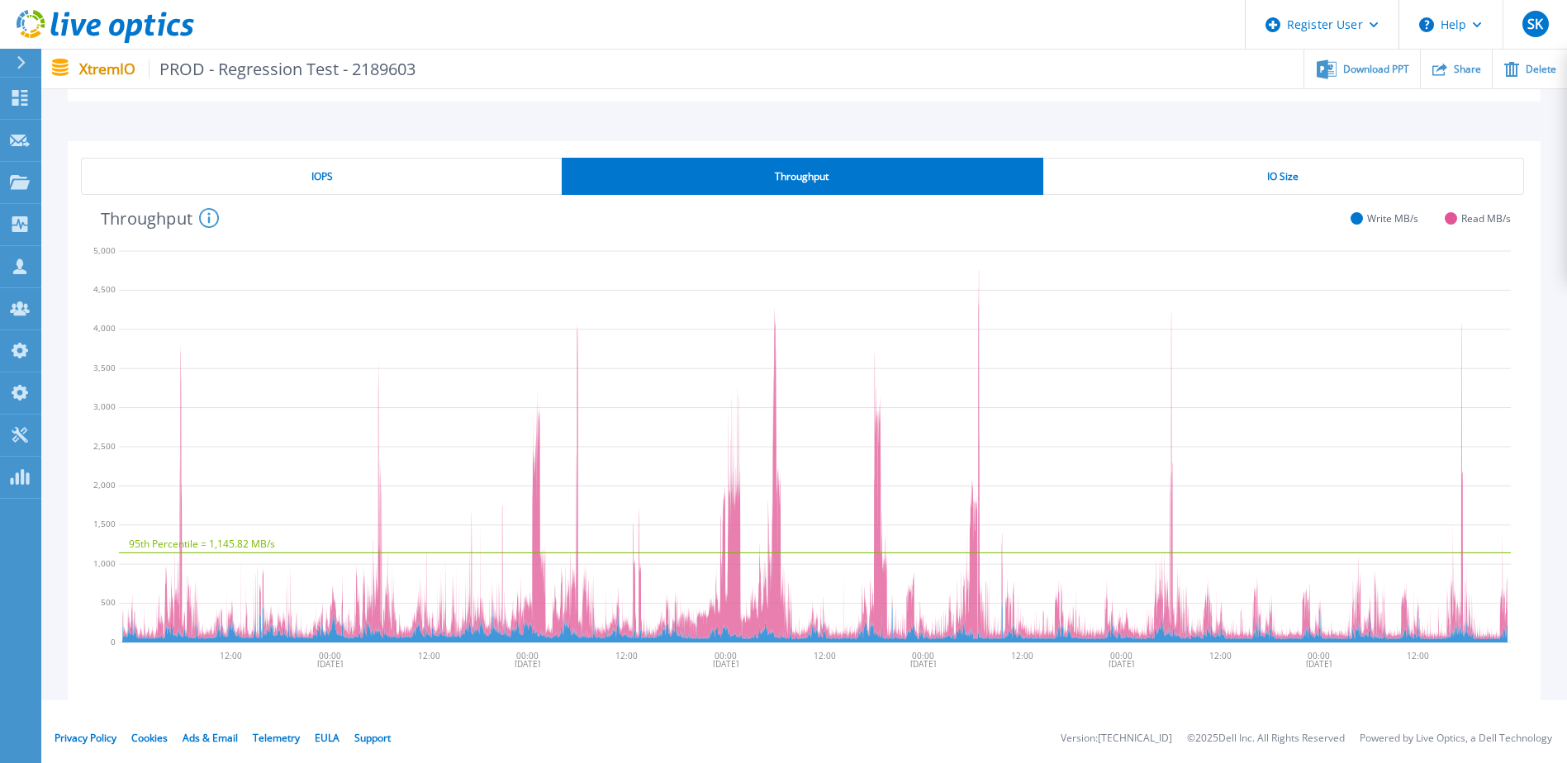
click at [1277, 187] on div "IO Size" at bounding box center [1283, 176] width 481 height 37
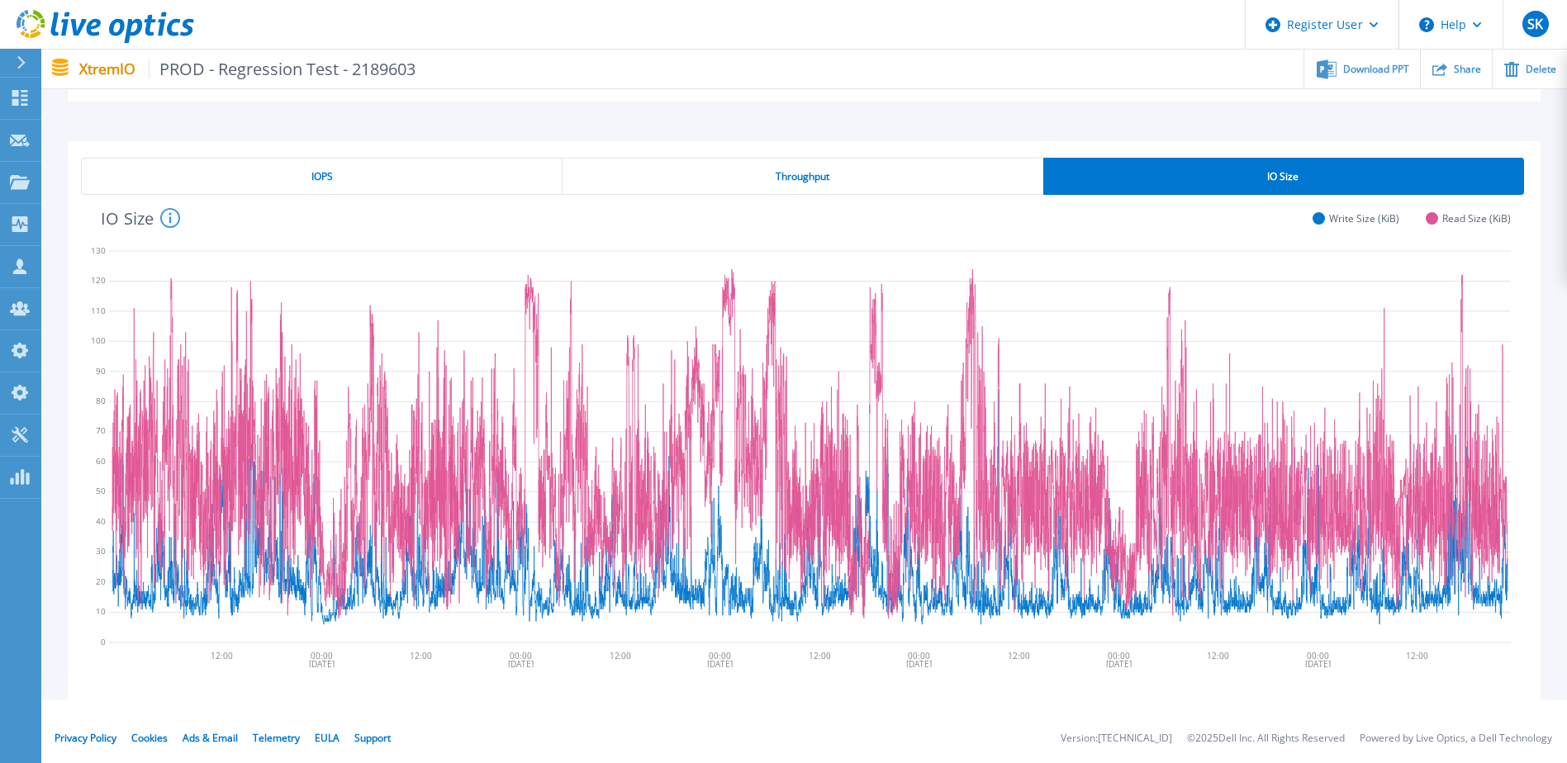
click at [390, 187] on div "IOPS" at bounding box center [321, 176] width 481 height 37
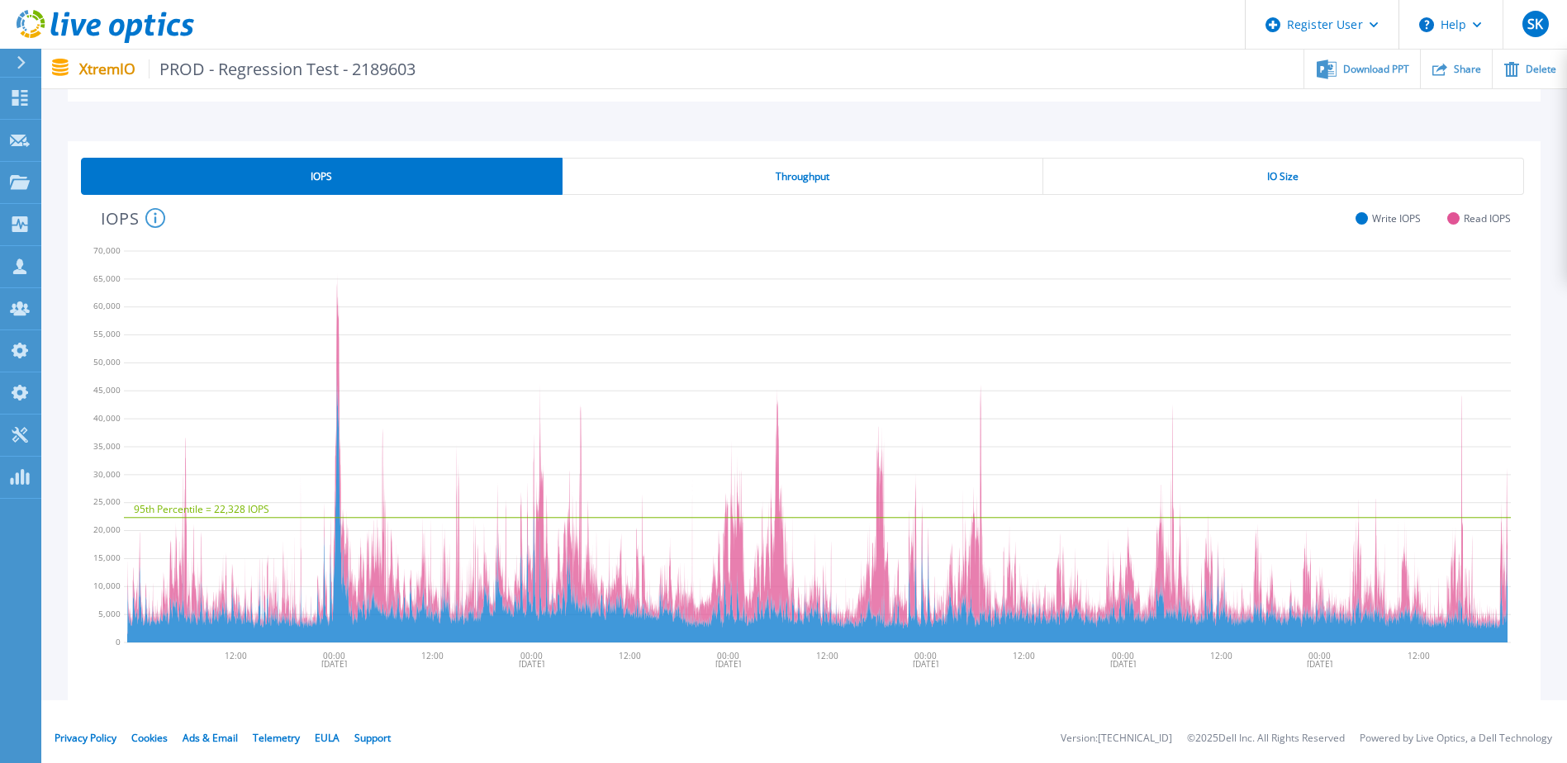
drag, startPoint x: 914, startPoint y: 150, endPoint x: 863, endPoint y: 187, distance: 63.3
click at [911, 151] on div "IOPS Throughput IO Size 95th Percentile = 22,328 IOPS 06/14/2023 06/15/2023 06/…" at bounding box center [804, 420] width 1473 height 559
click at [857, 187] on div "Throughput" at bounding box center [802, 176] width 481 height 37
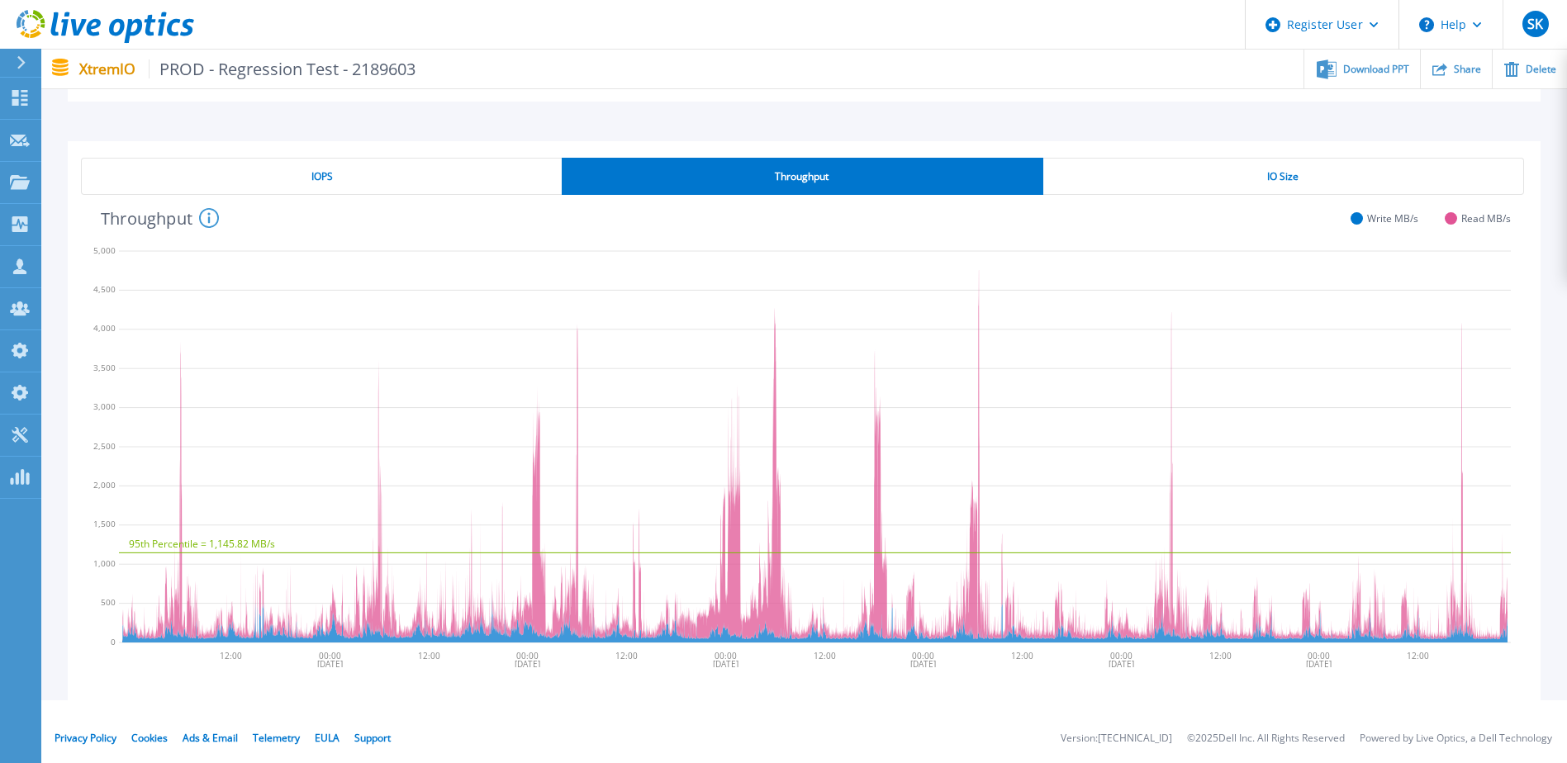
click at [1259, 169] on div "IO Size" at bounding box center [1283, 176] width 481 height 37
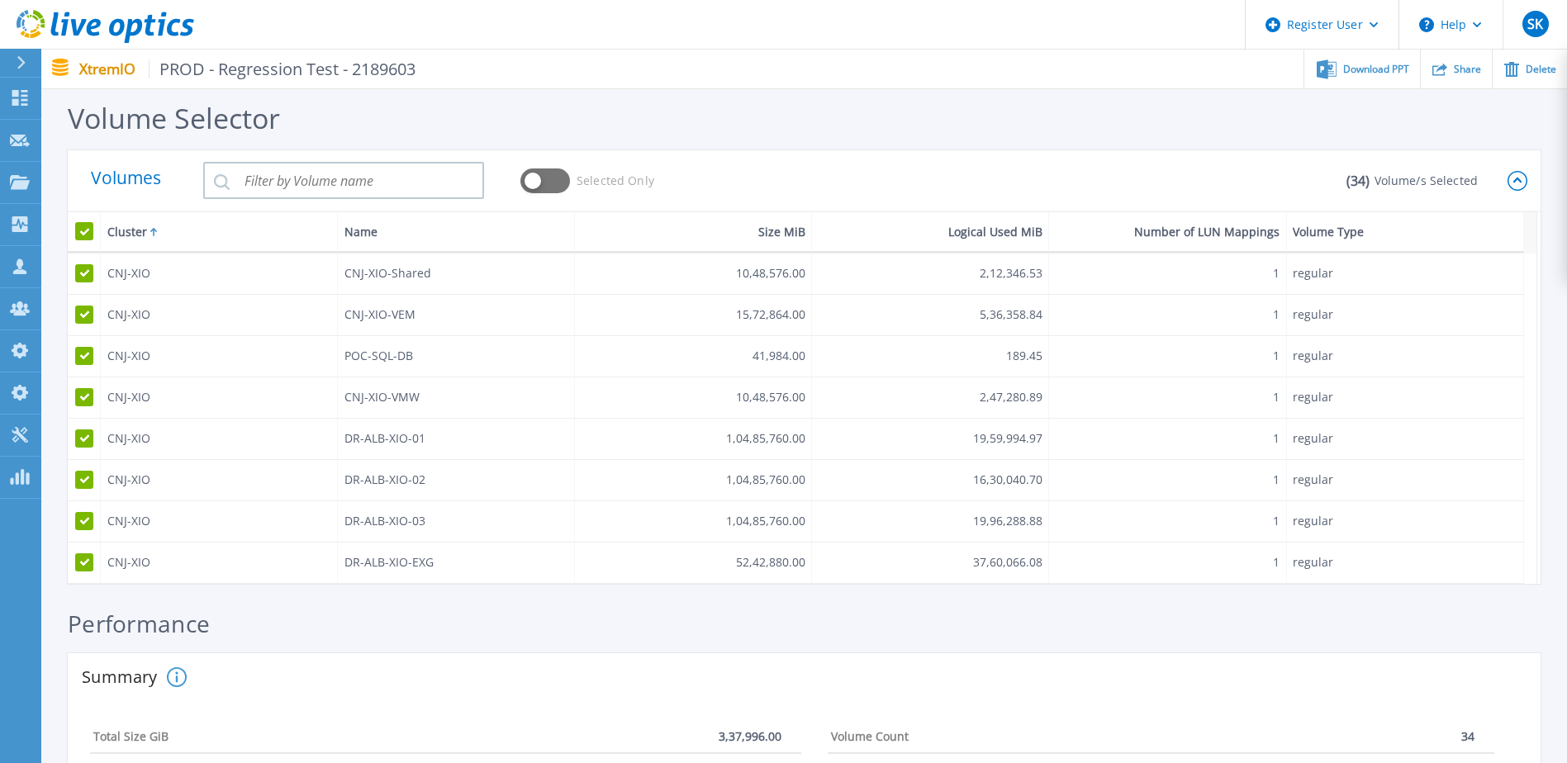
scroll to position [0, 0]
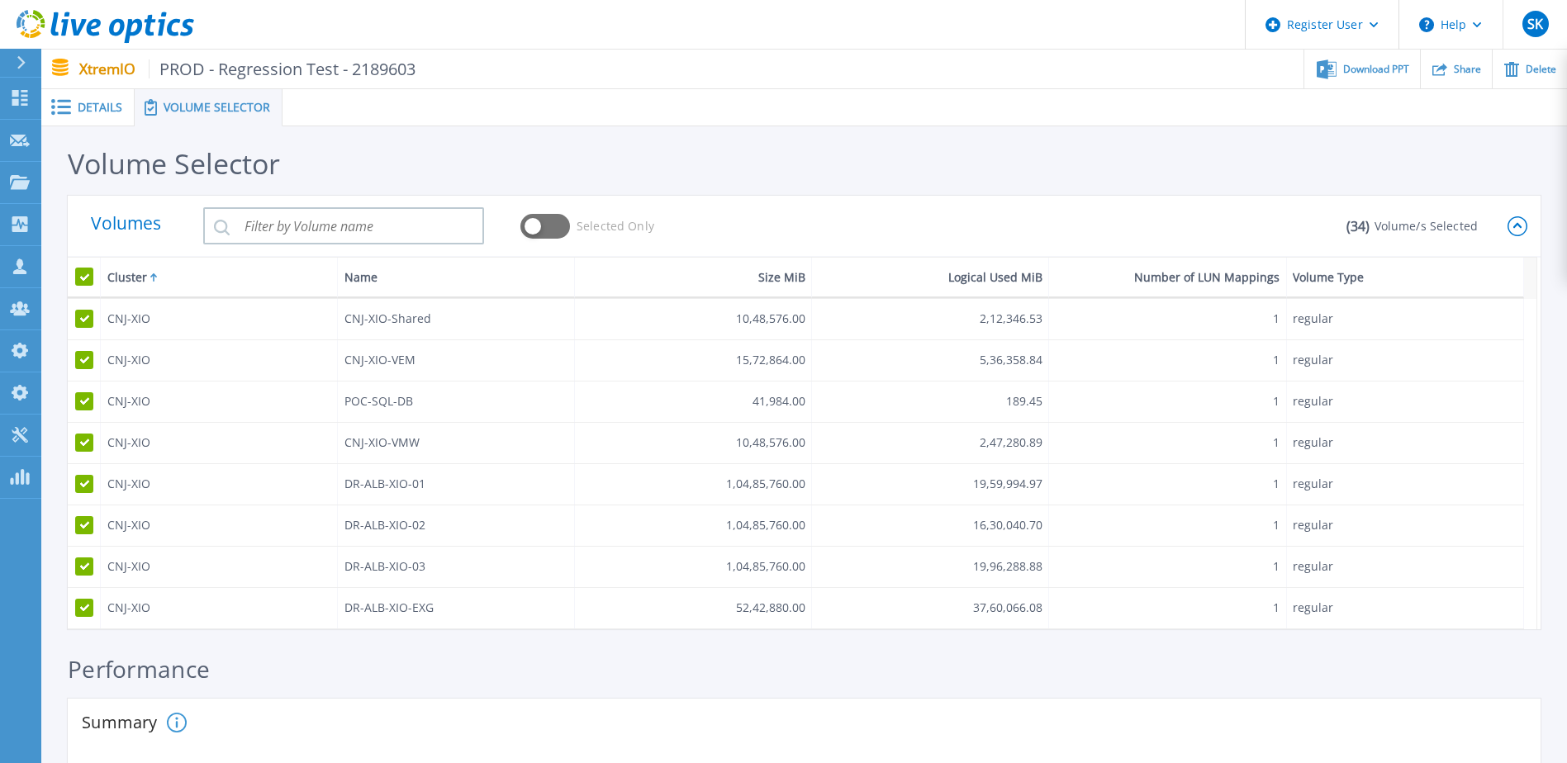
click at [1512, 230] on icon at bounding box center [1517, 226] width 20 height 20
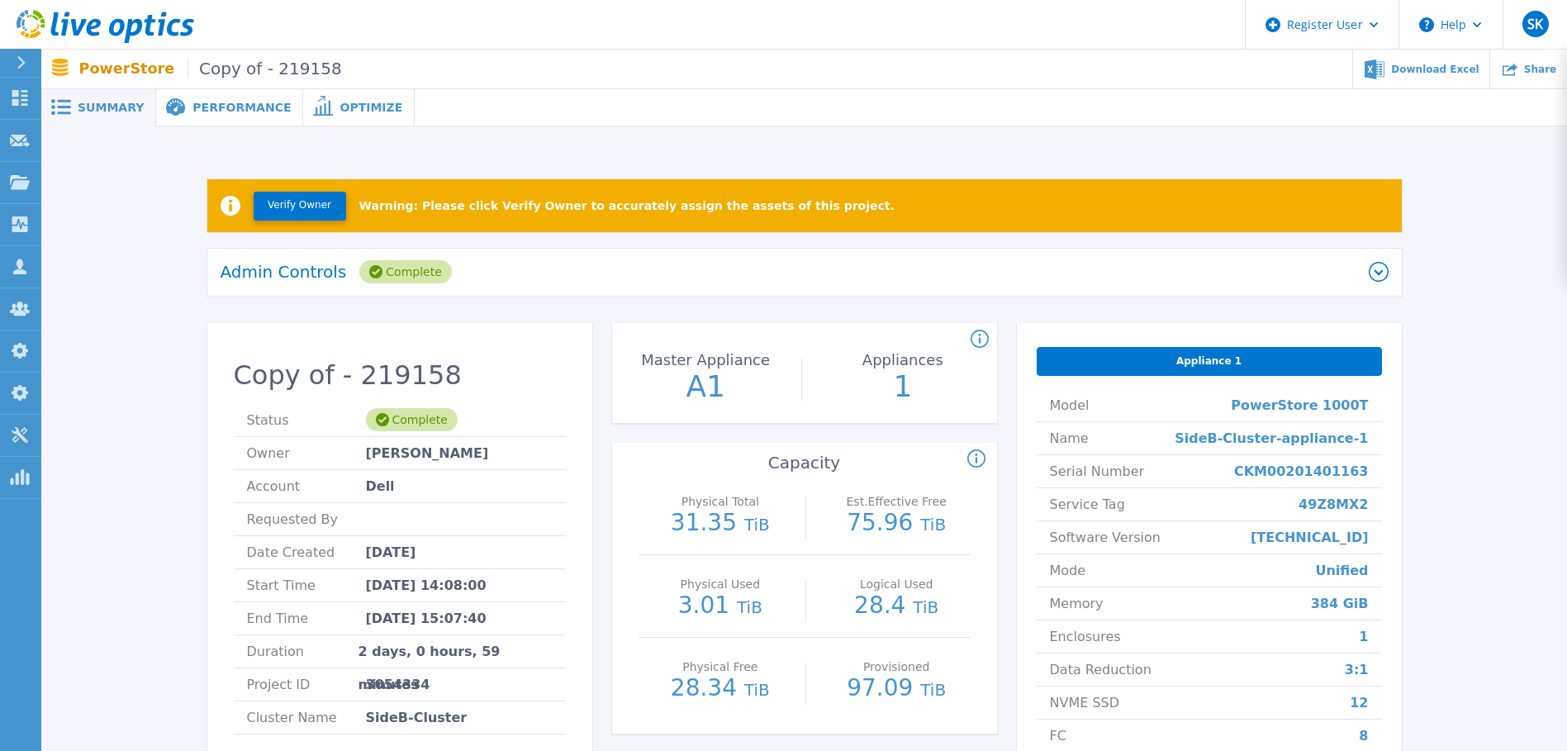
click at [143, 320] on div "Verify Owner Warning: Please click Verify Owner to accurately assign the assets…" at bounding box center [804, 519] width 1476 height 733
